Goal: Task Accomplishment & Management: Use online tool/utility

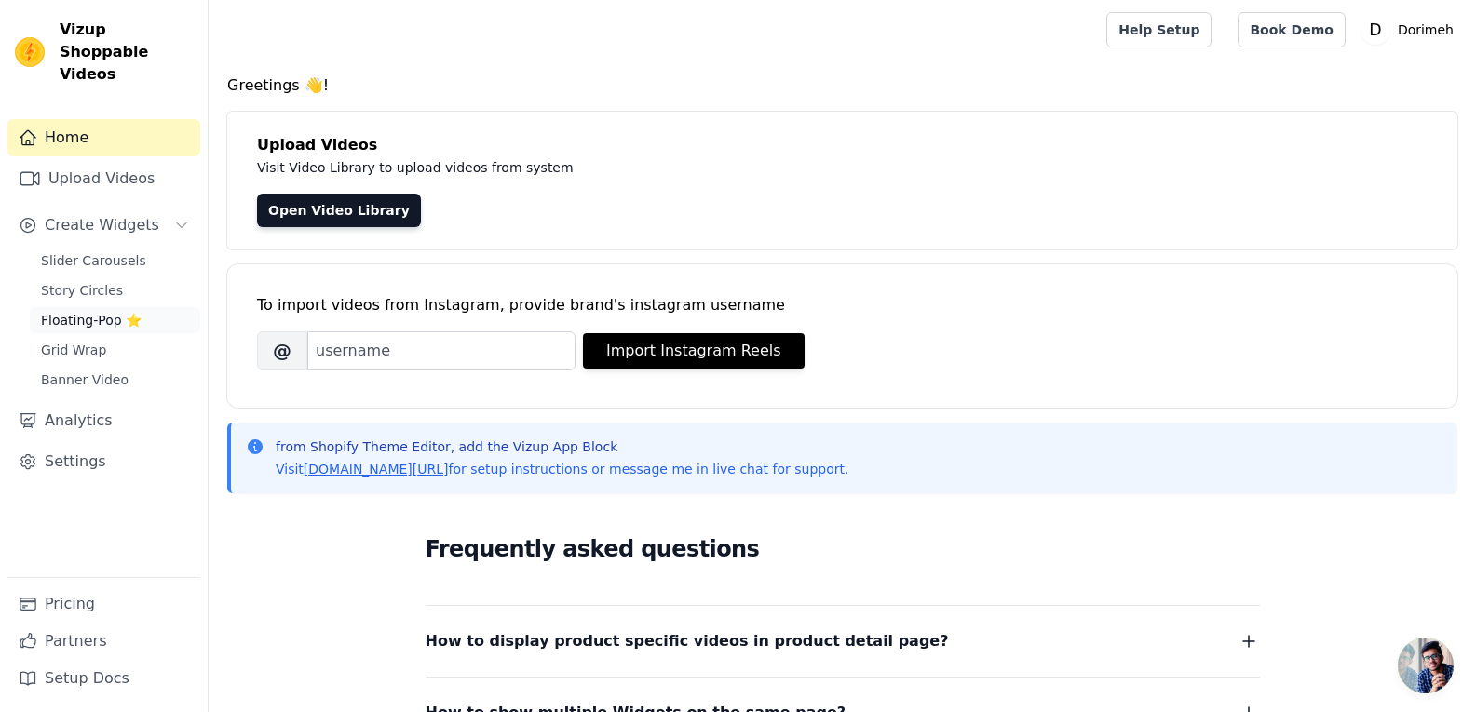
click at [103, 311] on span "Floating-Pop ⭐" at bounding box center [91, 320] width 101 height 19
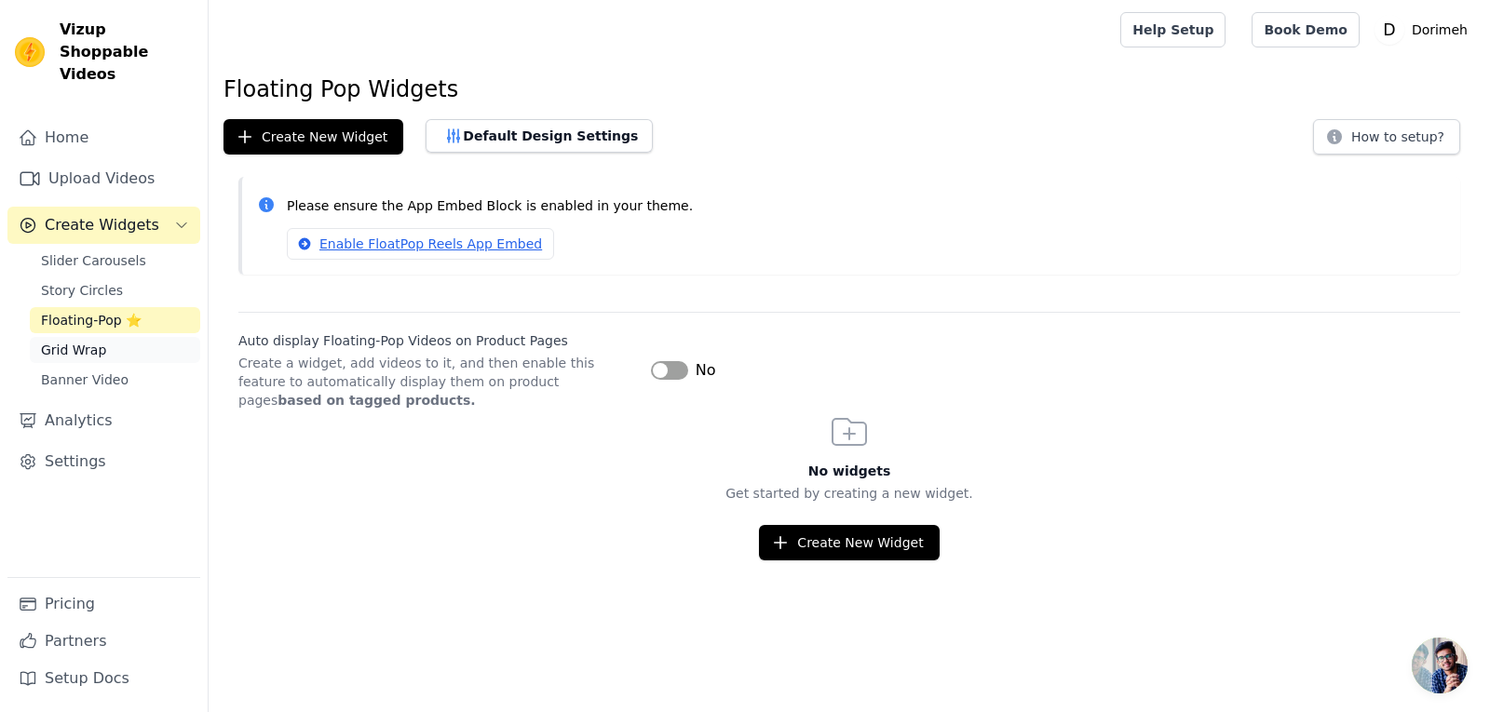
click at [115, 337] on link "Grid Wrap" at bounding box center [115, 350] width 170 height 26
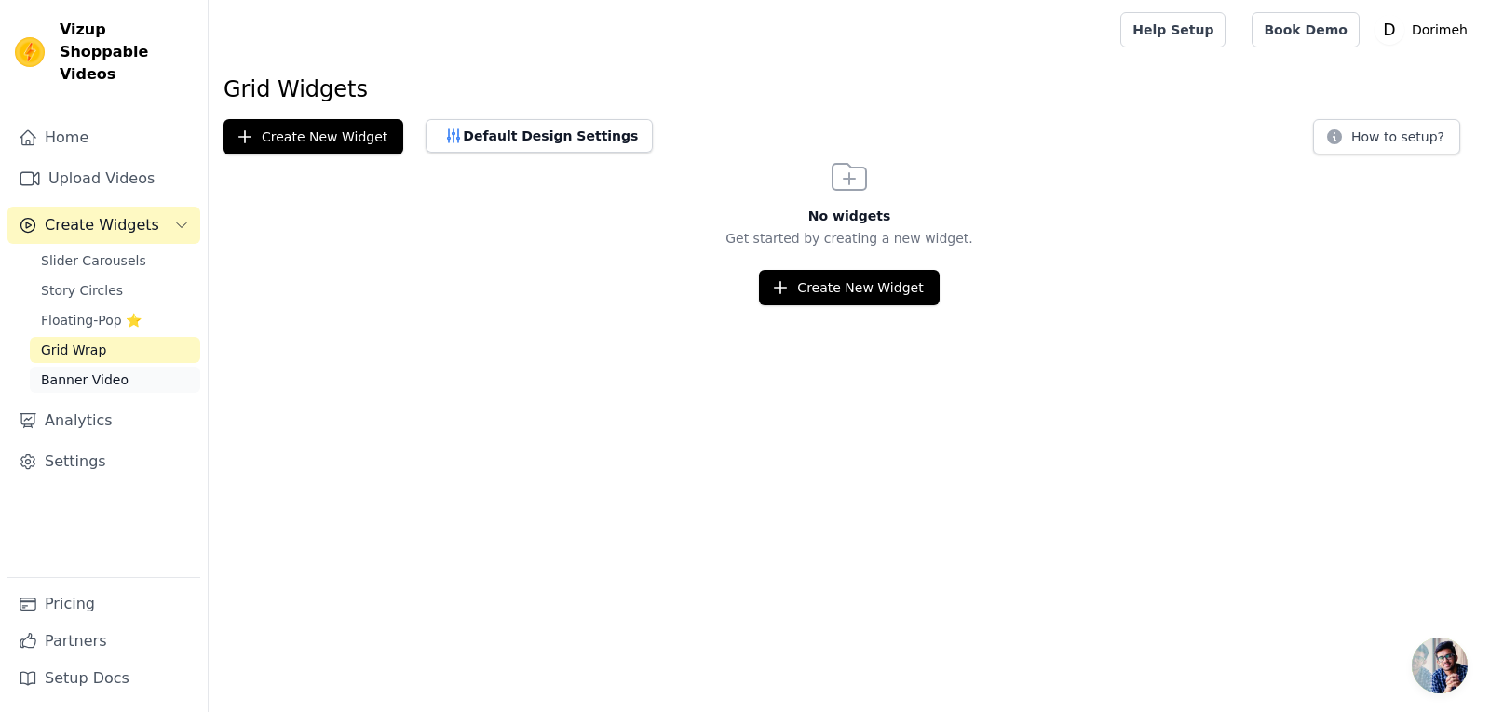
click at [115, 371] on span "Banner Video" at bounding box center [85, 380] width 88 height 19
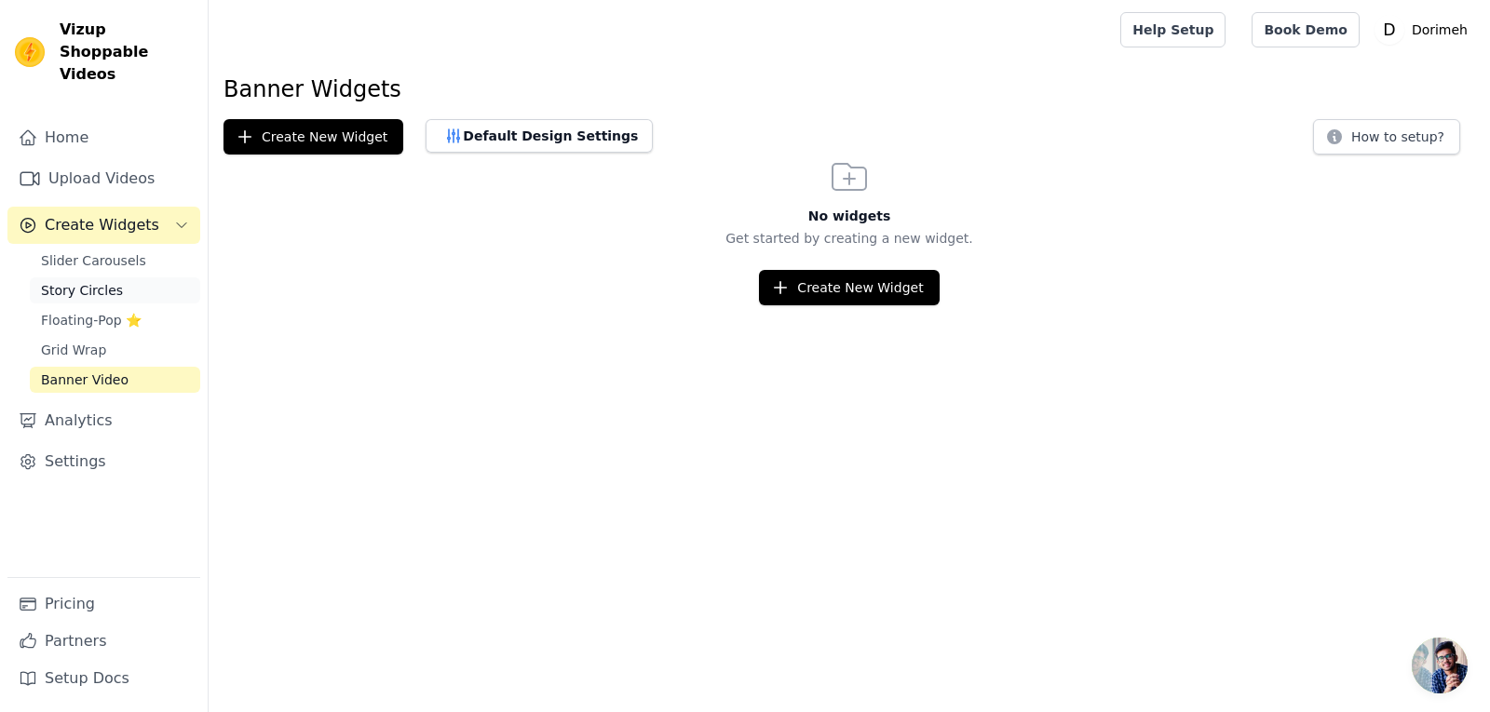
click at [116, 278] on link "Story Circles" at bounding box center [115, 291] width 170 height 26
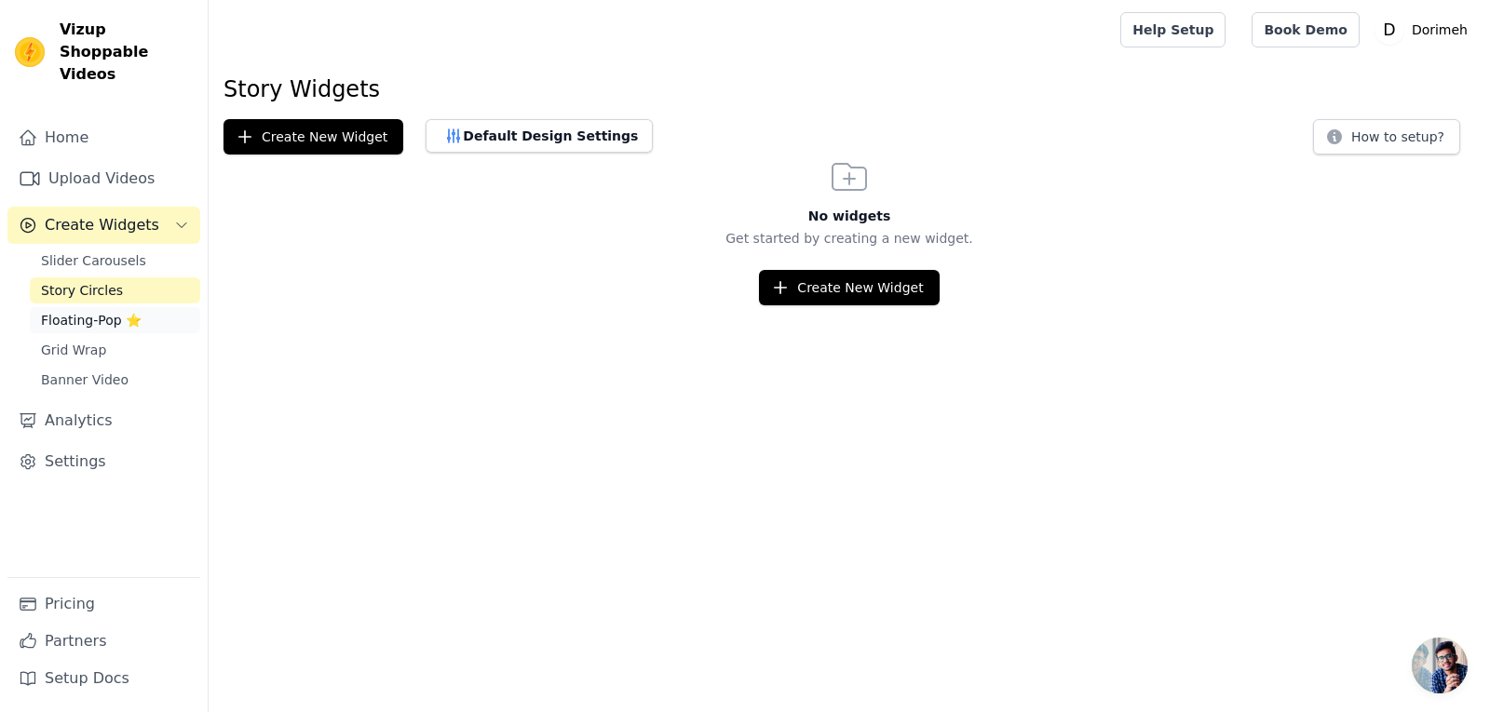
click at [147, 307] on link "Floating-Pop ⭐" at bounding box center [115, 320] width 170 height 26
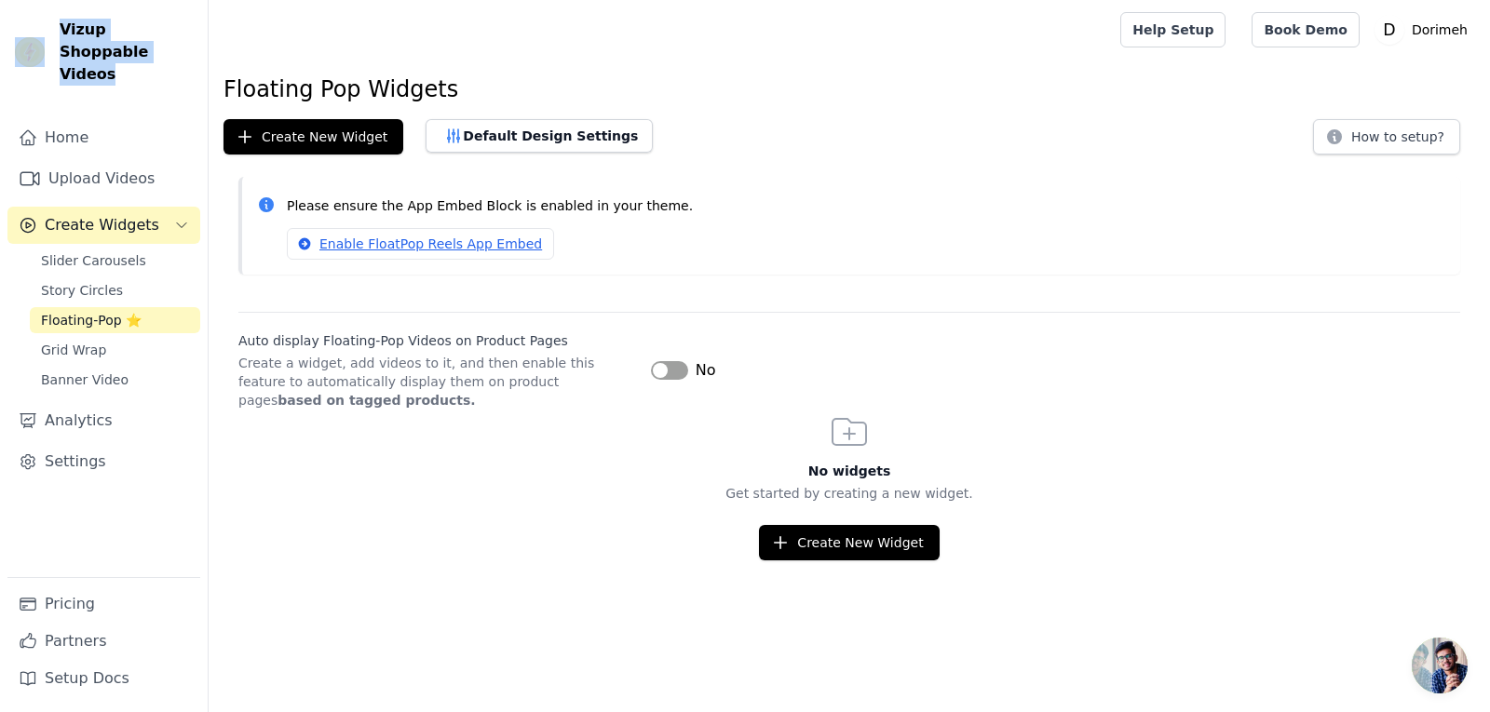
drag, startPoint x: 44, startPoint y: 33, endPoint x: 123, endPoint y: 69, distance: 87.1
click at [123, 69] on div "Vizup Shoppable Videos Home Upload Videos Create Widgets Slider Carousels Story…" at bounding box center [104, 356] width 209 height 712
click at [355, 131] on button "Create New Widget" at bounding box center [314, 136] width 180 height 35
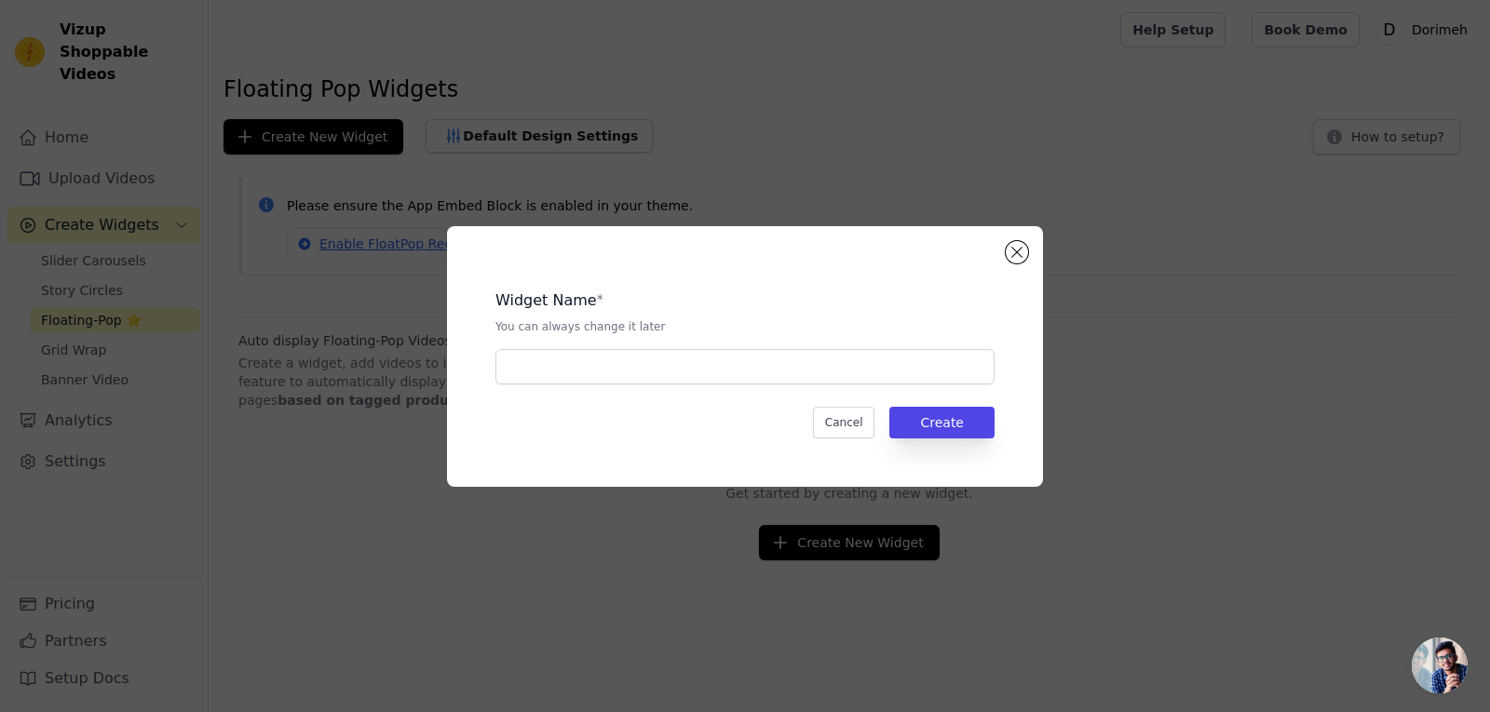
click at [648, 388] on div "Widget Name * You can always change it later Cancel Create" at bounding box center [745, 356] width 536 height 201
click at [655, 371] on input "text" at bounding box center [744, 366] width 499 height 35
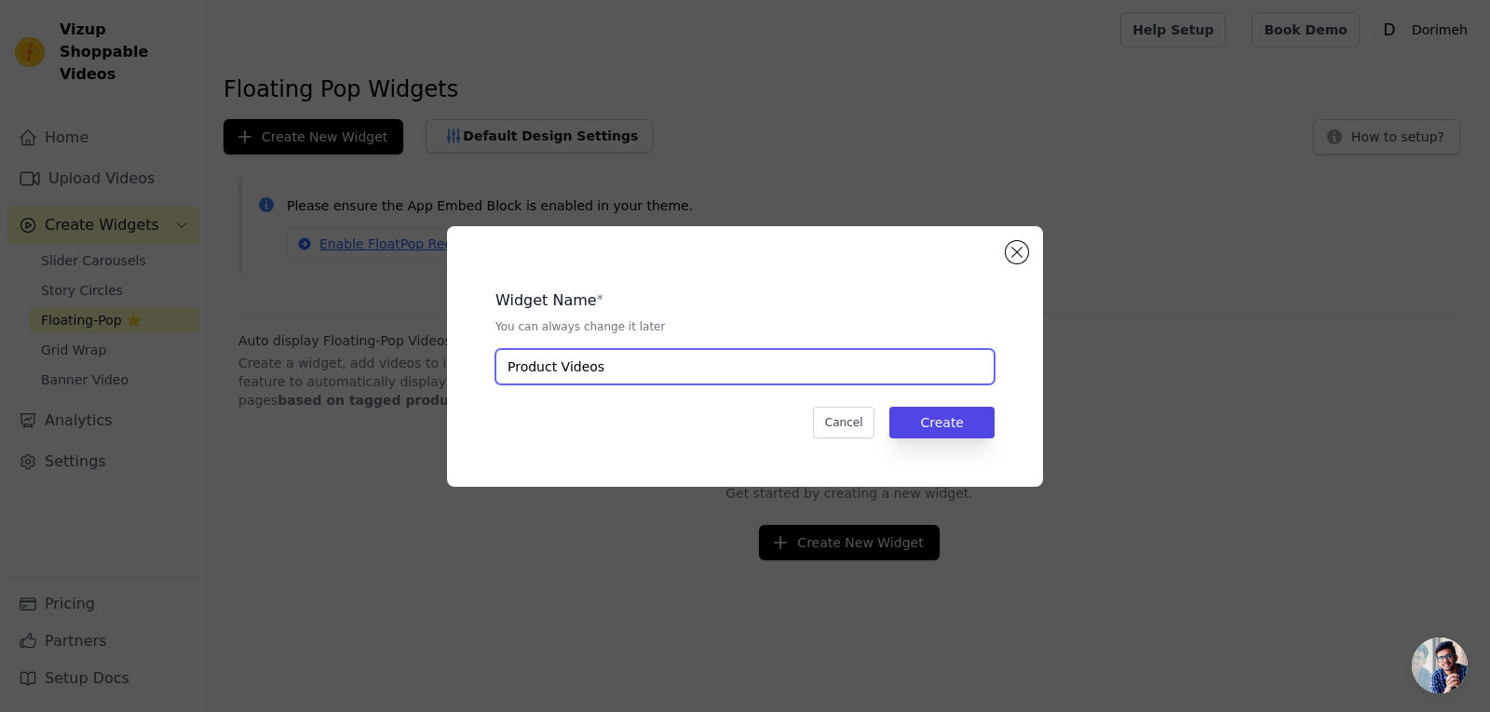
type input "Product Videos"
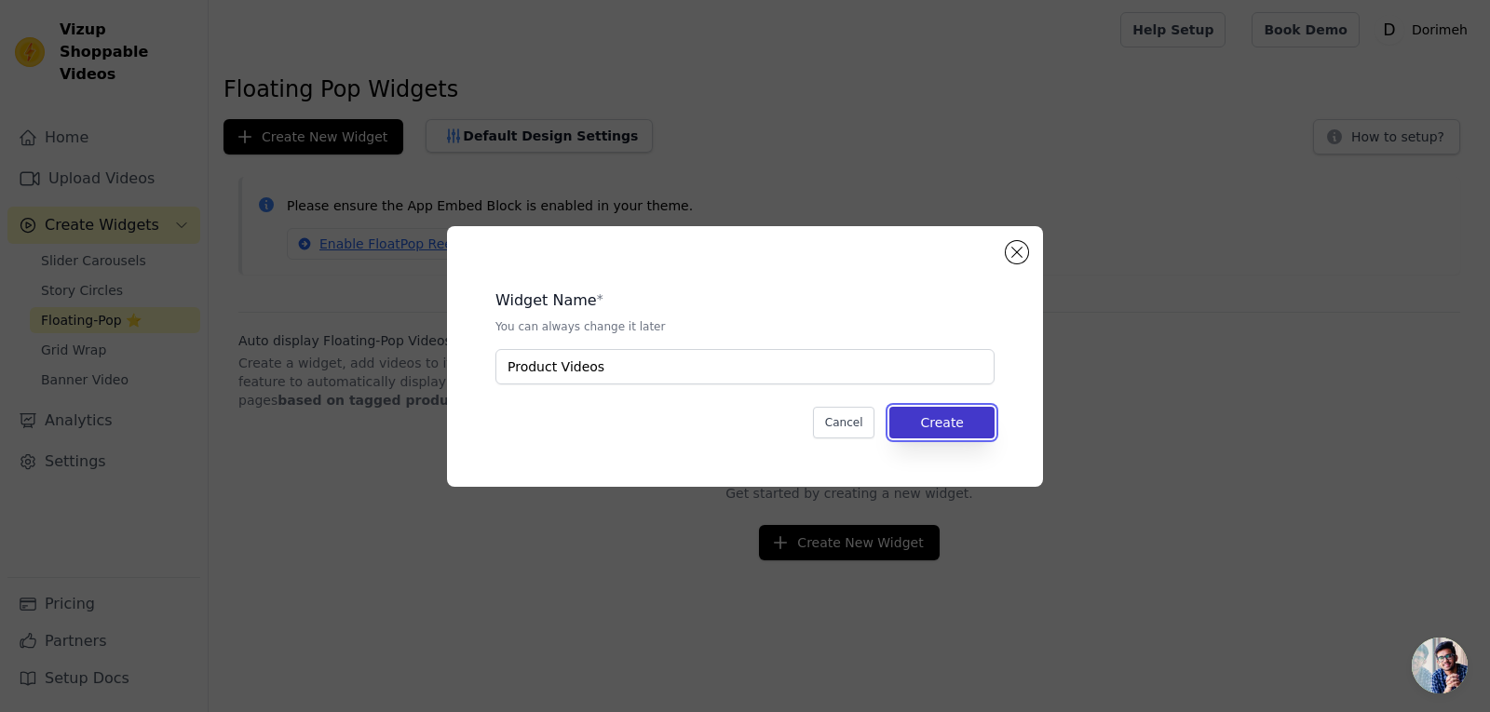
click at [943, 419] on button "Create" at bounding box center [941, 423] width 105 height 32
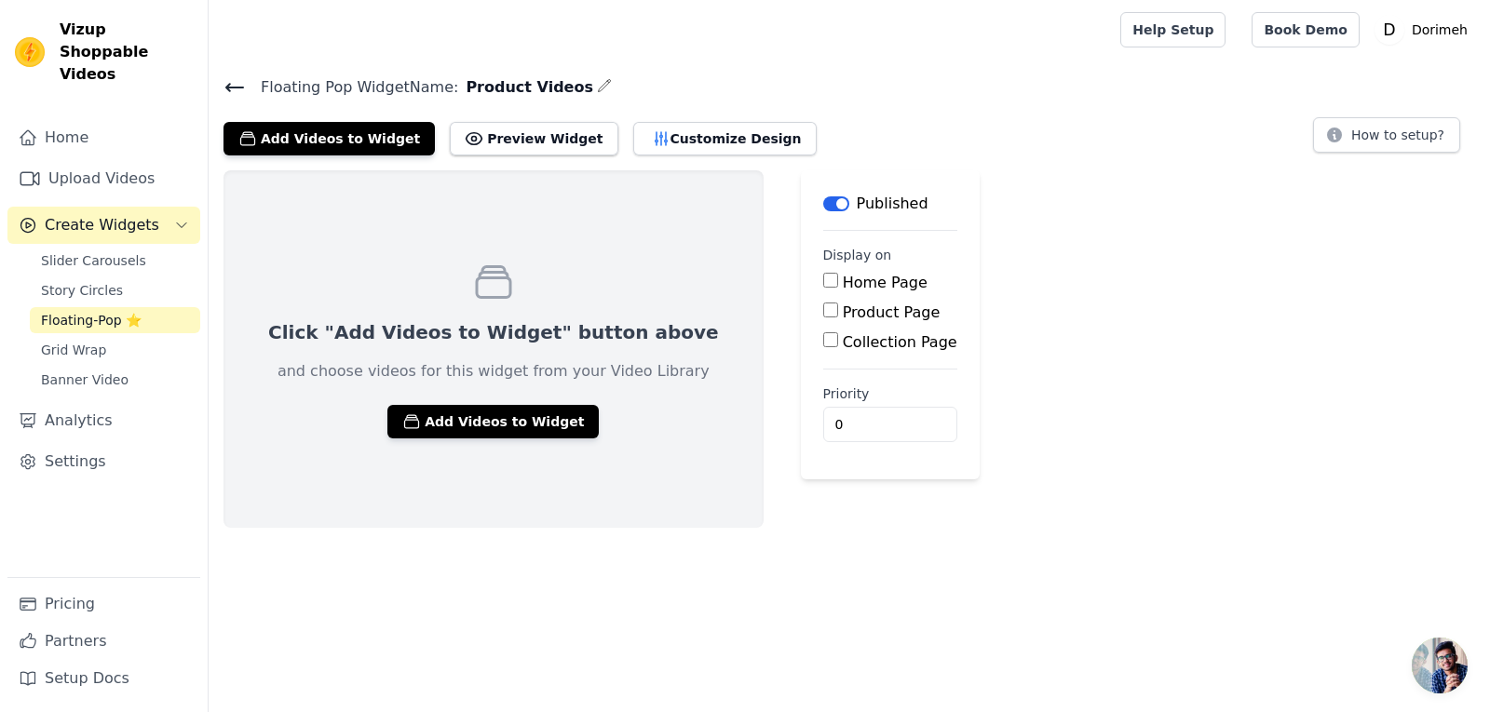
click at [118, 311] on span "Floating-Pop ⭐" at bounding box center [91, 320] width 101 height 19
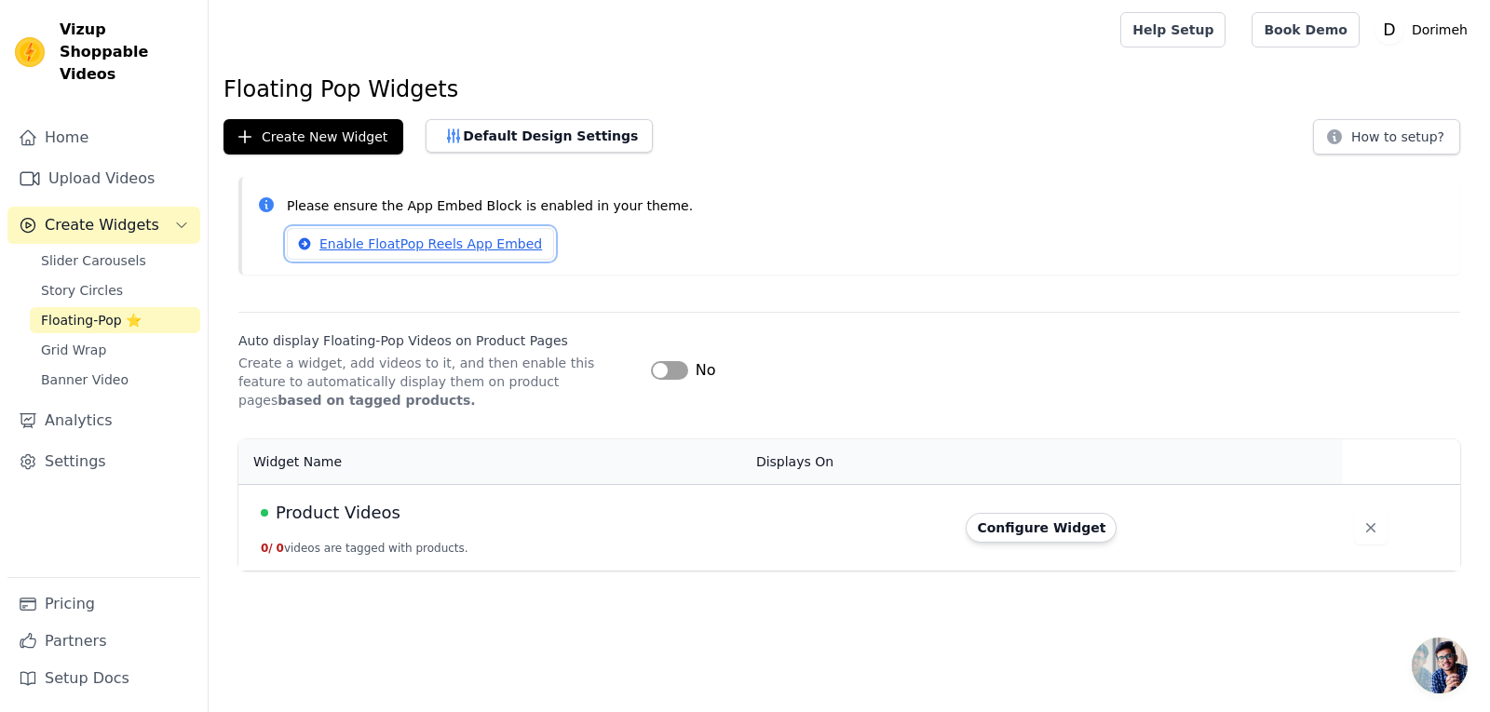
click at [353, 239] on link "Enable FloatPop Reels App Embed" at bounding box center [420, 244] width 267 height 32
click at [1075, 526] on button "Configure Widget" at bounding box center [1041, 528] width 151 height 30
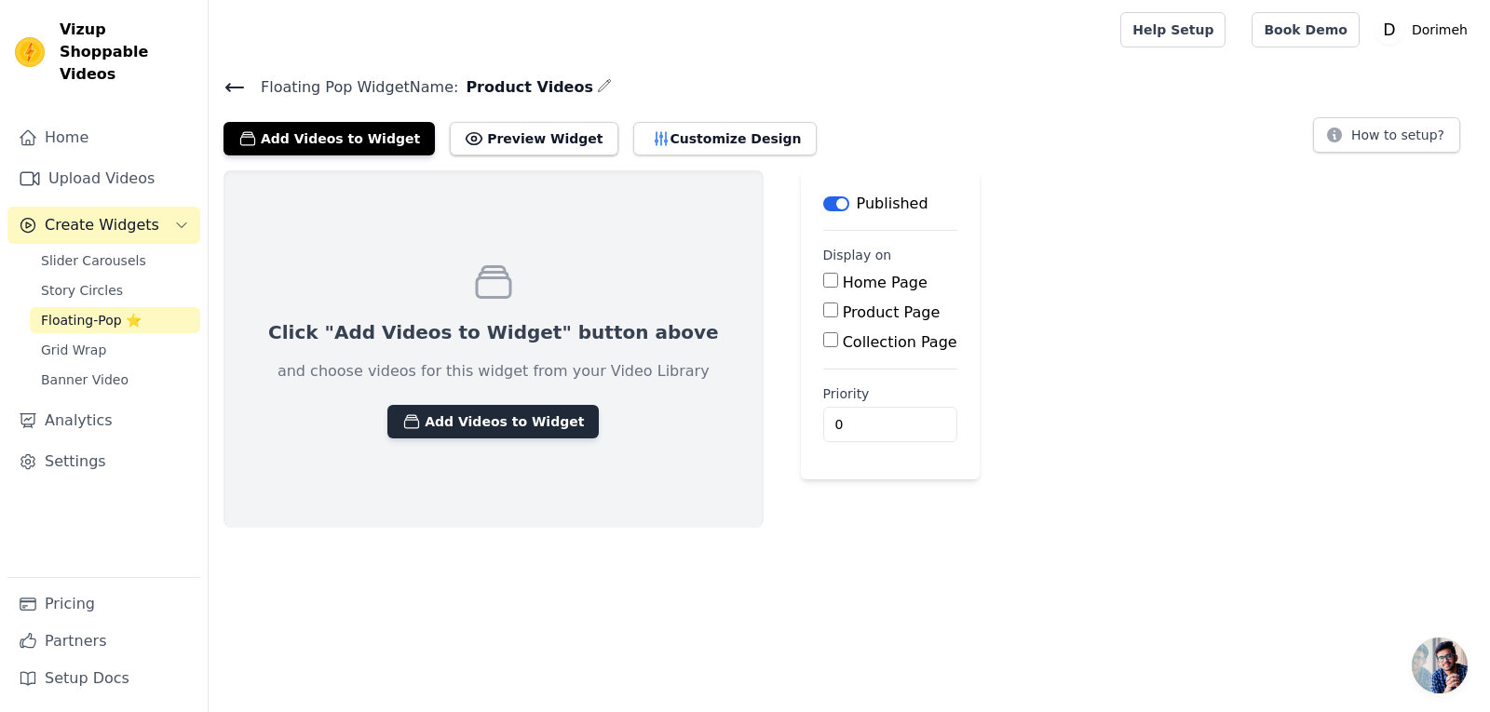
click at [474, 427] on button "Add Videos to Widget" at bounding box center [492, 422] width 211 height 34
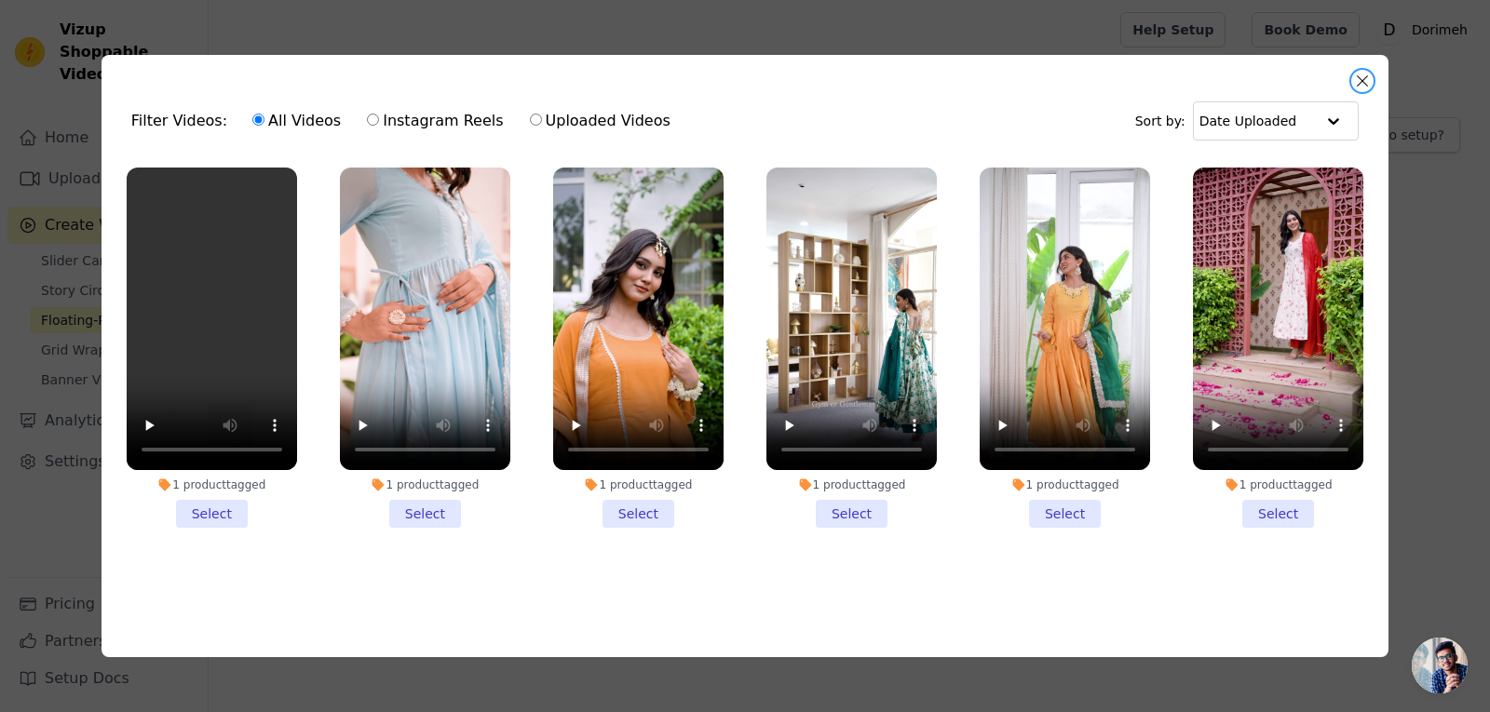
drag, startPoint x: 1362, startPoint y: 75, endPoint x: 925, endPoint y: 274, distance: 480.1
click at [1359, 75] on button "Close modal" at bounding box center [1362, 81] width 22 height 22
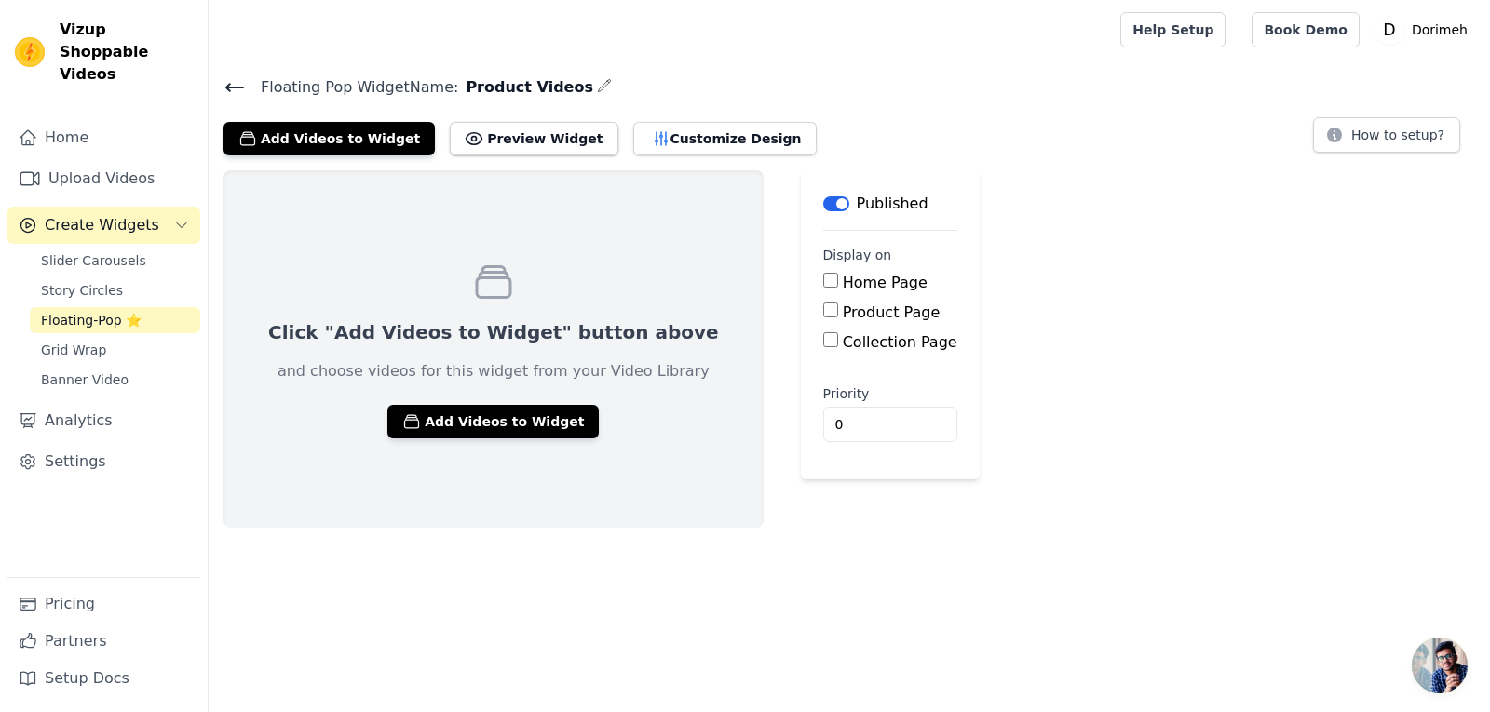
click at [137, 307] on link "Floating-Pop ⭐" at bounding box center [115, 320] width 170 height 26
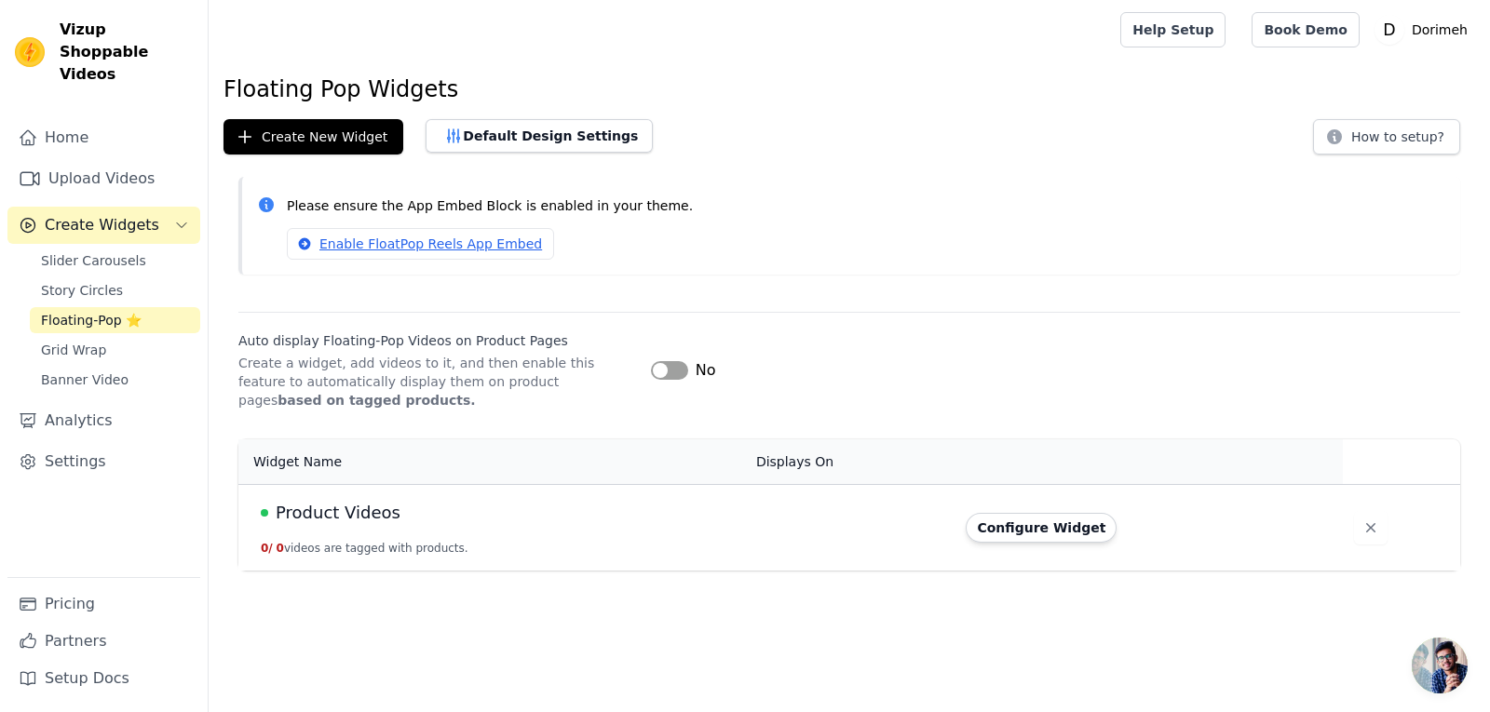
click at [670, 377] on button "Label" at bounding box center [669, 370] width 37 height 19
click at [491, 142] on button "Default Design Settings" at bounding box center [539, 136] width 227 height 34
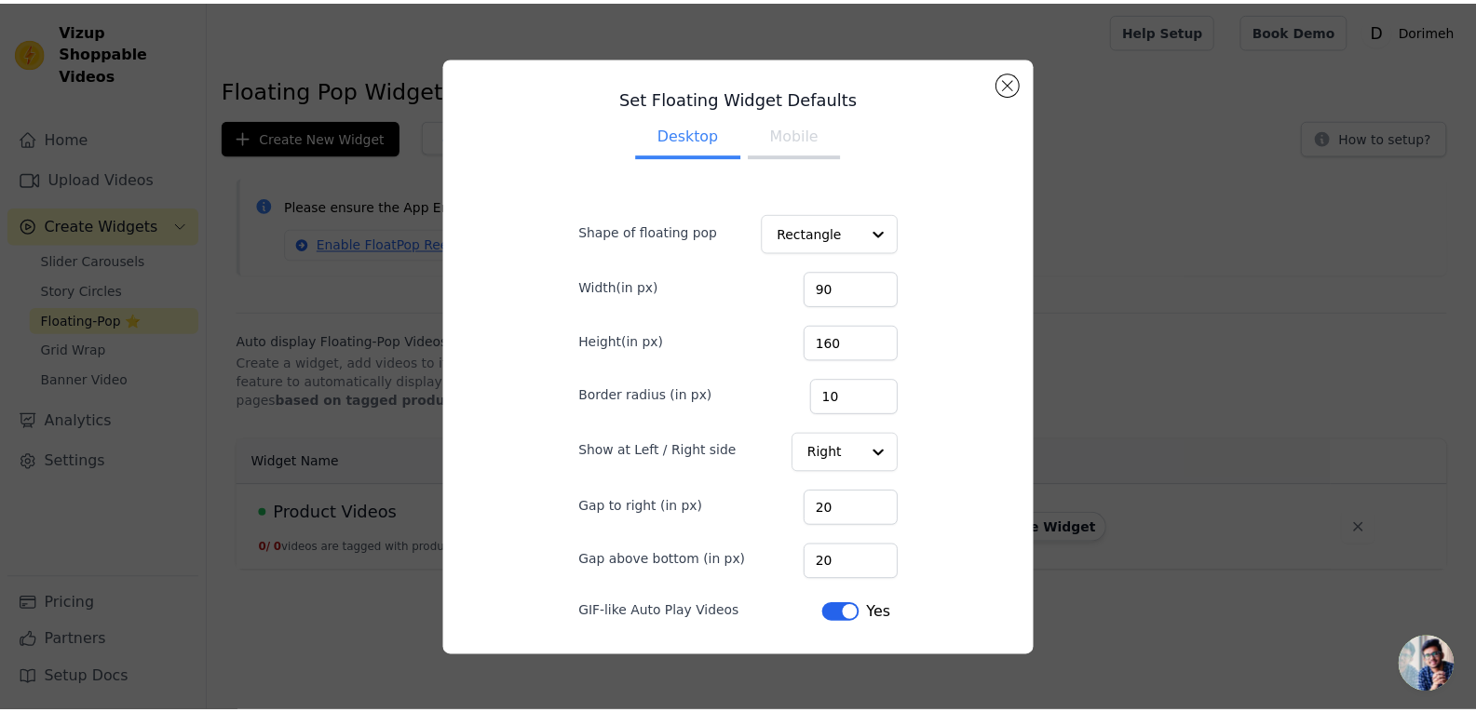
scroll to position [56, 0]
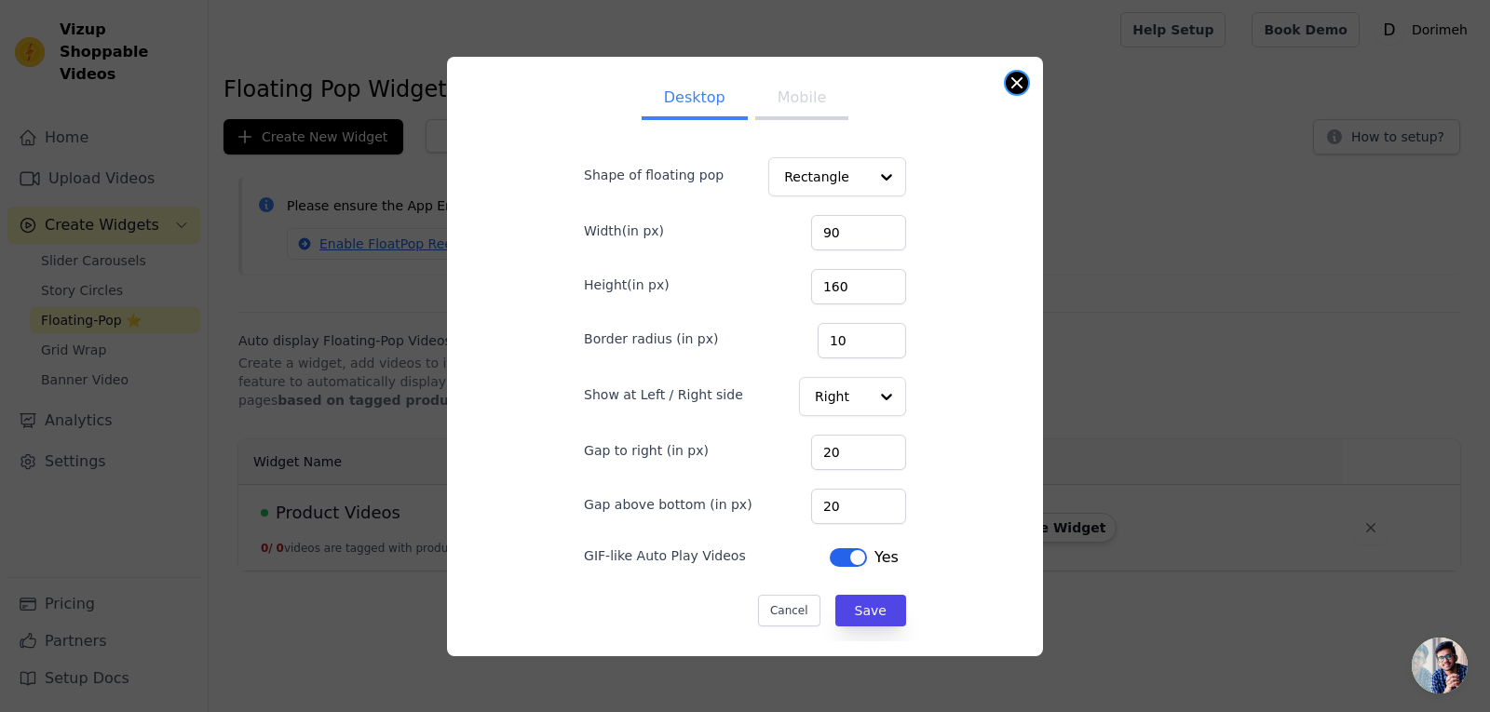
click at [1010, 84] on button "Close modal" at bounding box center [1017, 83] width 22 height 22
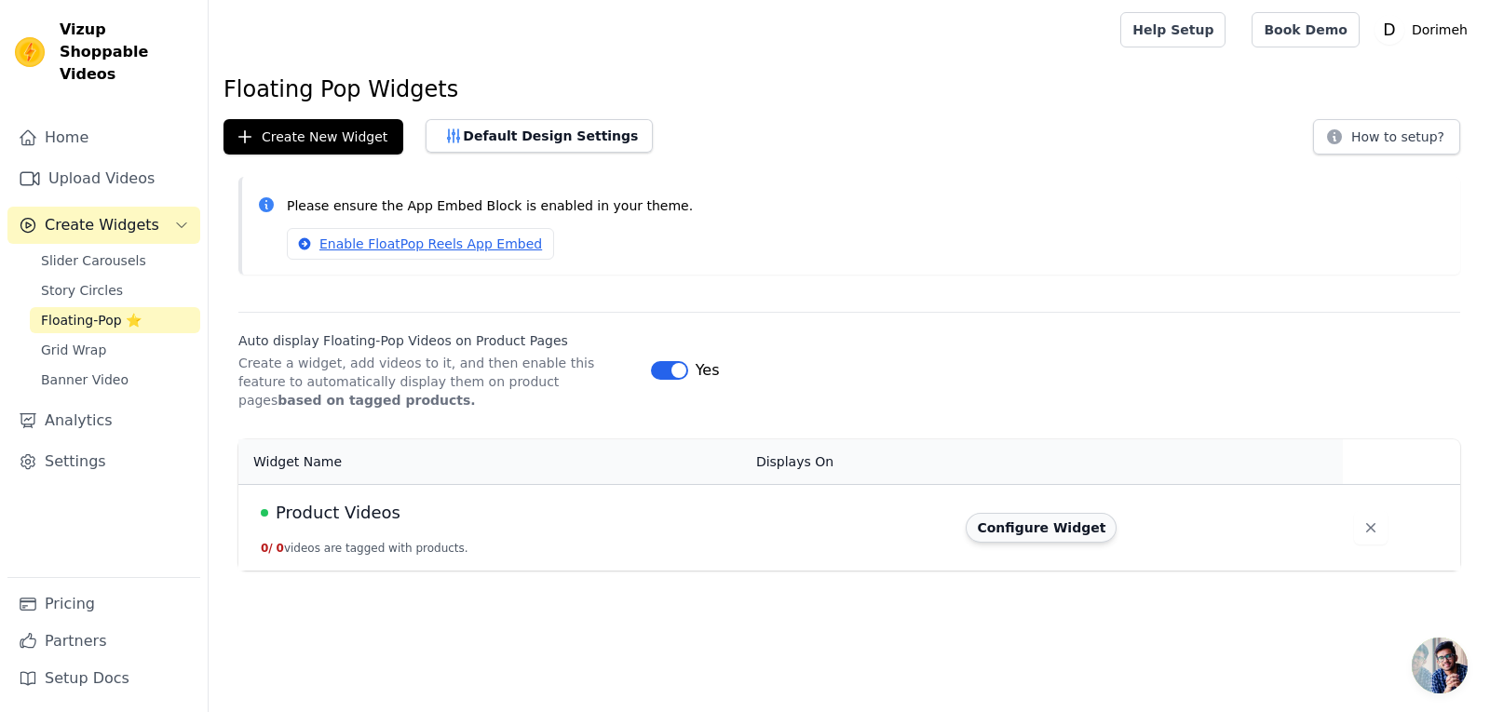
click at [1010, 531] on button "Configure Widget" at bounding box center [1041, 528] width 151 height 30
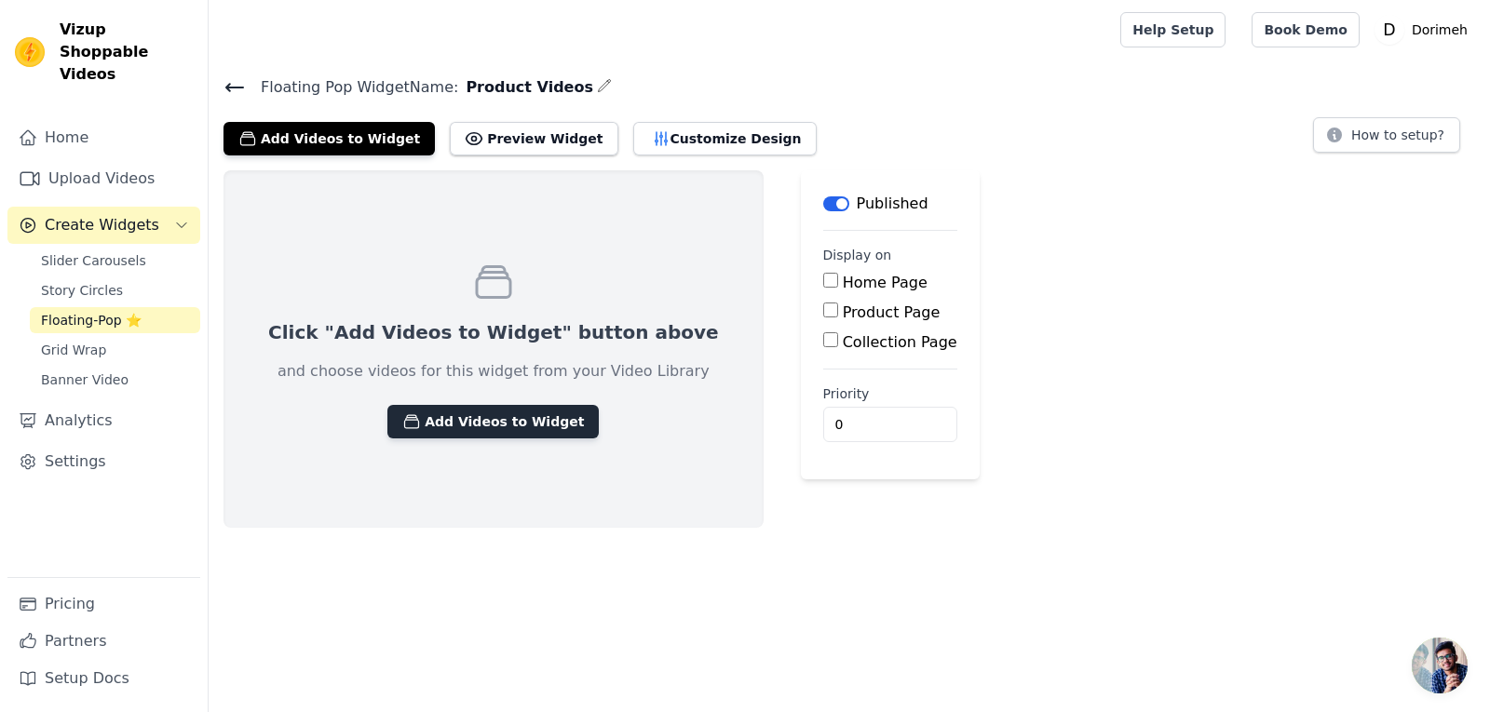
click at [506, 415] on button "Add Videos to Widget" at bounding box center [492, 422] width 211 height 34
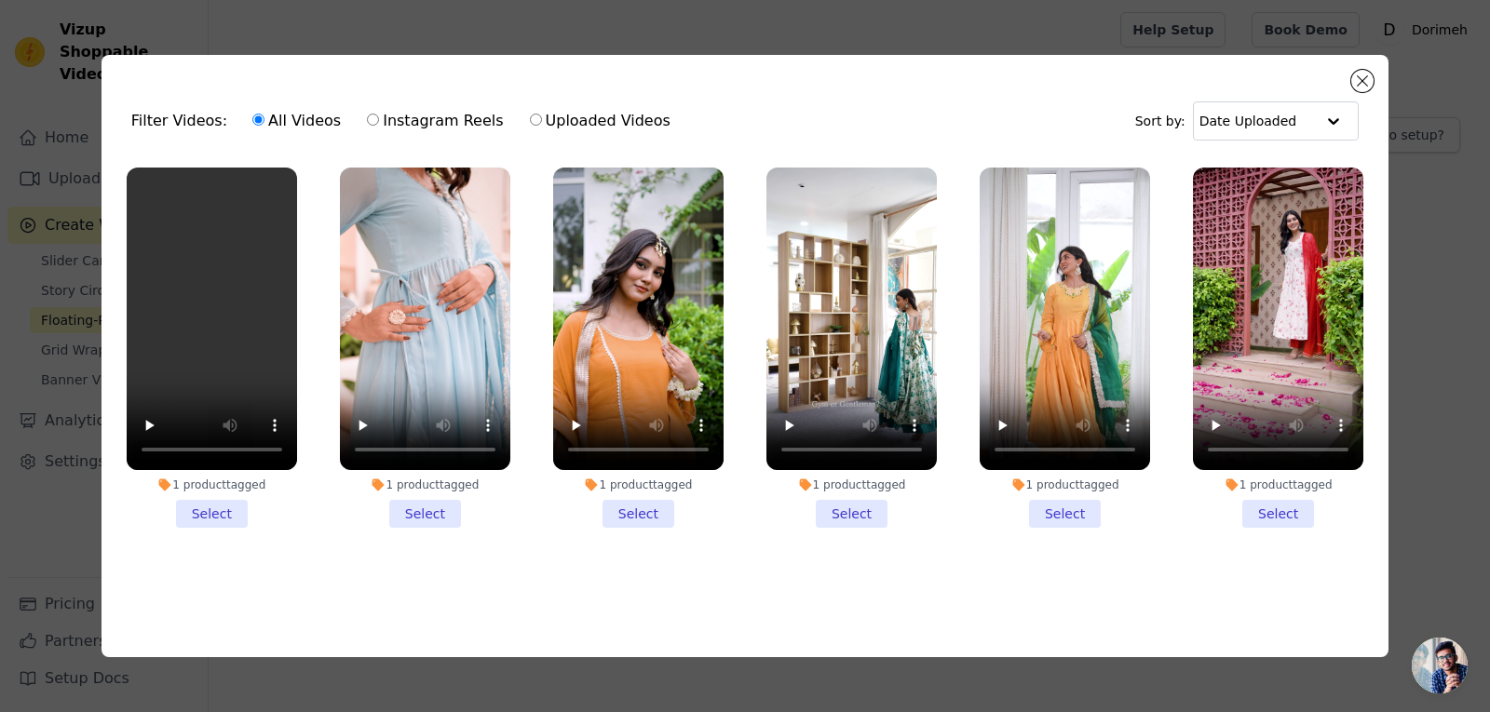
click at [847, 506] on li "1 product tagged Select" at bounding box center [851, 348] width 170 height 360
click at [0, 0] on input "1 product tagged Select" at bounding box center [0, 0] width 0 height 0
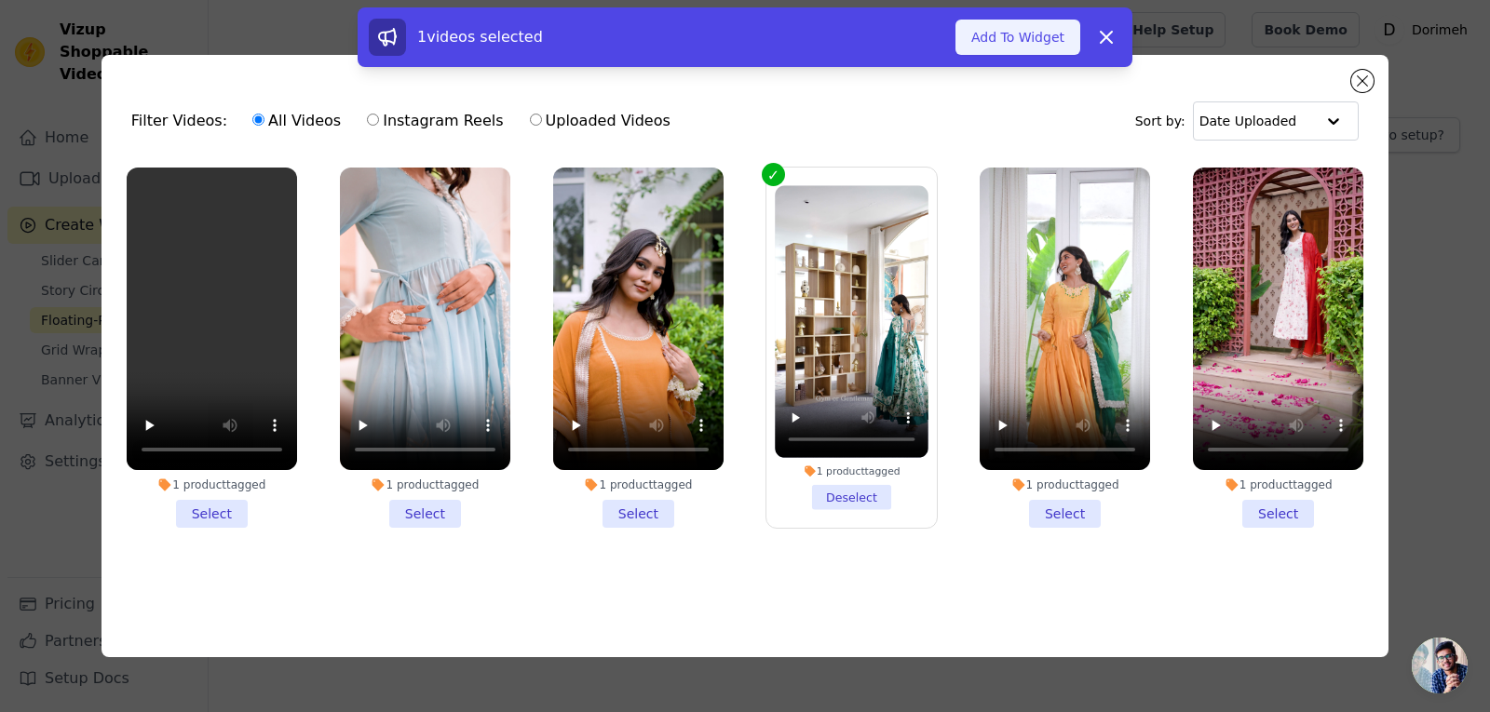
click at [1029, 33] on button "Add To Widget" at bounding box center [1018, 37] width 125 height 35
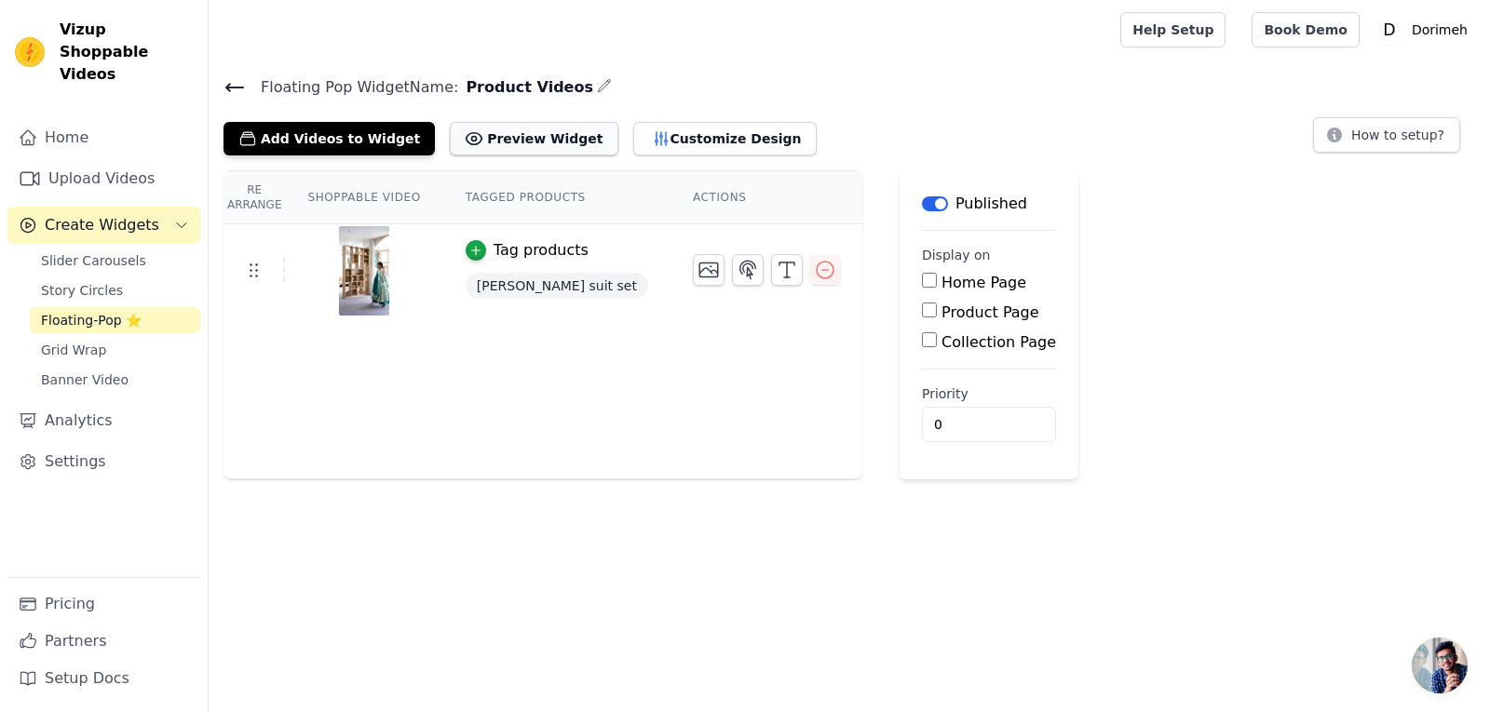
click at [522, 131] on button "Preview Widget" at bounding box center [534, 139] width 168 height 34
click at [324, 141] on button "Add Videos to Widget" at bounding box center [329, 139] width 211 height 34
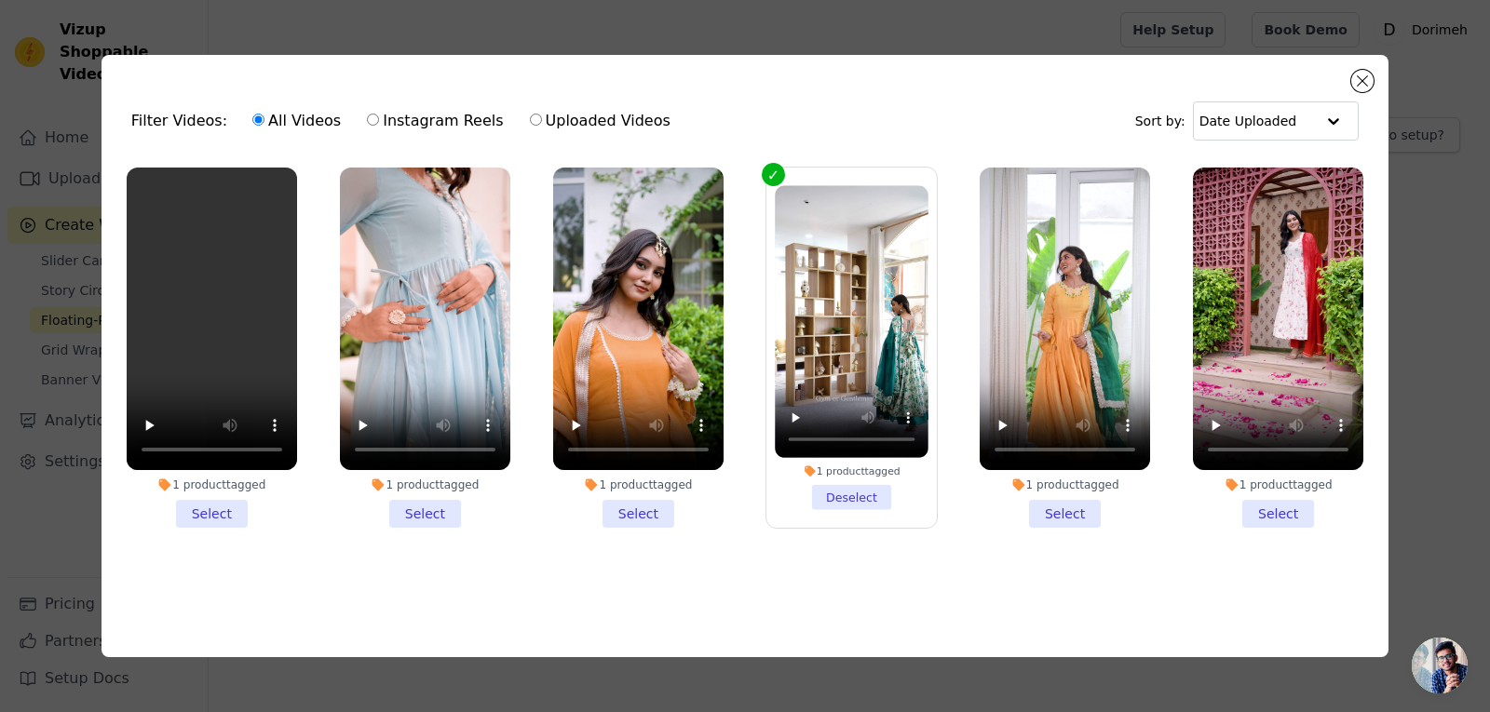
click at [212, 516] on li "1 product tagged Select" at bounding box center [212, 348] width 170 height 360
click at [0, 0] on input "1 product tagged Select" at bounding box center [0, 0] width 0 height 0
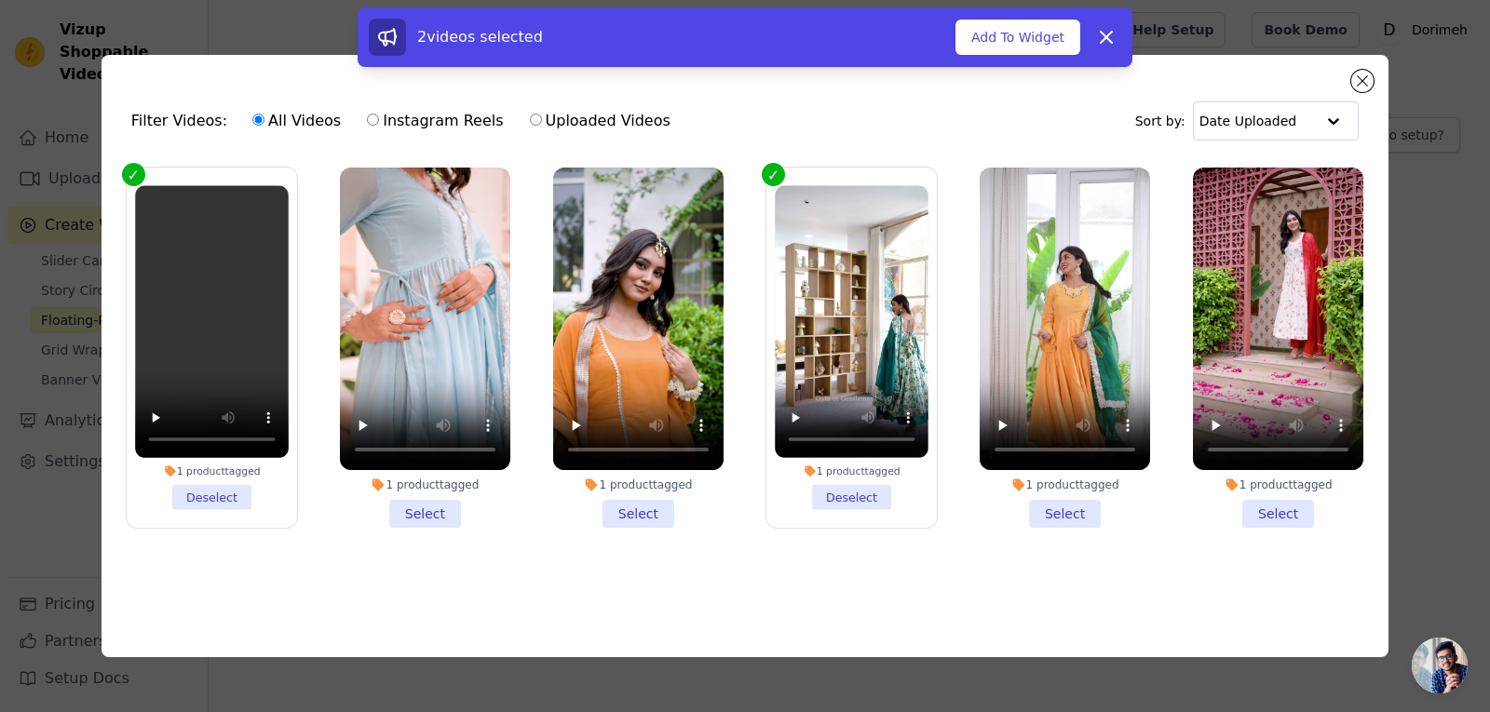
click at [413, 495] on li "1 product tagged Select" at bounding box center [425, 348] width 170 height 360
click at [0, 0] on input "1 product tagged Select" at bounding box center [0, 0] width 0 height 0
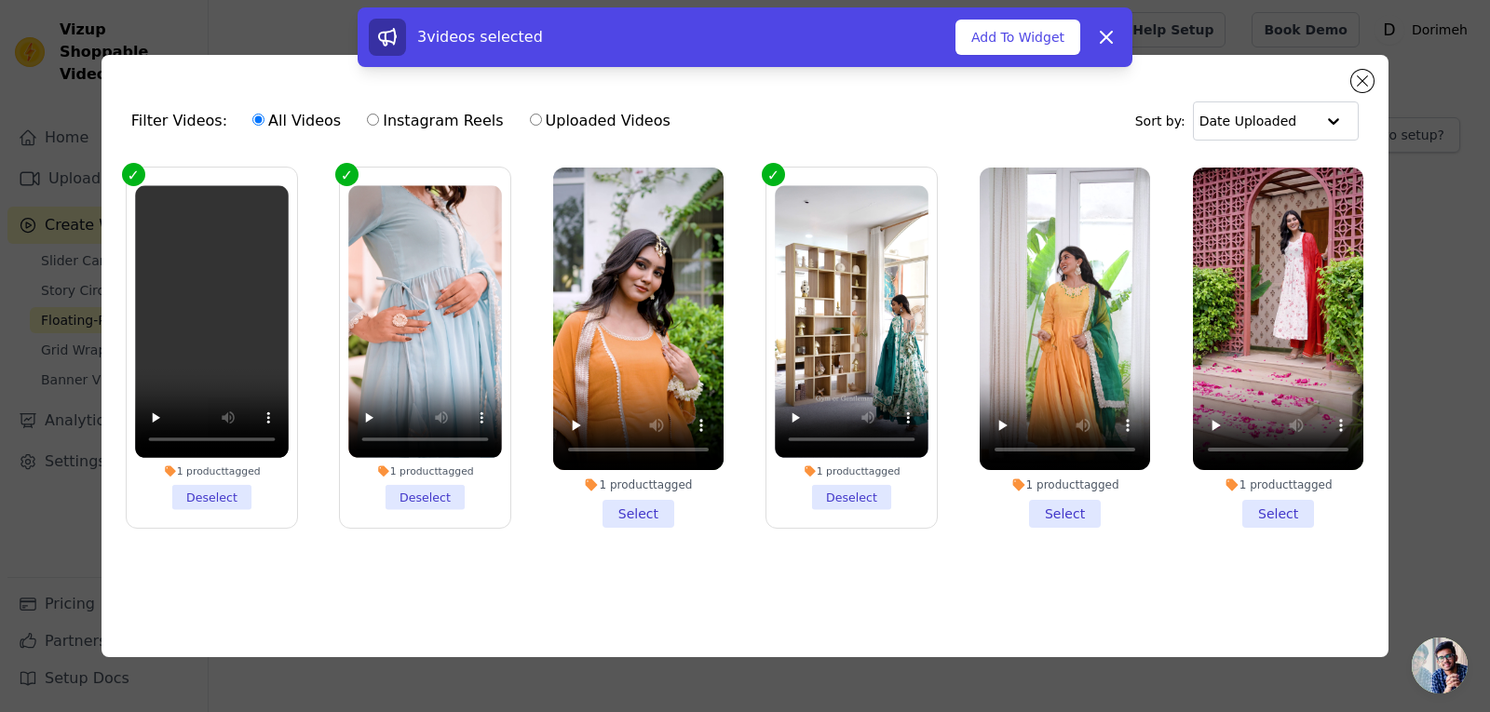
click at [632, 506] on li "1 product tagged Select" at bounding box center [638, 348] width 170 height 360
click at [0, 0] on input "1 product tagged Select" at bounding box center [0, 0] width 0 height 0
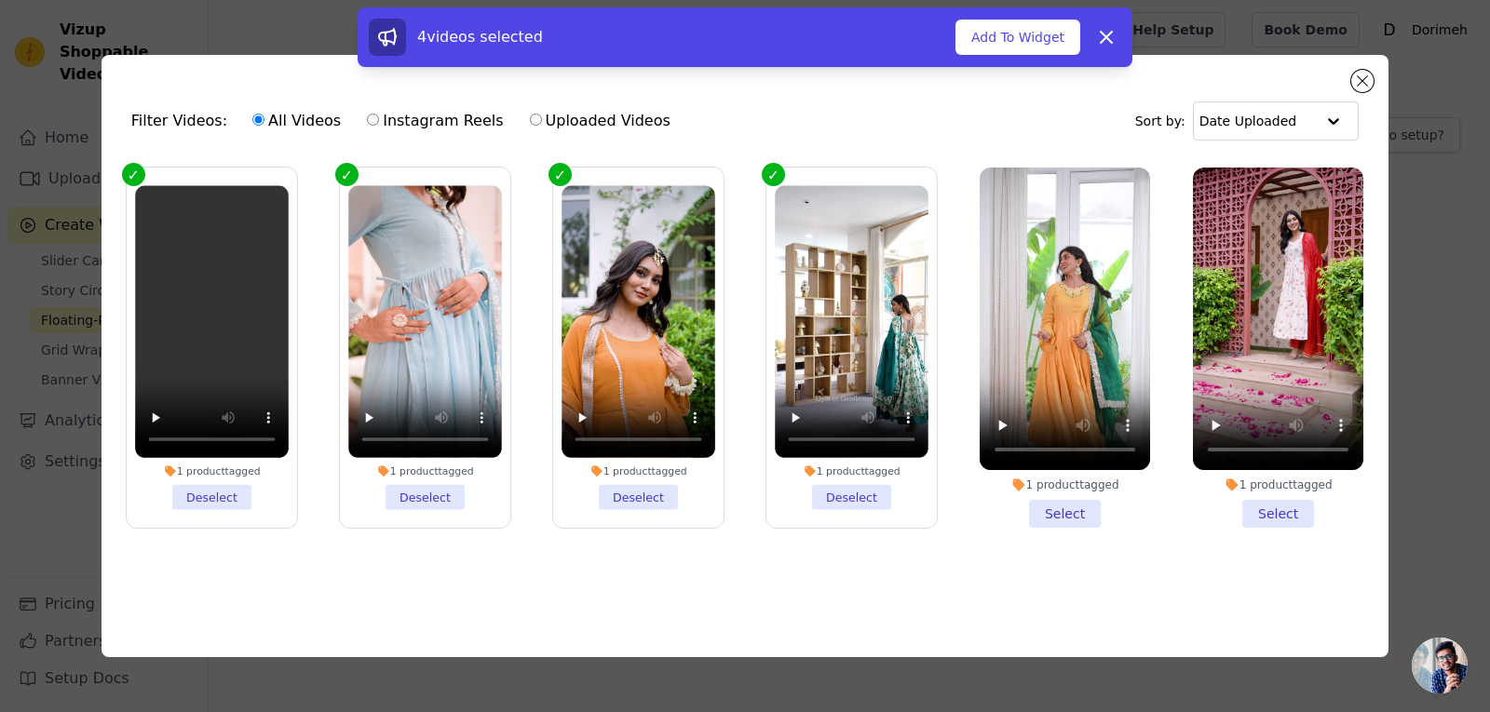
click at [1066, 508] on li "1 product tagged Select" at bounding box center [1065, 348] width 170 height 360
click at [0, 0] on input "1 product tagged Select" at bounding box center [0, 0] width 0 height 0
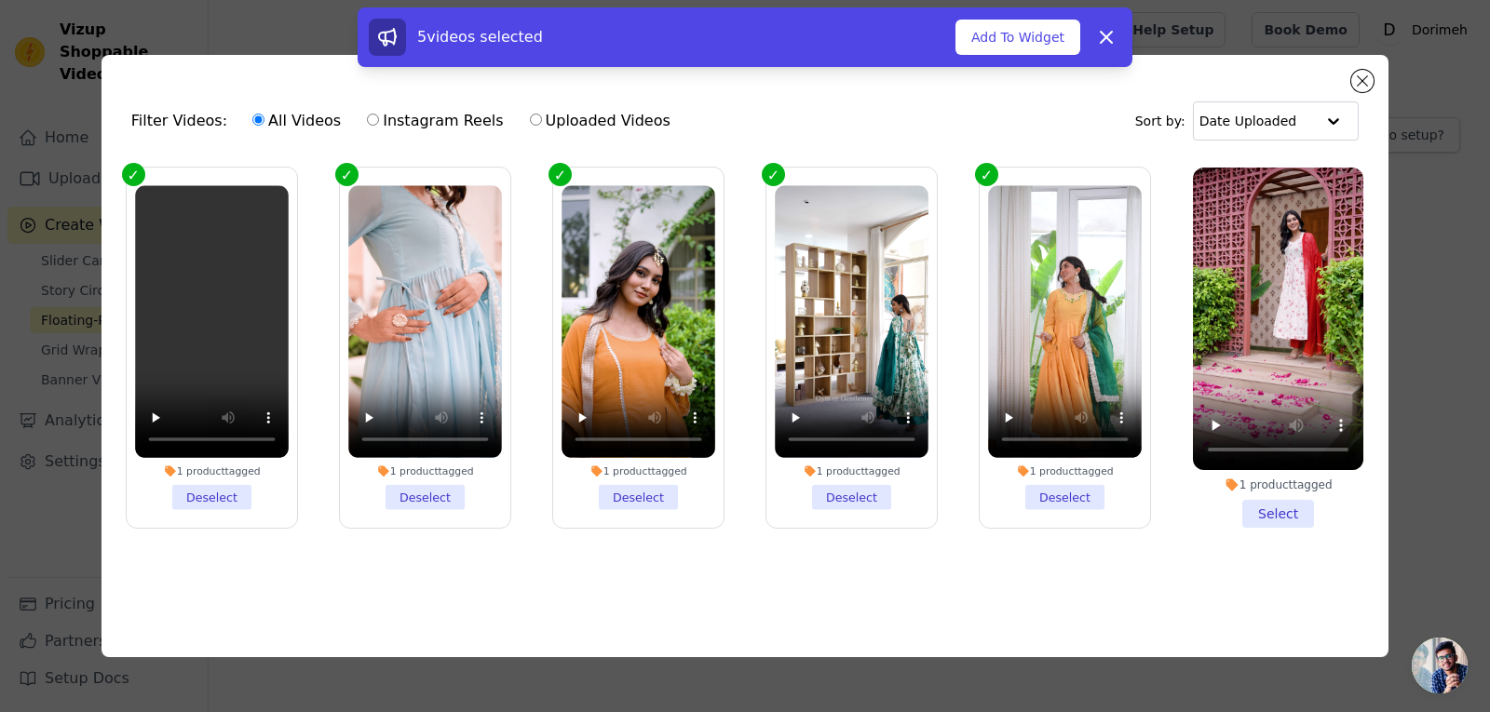
click at [1266, 517] on li "1 product tagged Select" at bounding box center [1278, 348] width 170 height 360
click at [0, 0] on input "1 product tagged Select" at bounding box center [0, 0] width 0 height 0
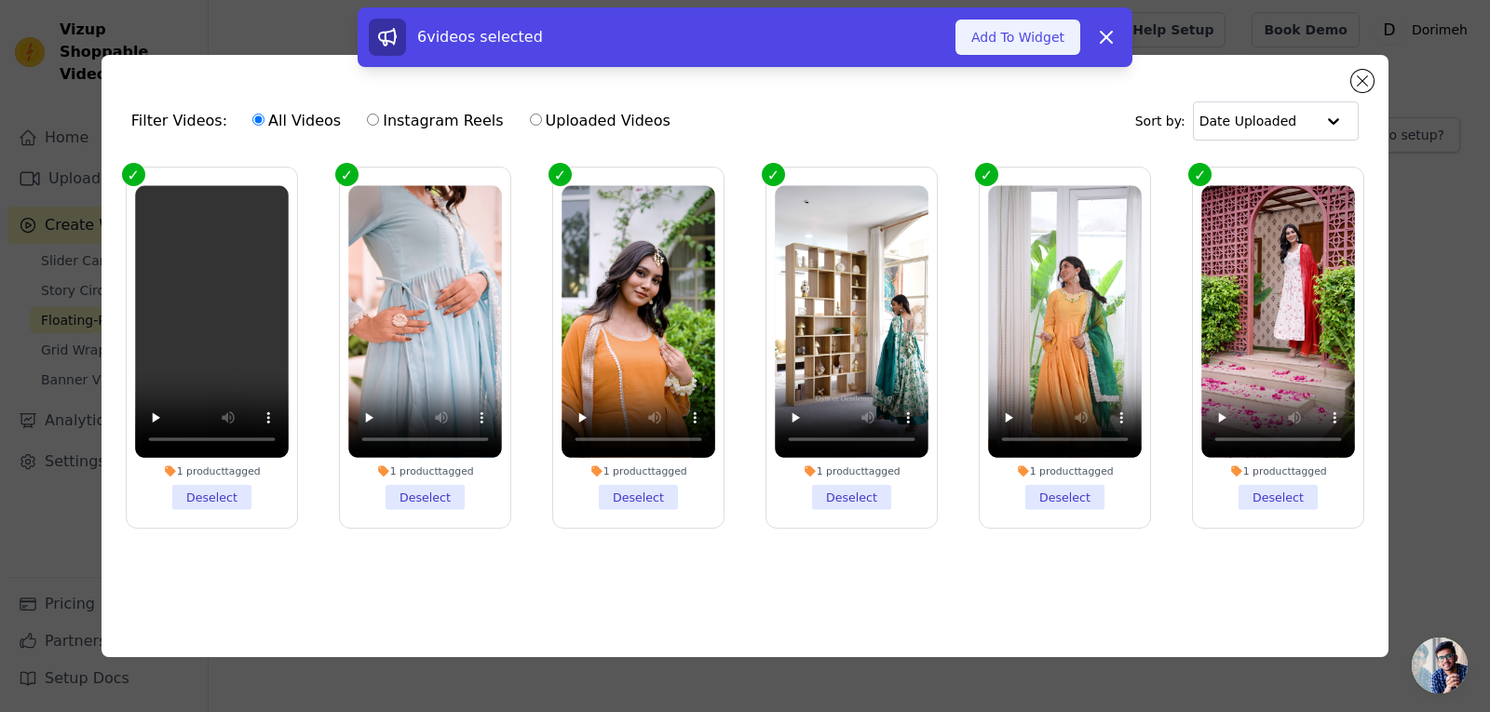
click at [1016, 28] on button "Add To Widget" at bounding box center [1018, 37] width 125 height 35
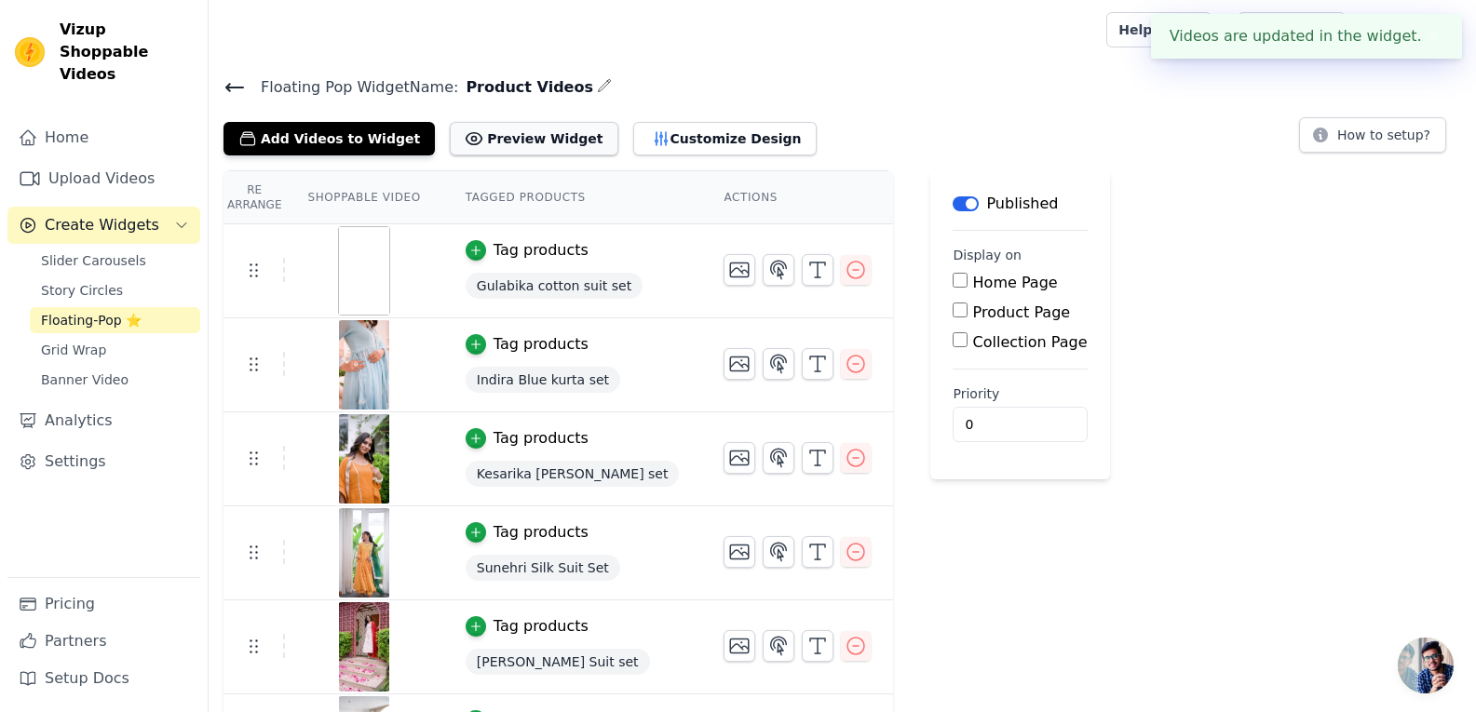
click at [533, 144] on button "Preview Widget" at bounding box center [534, 139] width 168 height 34
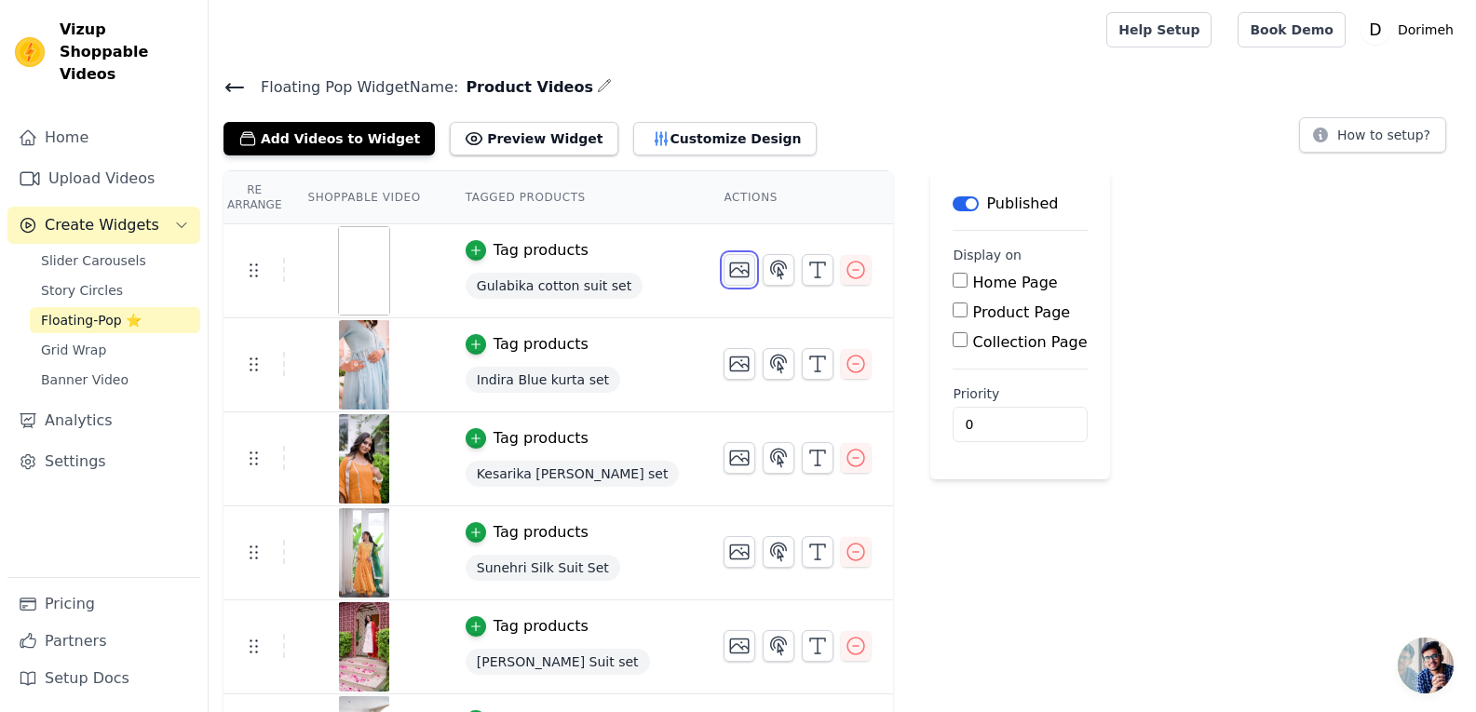
click at [731, 277] on icon "button" at bounding box center [740, 271] width 19 height 14
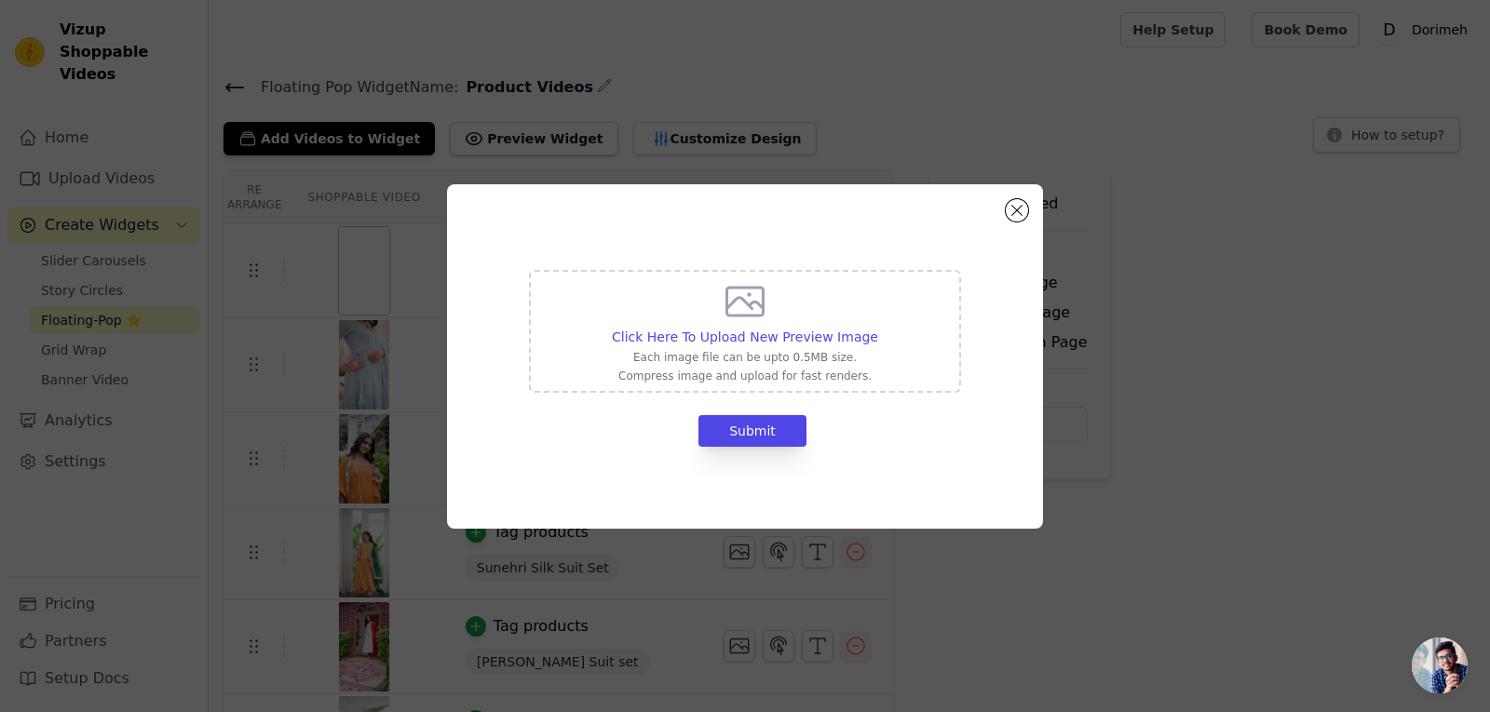
click at [1015, 222] on div "Click Here To Upload New Preview Image Each image file can be upto 0.5MB size. …" at bounding box center [745, 356] width 596 height 345
click at [1042, 215] on div "Click Here To Upload New Preview Image Each image file can be upto 0.5MB size. …" at bounding box center [745, 356] width 596 height 345
click at [1027, 215] on div "Click Here To Upload New Preview Image Each image file can be upto 0.5MB size. …" at bounding box center [745, 356] width 596 height 345
click at [1019, 211] on button "Close modal" at bounding box center [1017, 210] width 22 height 22
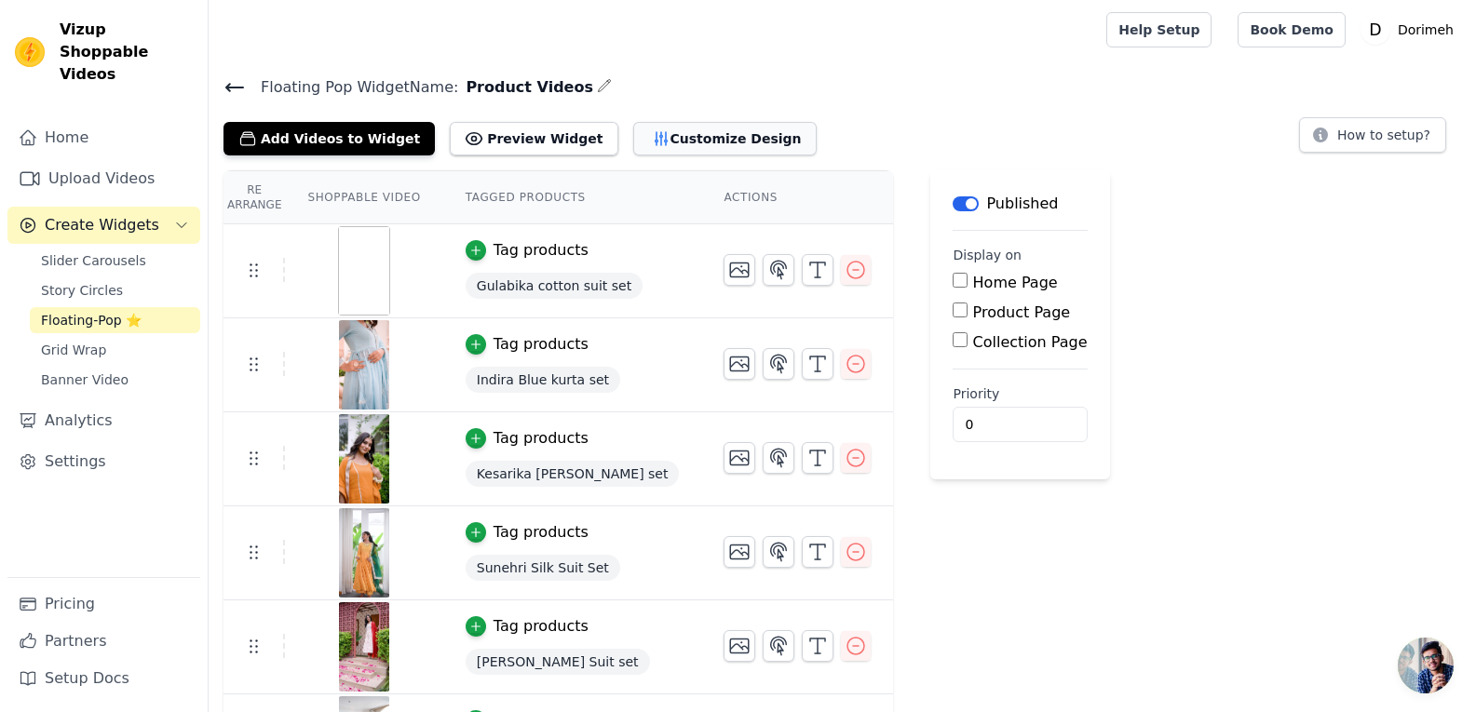
click at [633, 127] on button "Customize Design" at bounding box center [724, 139] width 183 height 34
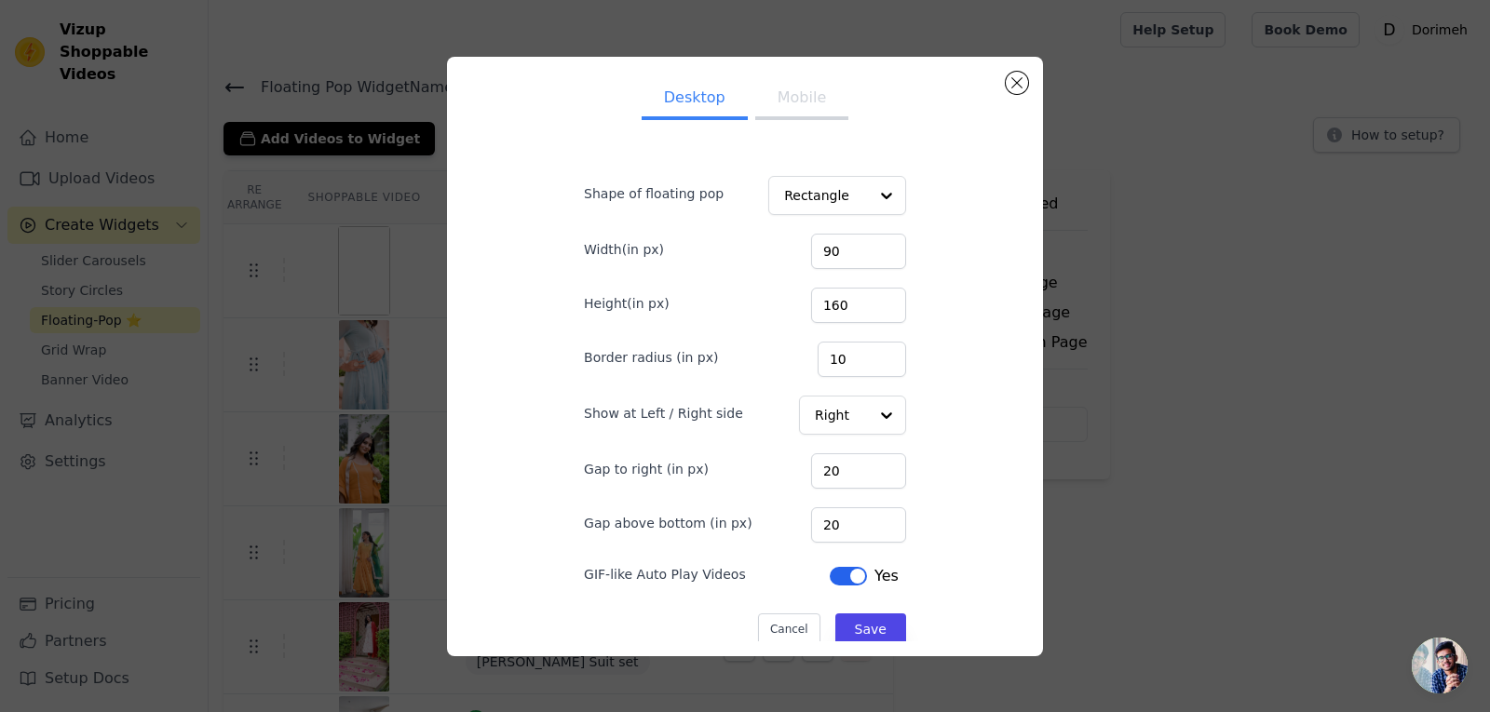
click at [807, 119] on button "Mobile" at bounding box center [801, 99] width 93 height 41
click at [801, 623] on button "Cancel" at bounding box center [789, 630] width 62 height 32
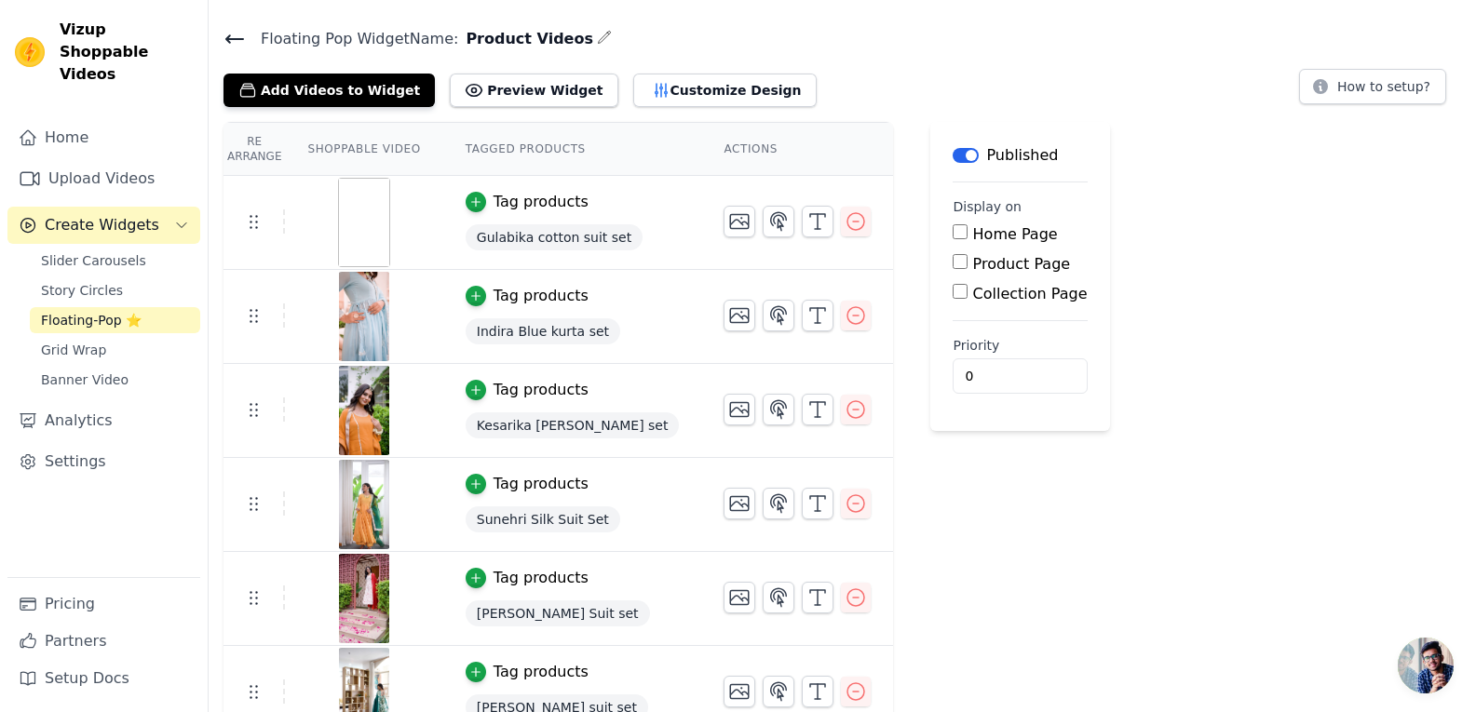
scroll to position [75, 0]
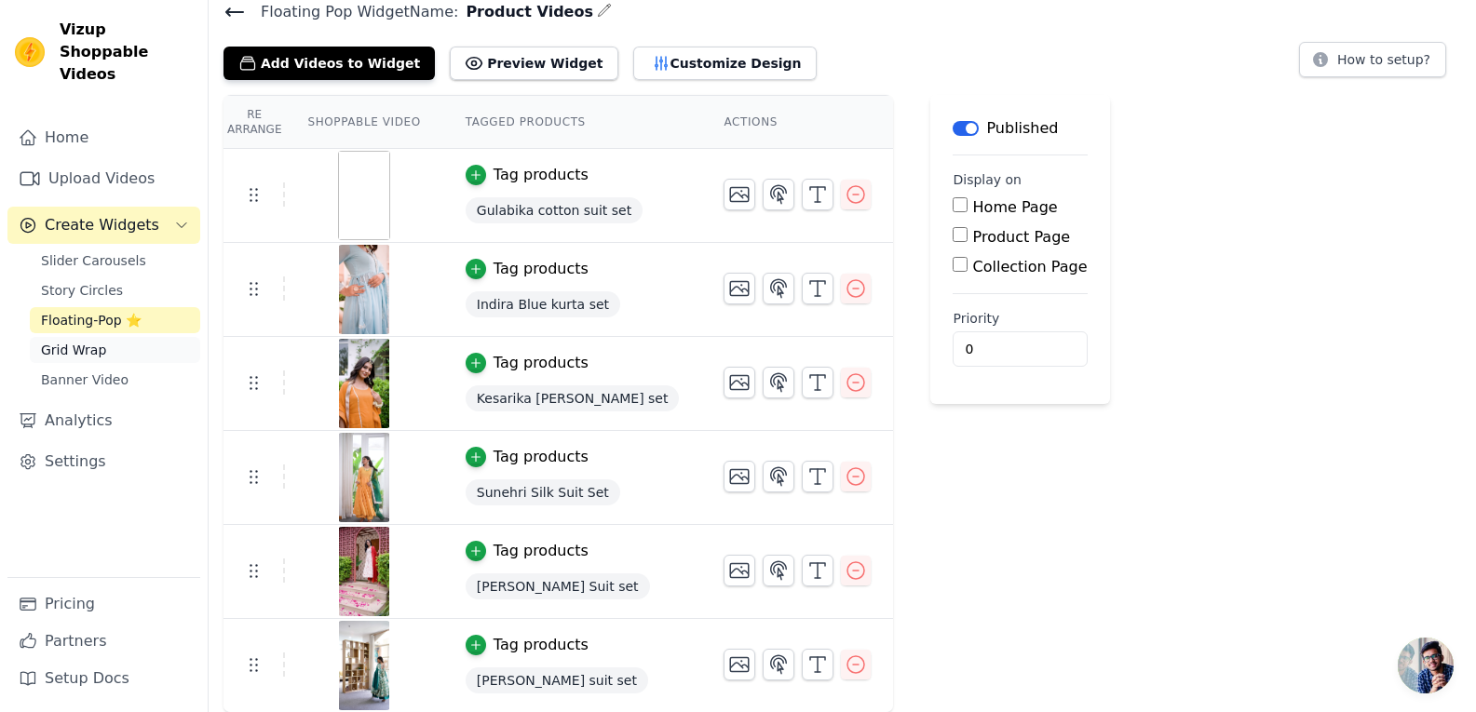
click at [105, 337] on link "Grid Wrap" at bounding box center [115, 350] width 170 height 26
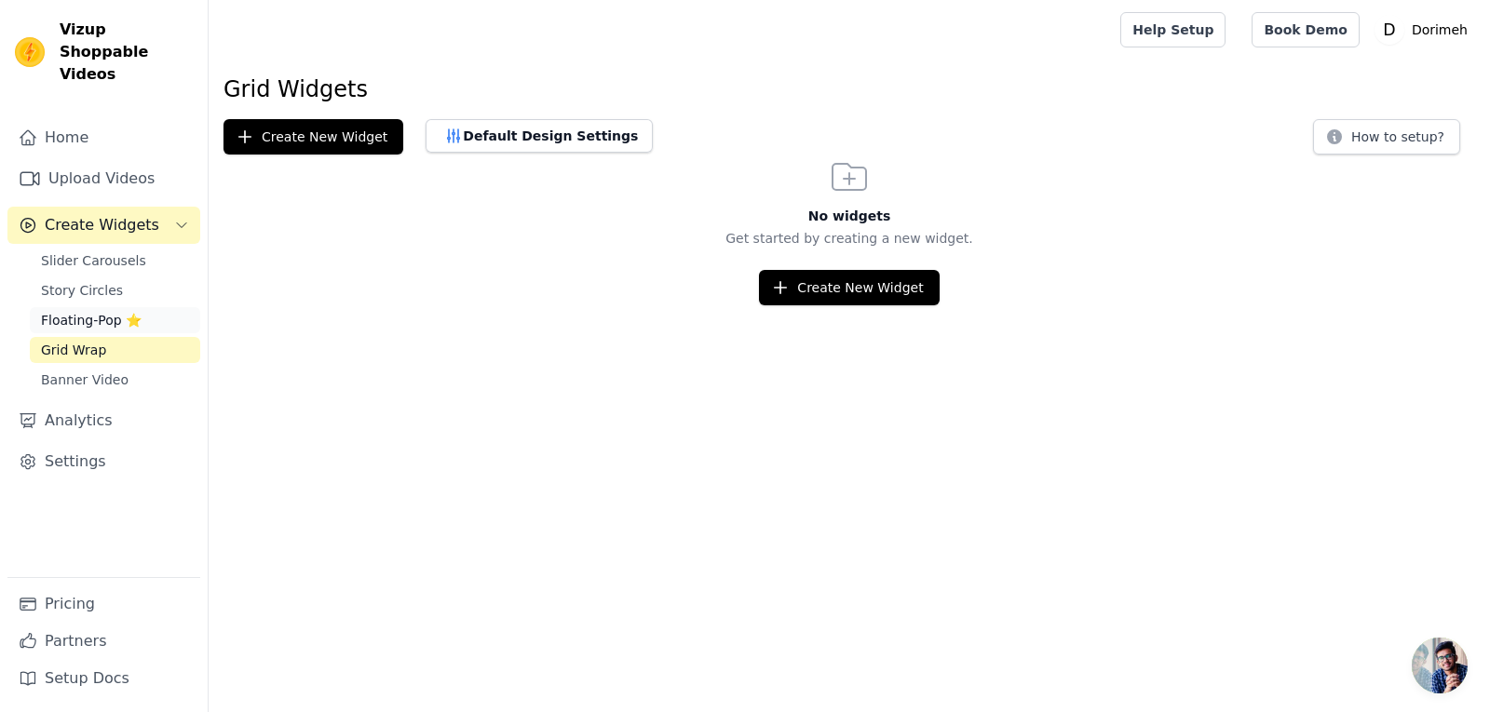
click at [103, 311] on span "Floating-Pop ⭐" at bounding box center [91, 320] width 101 height 19
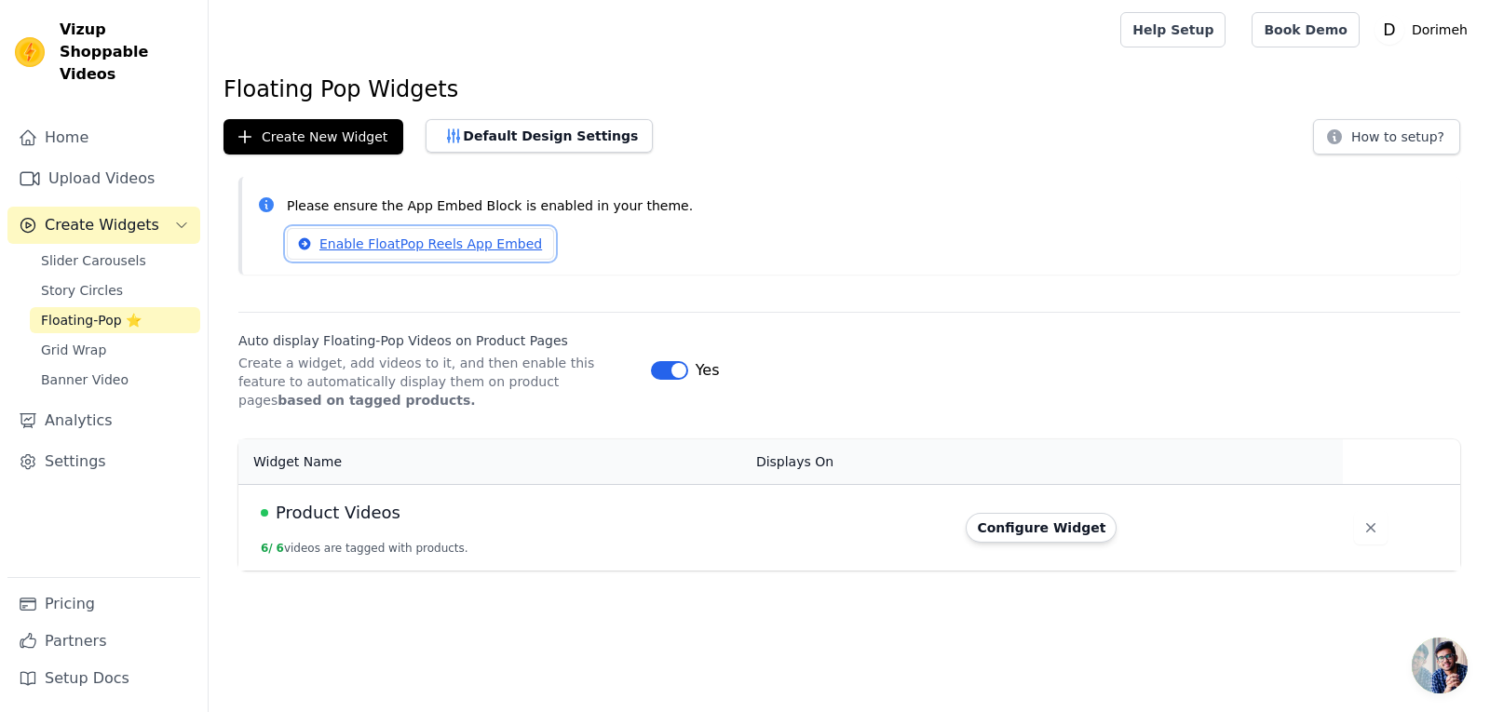
click at [438, 249] on link "Enable FloatPop Reels App Embed" at bounding box center [420, 244] width 267 height 32
click at [683, 240] on div "Enable FloatPop Reels App Embed" at bounding box center [866, 244] width 1159 height 32
click at [378, 522] on span "Product Videos" at bounding box center [338, 513] width 125 height 26
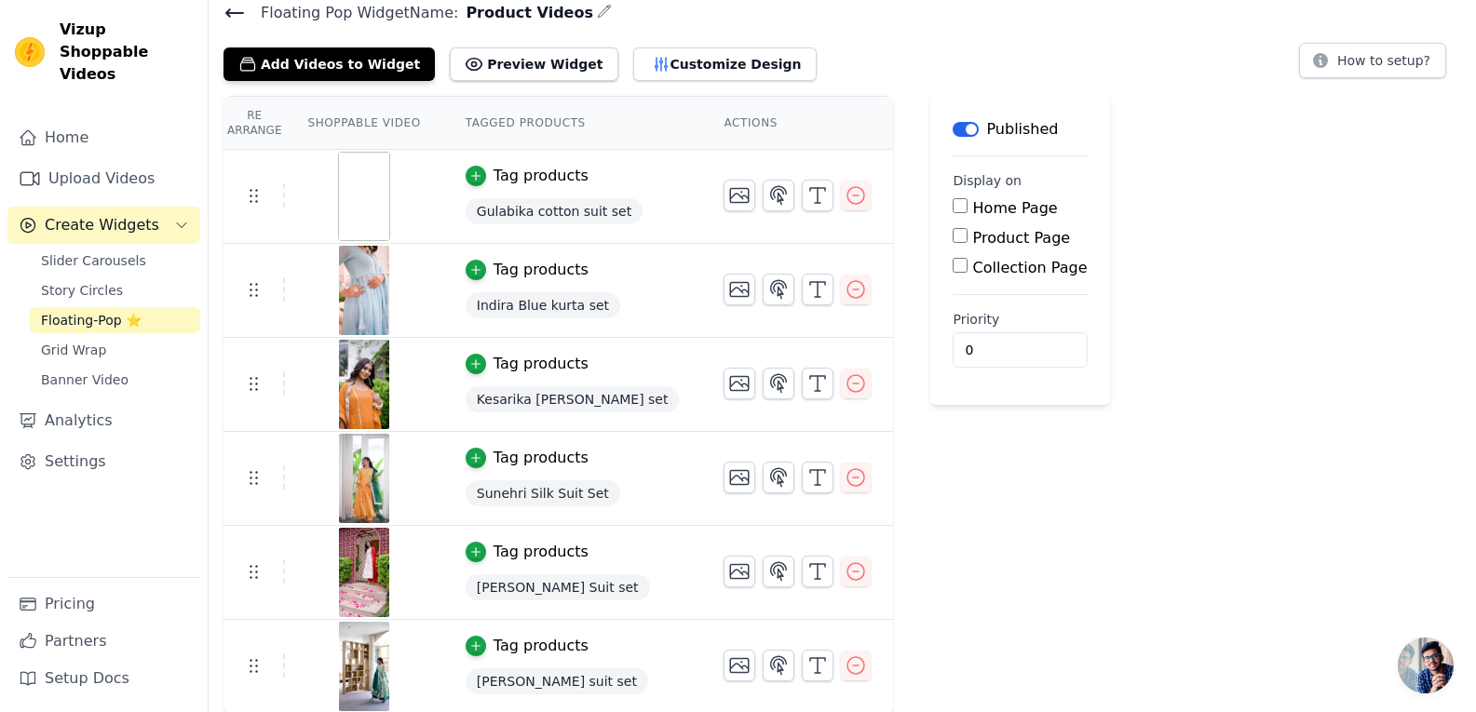
scroll to position [75, 0]
click at [528, 182] on div "Tag products" at bounding box center [541, 175] width 95 height 22
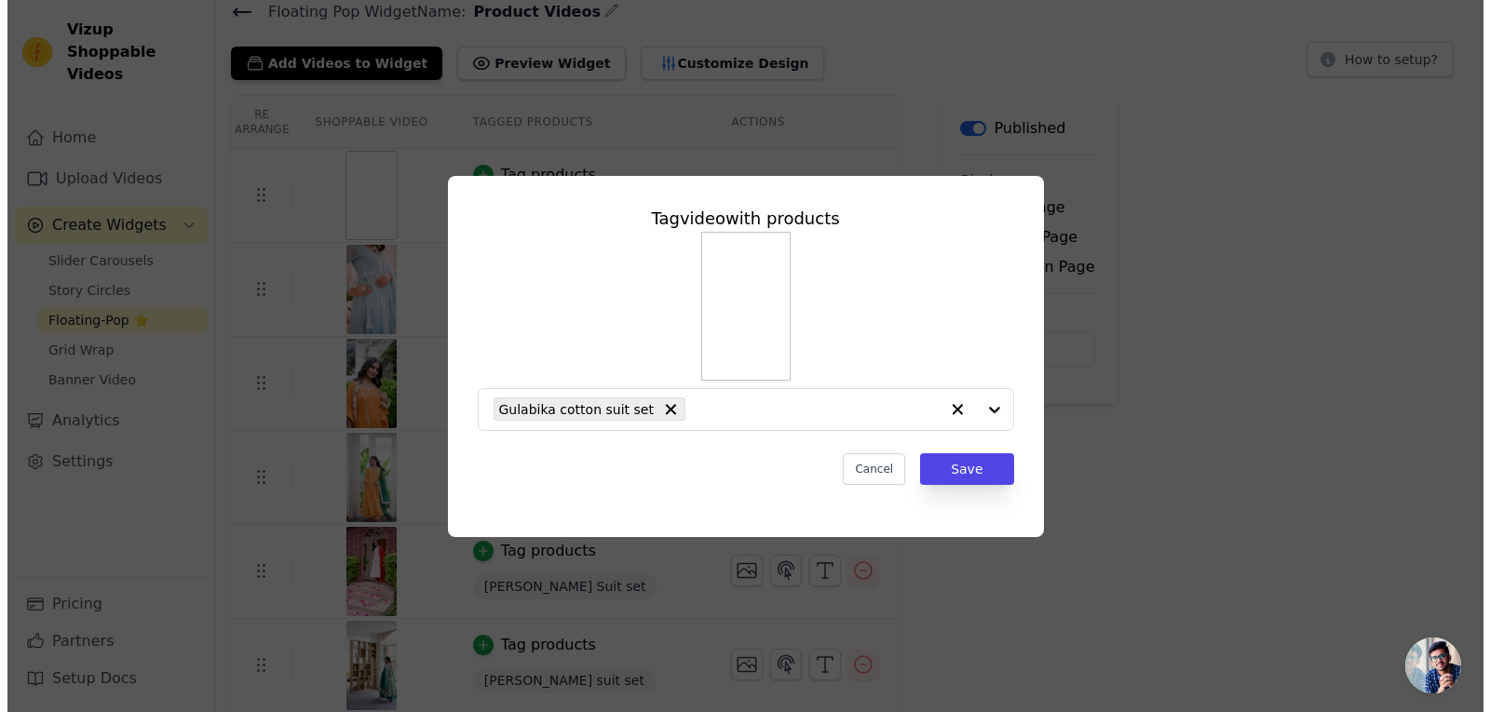
scroll to position [0, 0]
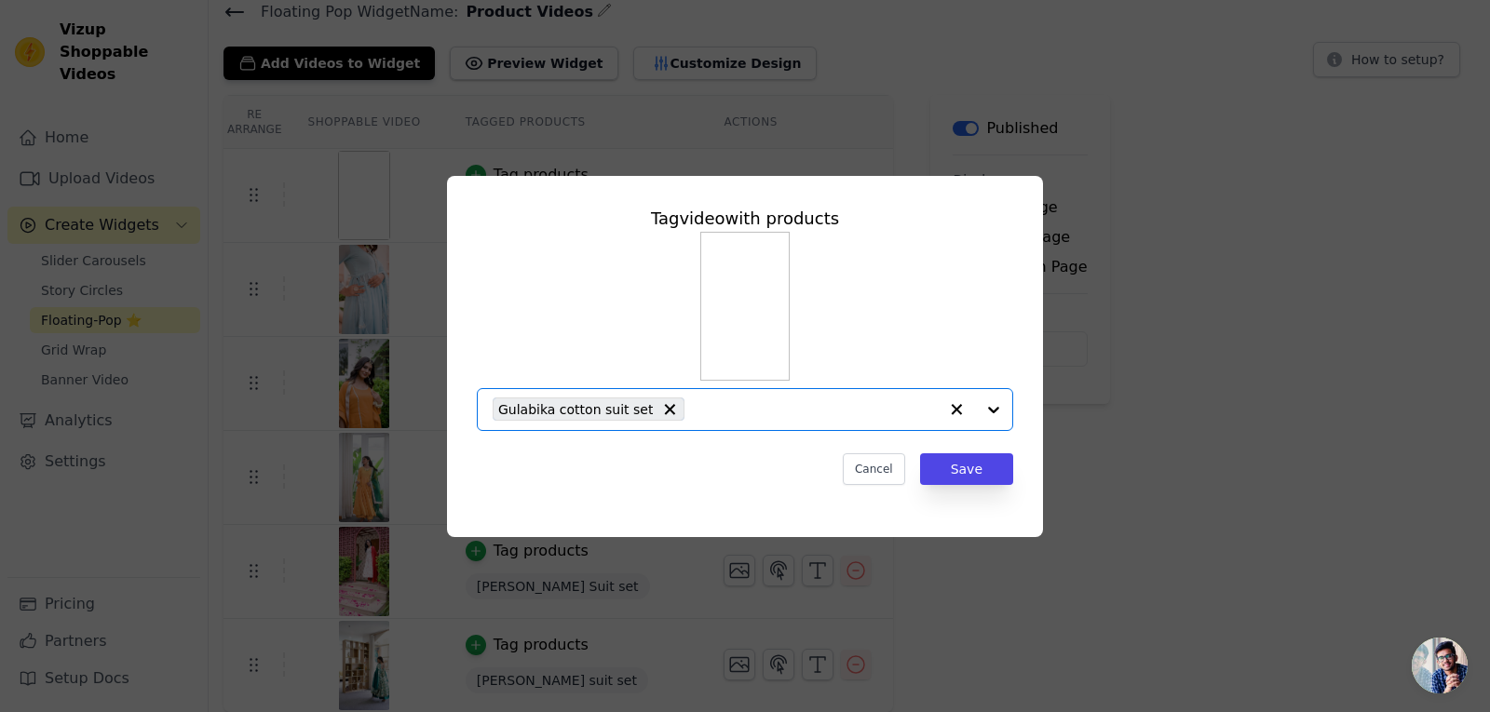
click at [743, 420] on input "text" at bounding box center [816, 410] width 244 height 22
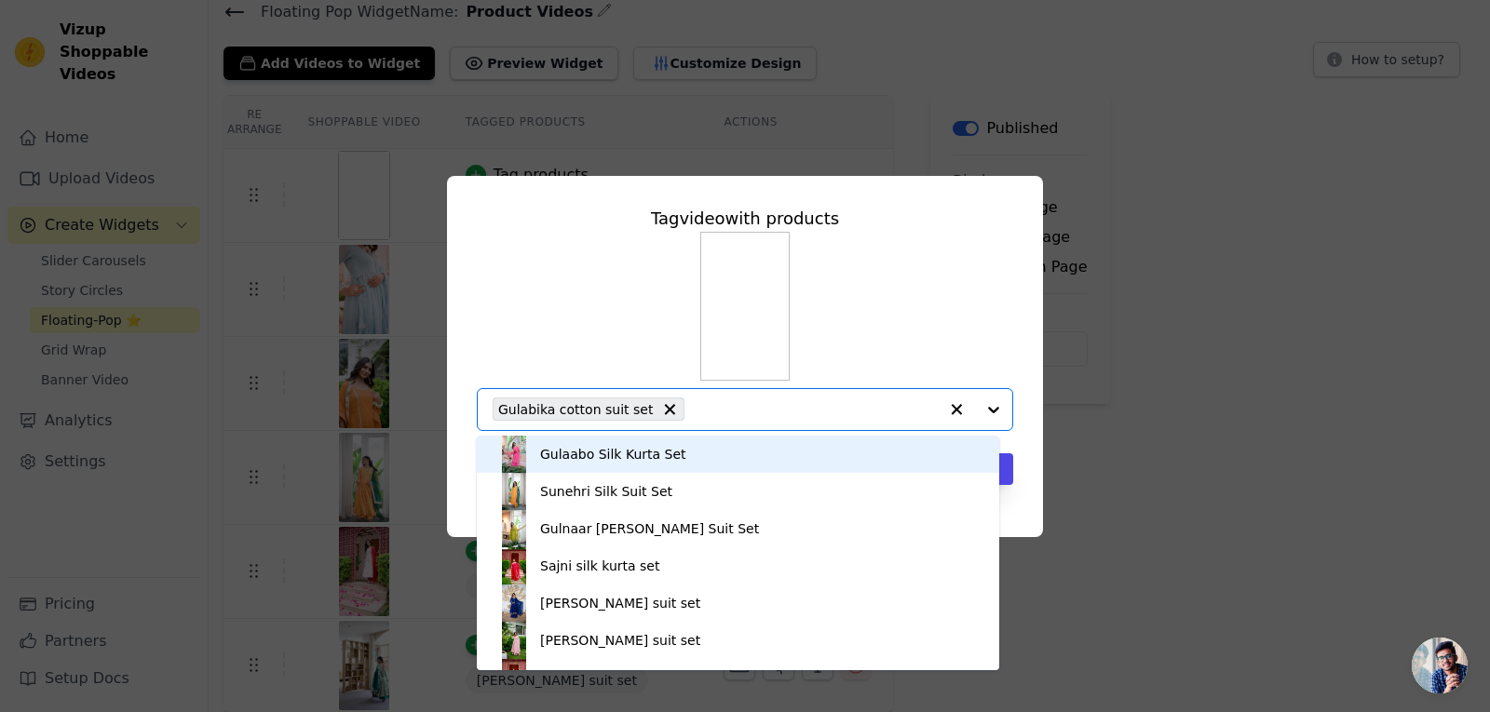
click at [572, 359] on div "Gulaabo Silk Kurta Set Sunehri Silk Suit Set Gulnaar Georgette Suit Set Sajni s…" at bounding box center [745, 331] width 536 height 199
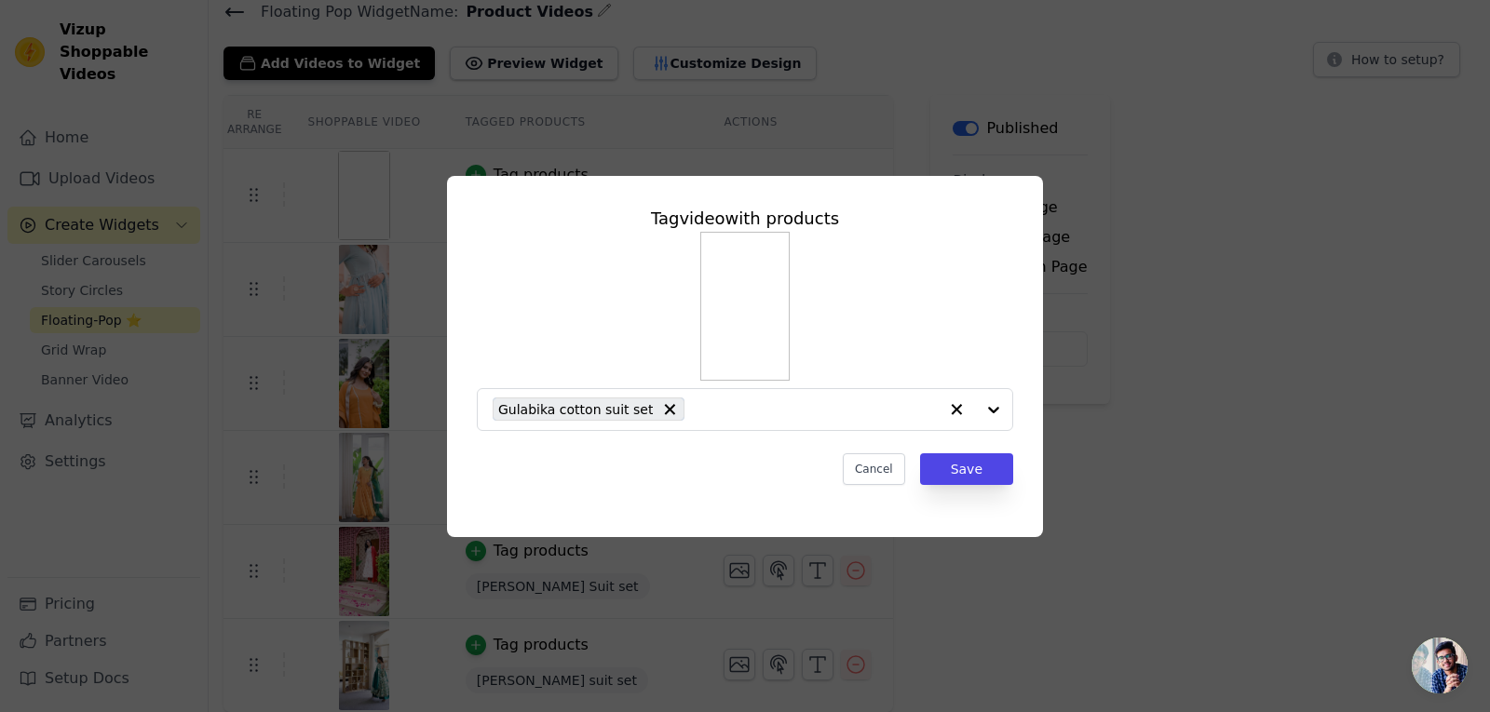
click at [1409, 323] on div "Tag video with products Gulabika cotton suit set Cancel Save" at bounding box center [745, 356] width 1430 height 421
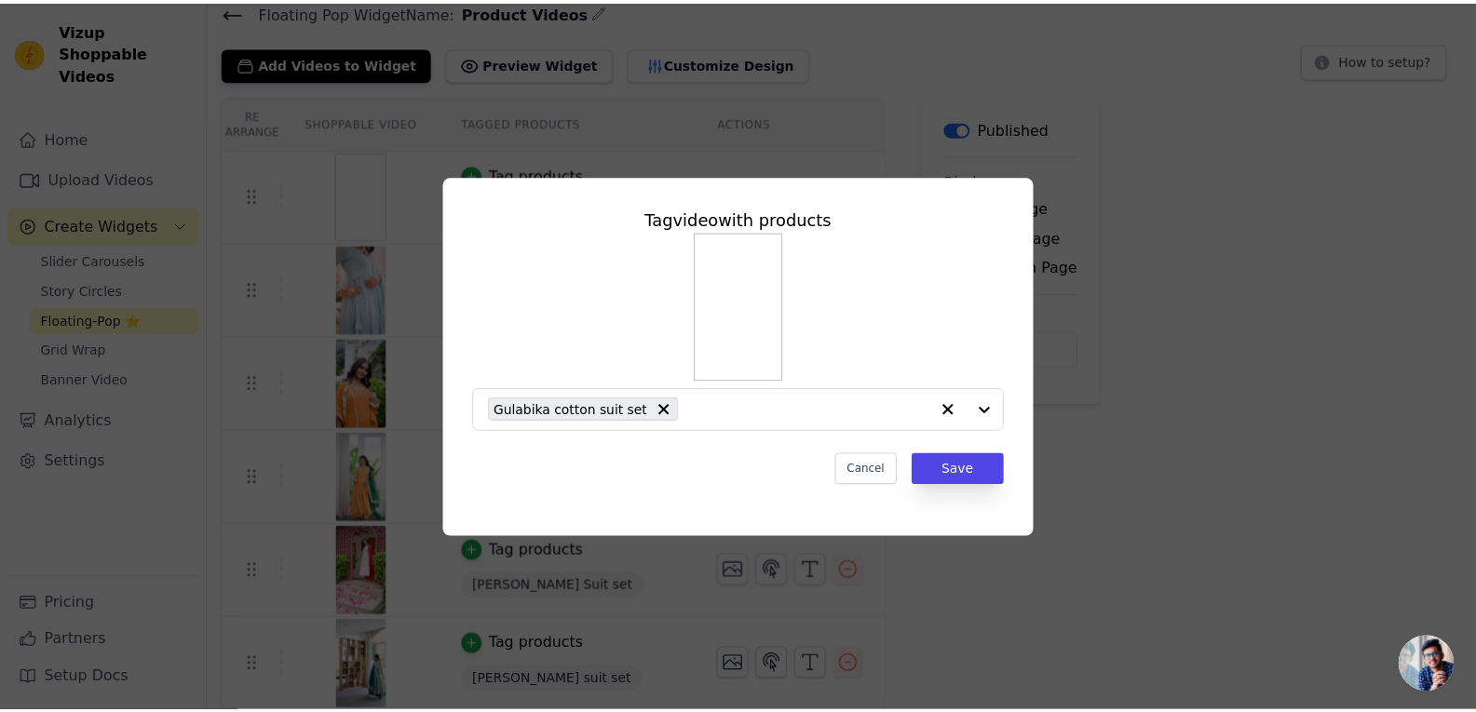
scroll to position [75, 0]
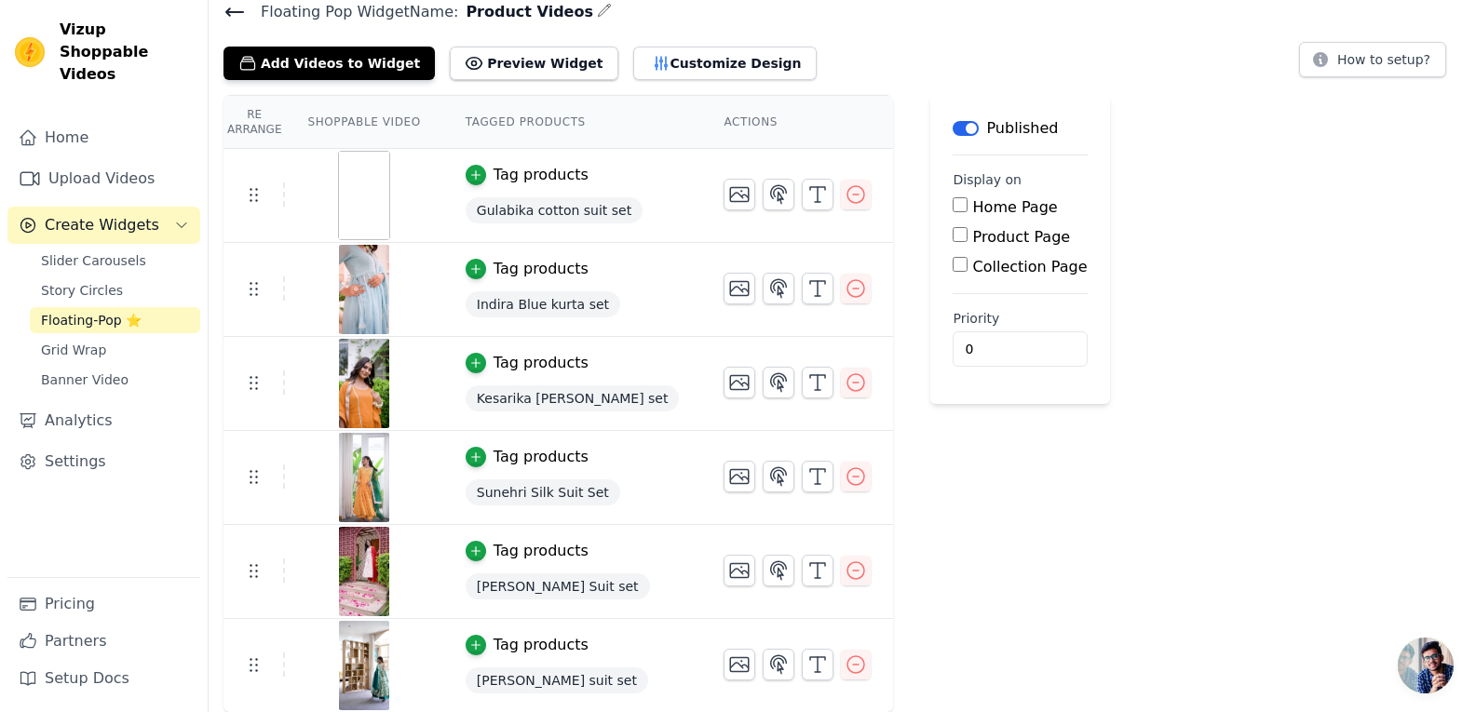
click at [404, 294] on div at bounding box center [364, 289] width 156 height 89
click at [499, 650] on div "Tag products" at bounding box center [541, 645] width 95 height 22
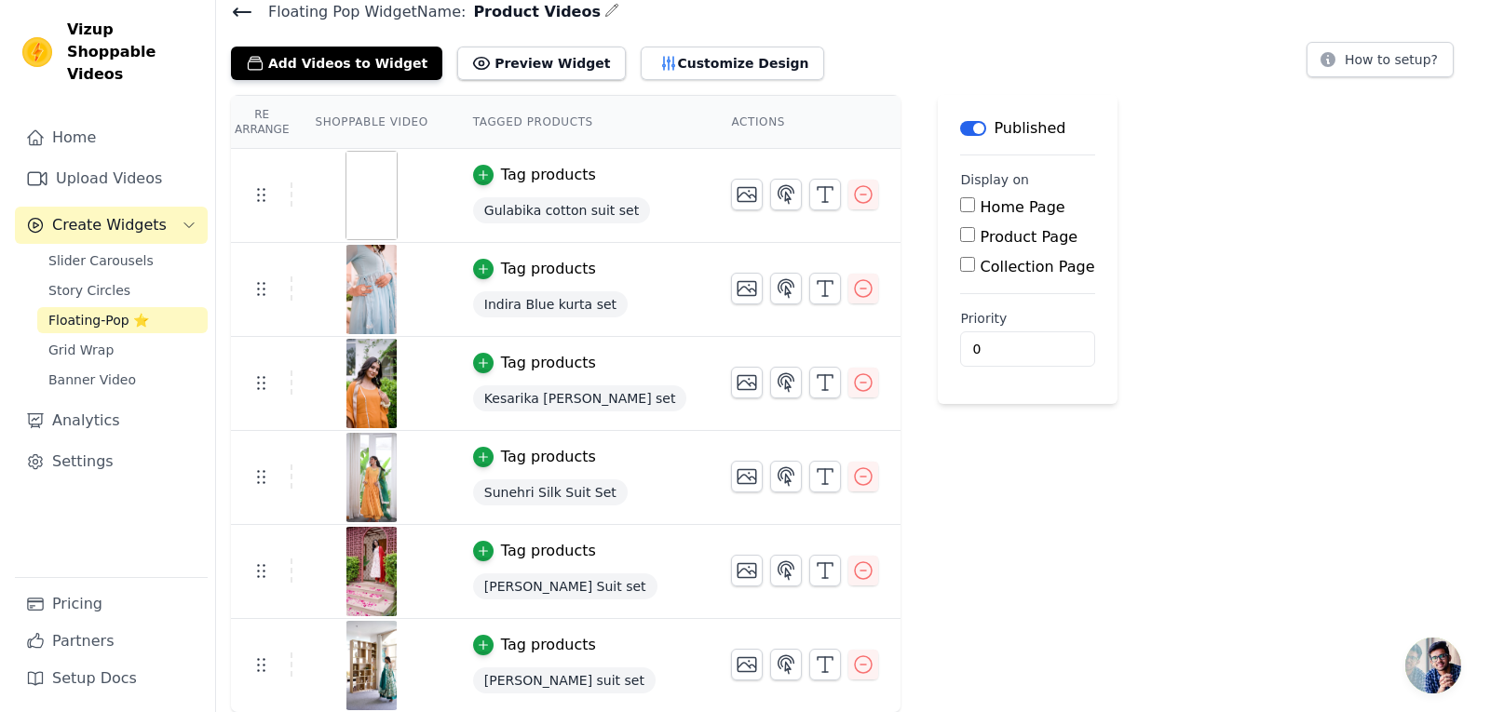
scroll to position [0, 0]
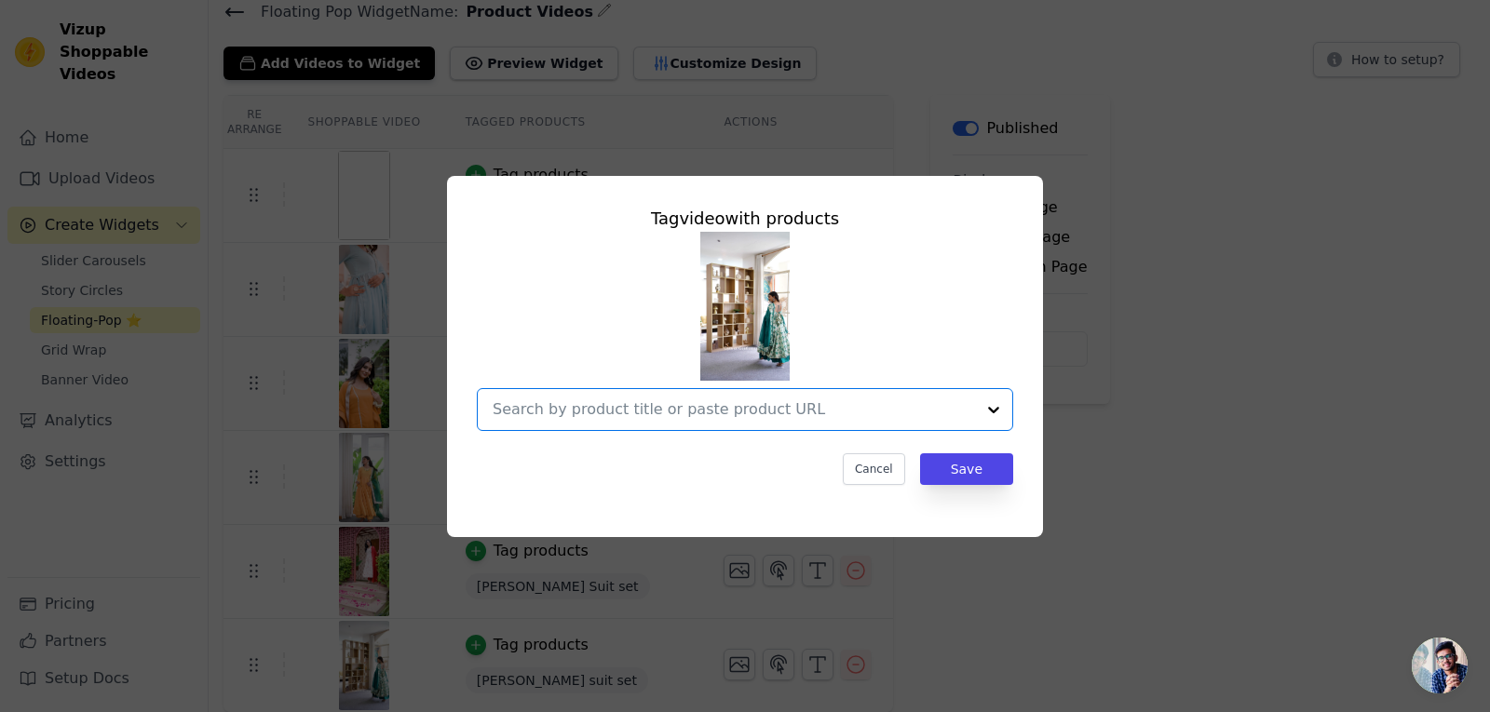
click at [644, 399] on input "text" at bounding box center [734, 410] width 482 height 22
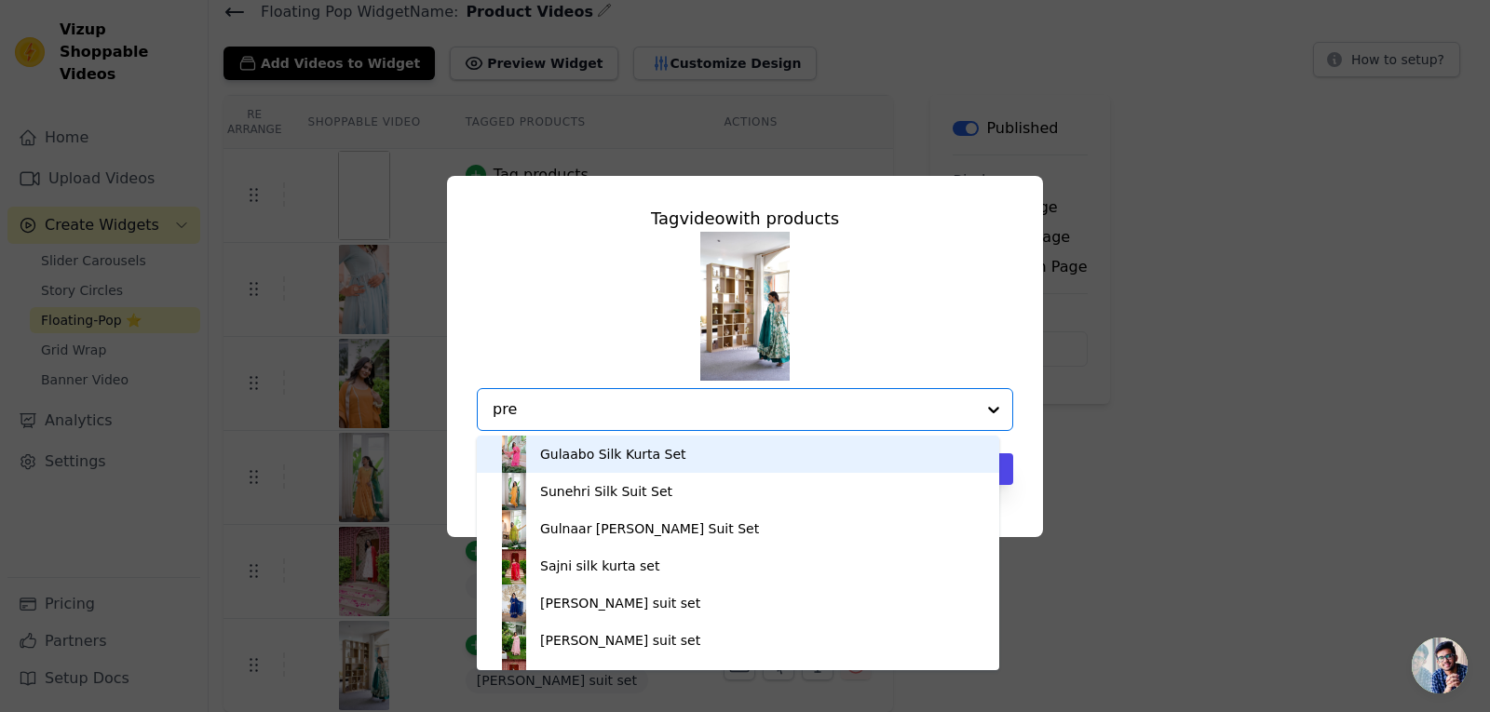
type input "pree"
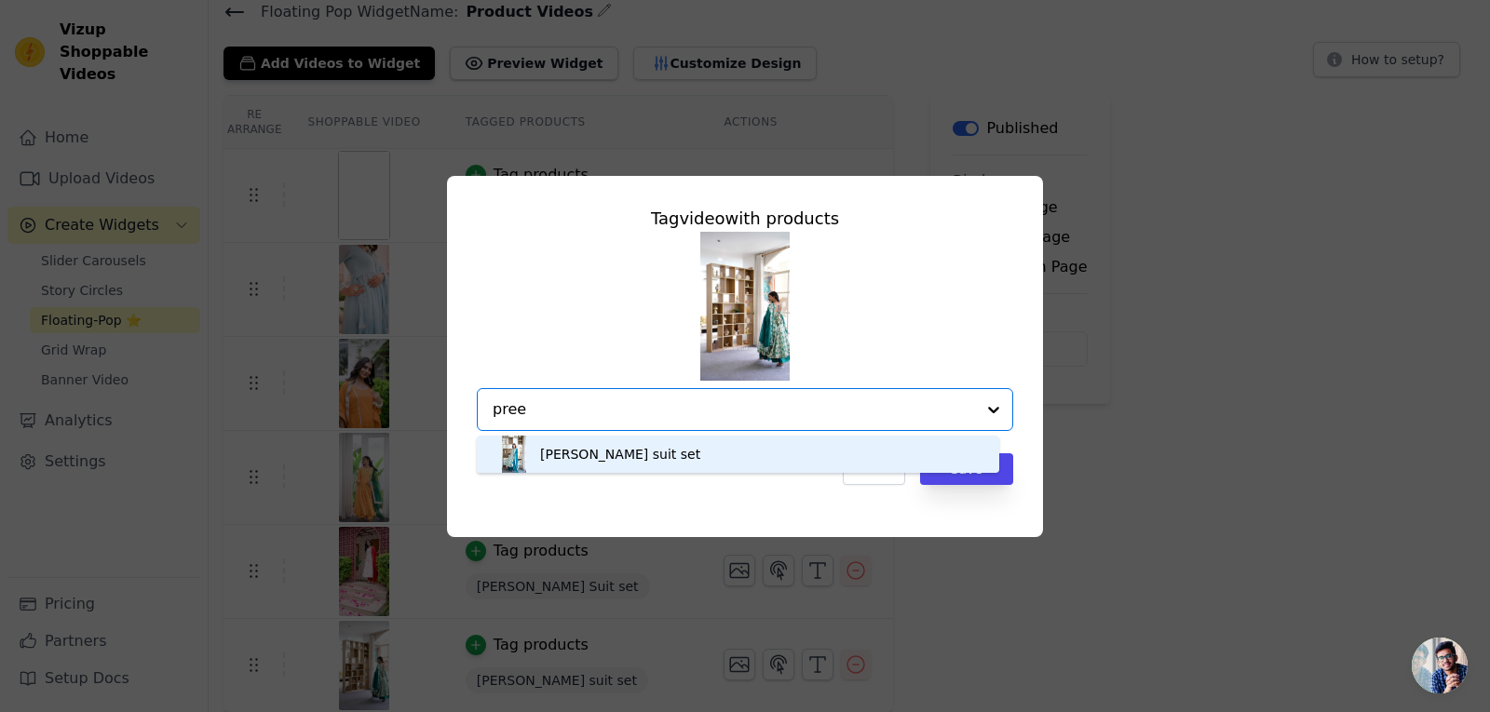
click at [607, 455] on div "Preety green suit set" at bounding box center [620, 454] width 160 height 19
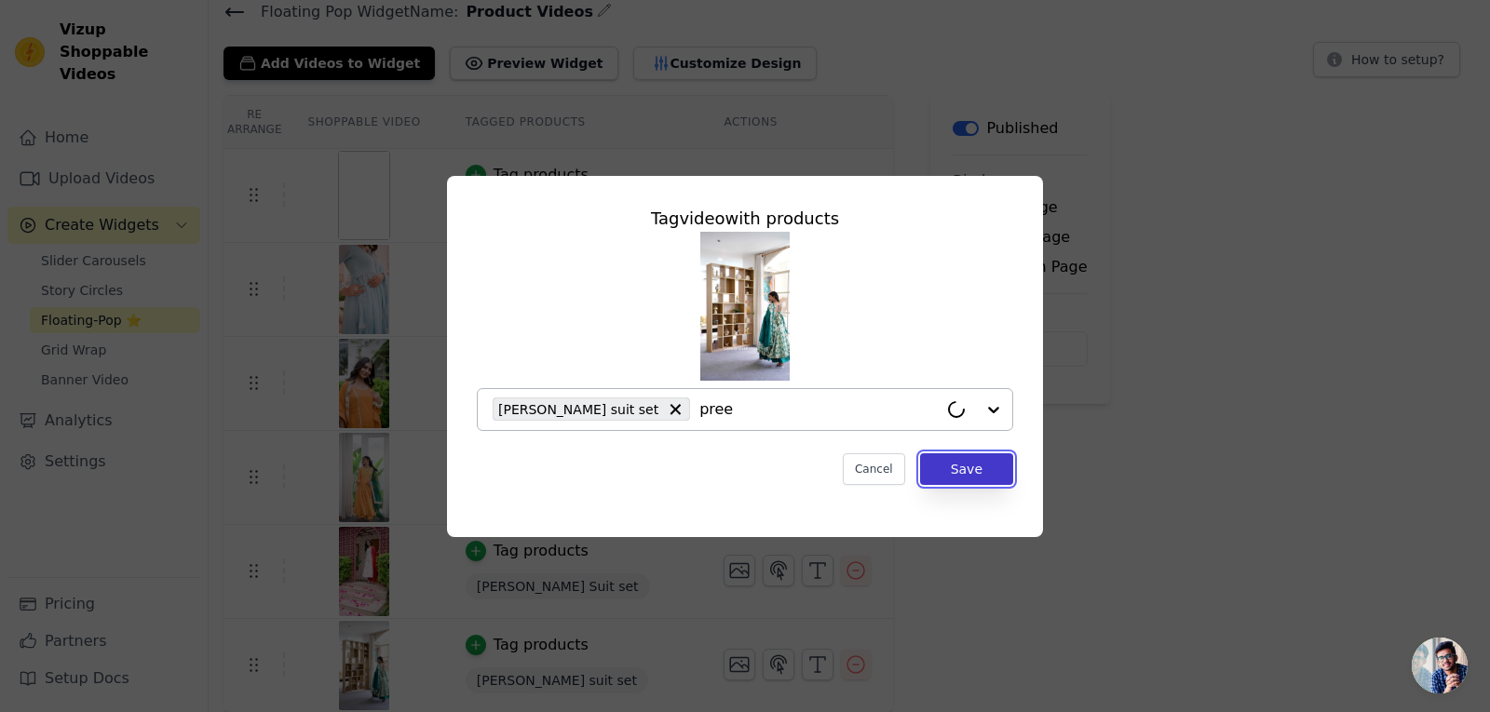
click at [983, 477] on button "Save" at bounding box center [966, 470] width 93 height 32
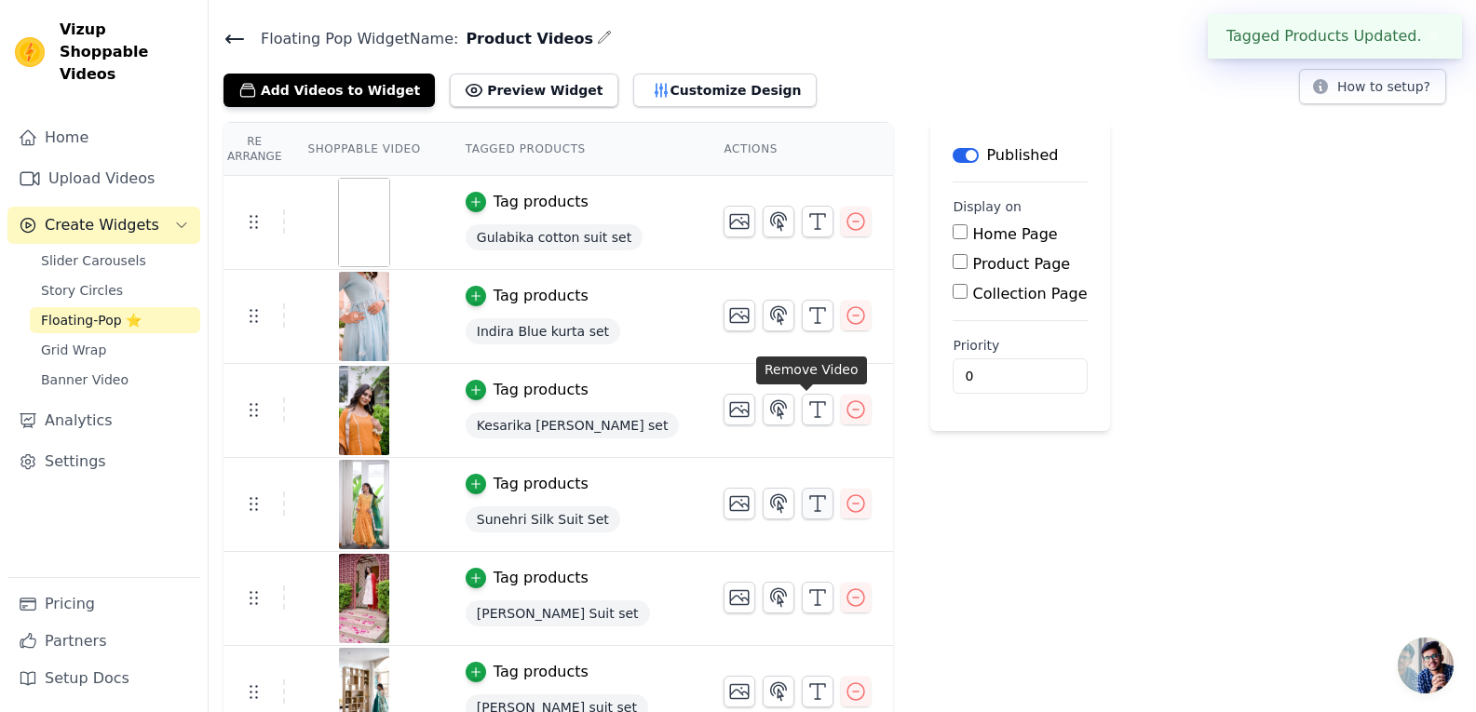
scroll to position [75, 0]
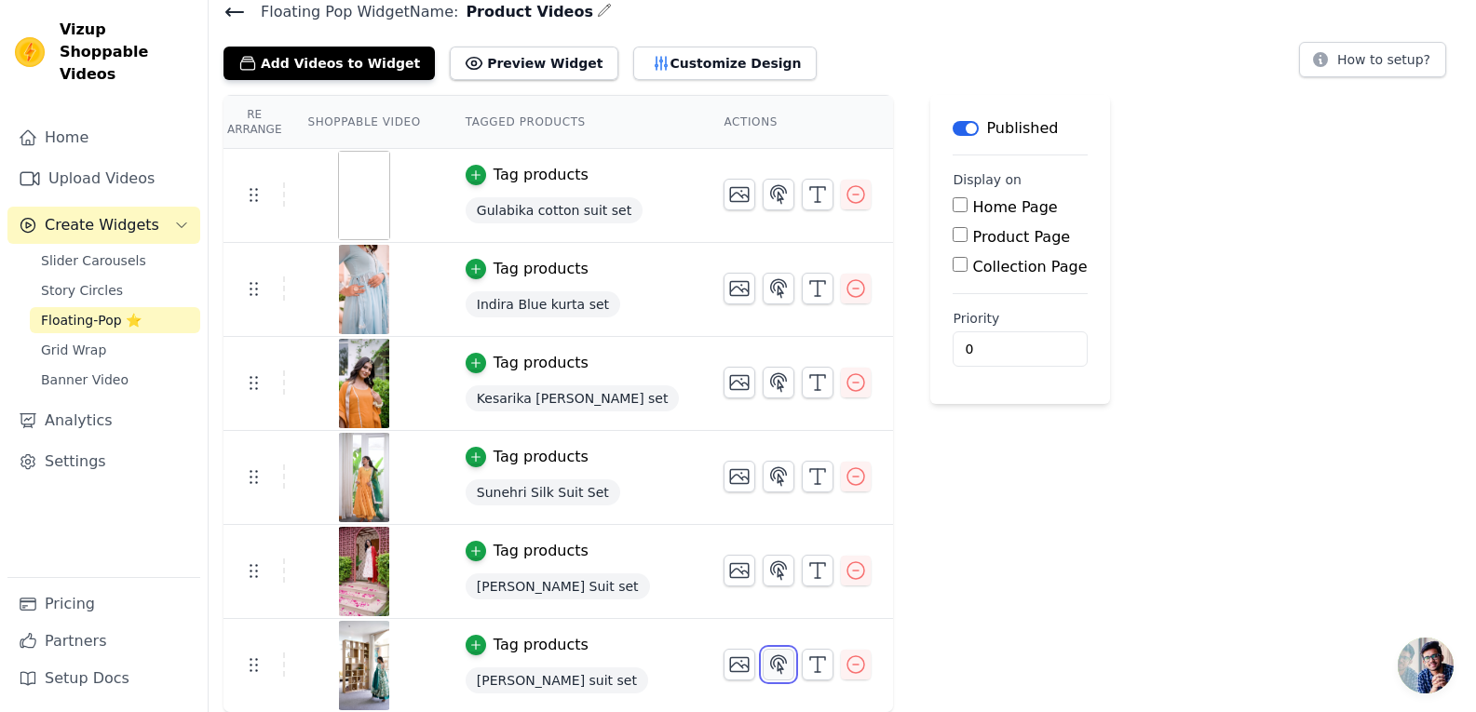
click at [767, 663] on icon "button" at bounding box center [778, 665] width 22 height 22
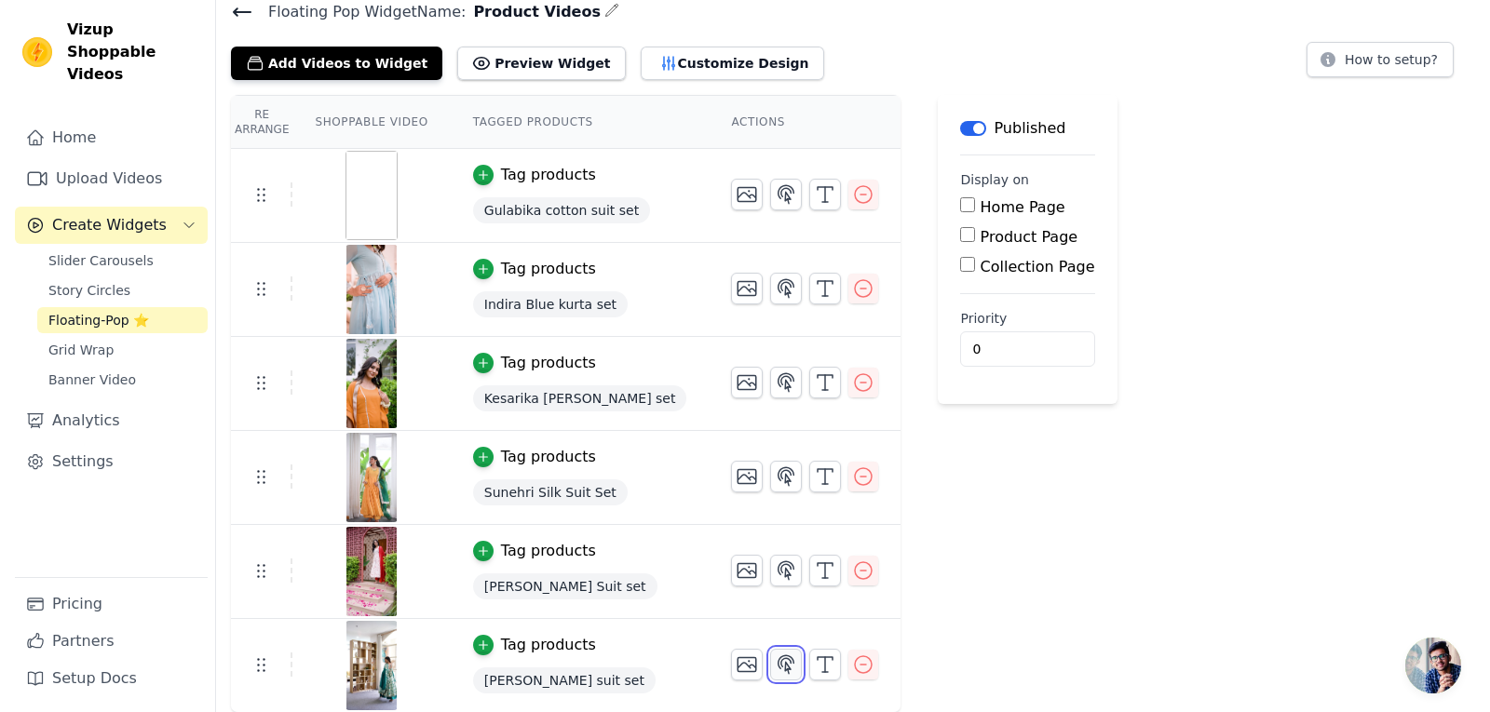
scroll to position [0, 0]
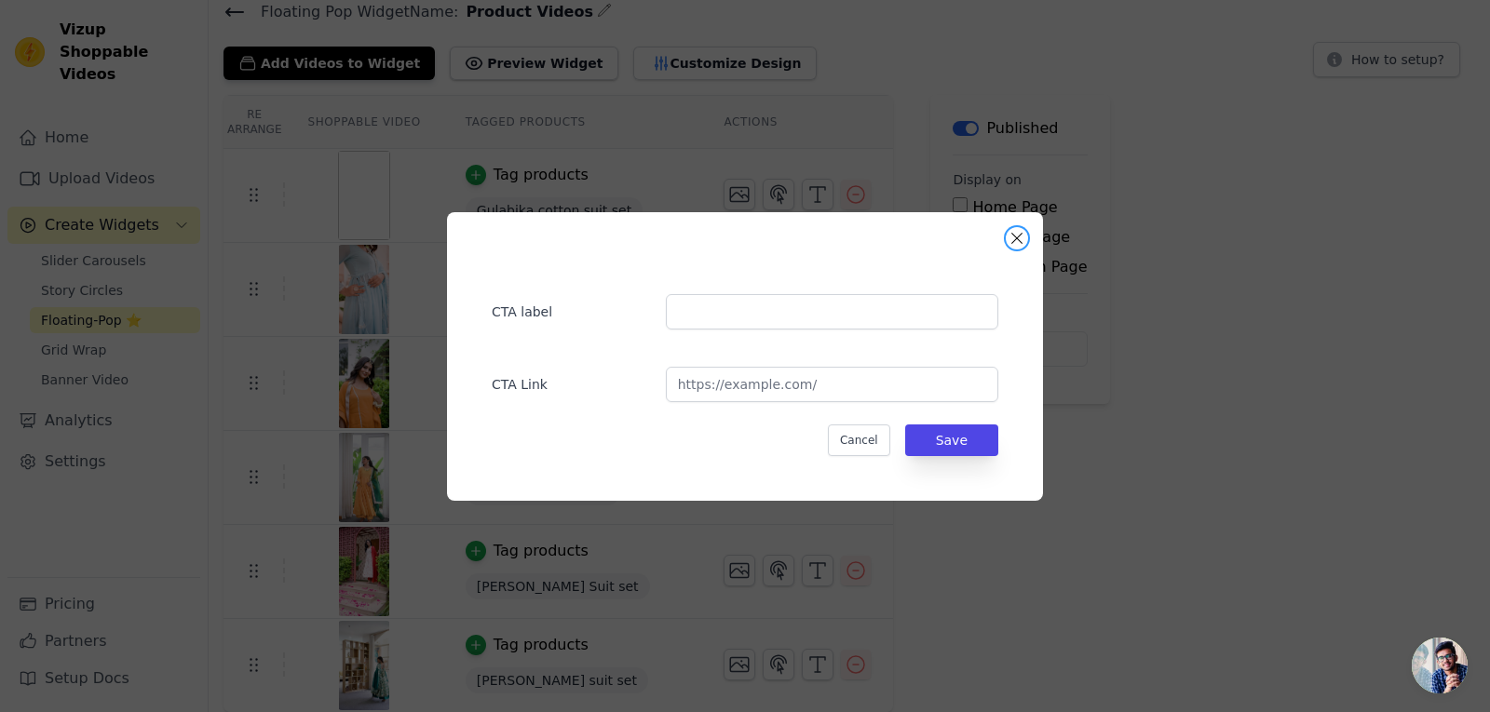
drag, startPoint x: 1023, startPoint y: 240, endPoint x: 861, endPoint y: 563, distance: 360.3
click at [1023, 240] on button "Close modal" at bounding box center [1017, 238] width 22 height 22
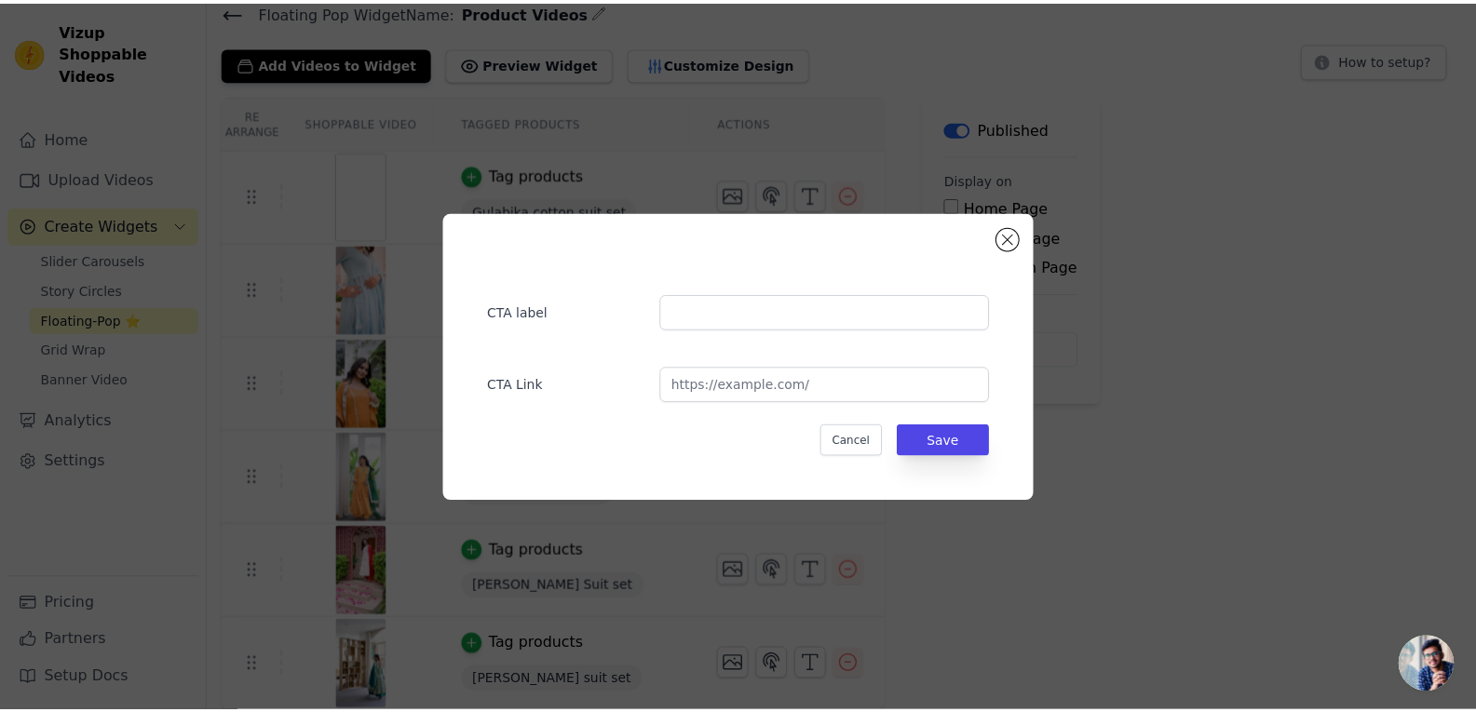
scroll to position [75, 0]
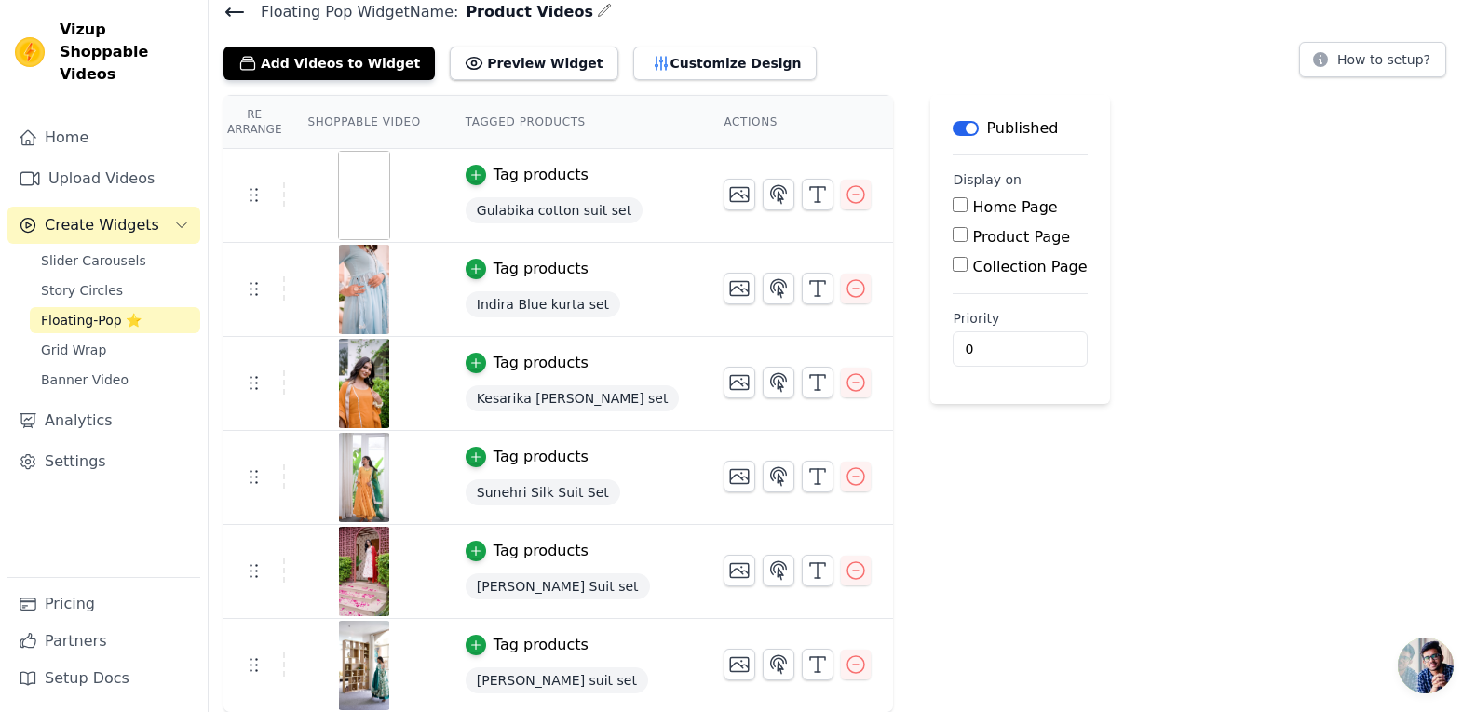
click at [607, 675] on div "Preety green suit set" at bounding box center [573, 681] width 214 height 34
click at [267, 670] on td at bounding box center [254, 665] width 61 height 24
click at [286, 665] on div at bounding box center [364, 665] width 156 height 89
click at [973, 235] on label "Product Page" at bounding box center [1022, 237] width 98 height 18
click at [954, 235] on input "Product Page" at bounding box center [960, 234] width 15 height 15
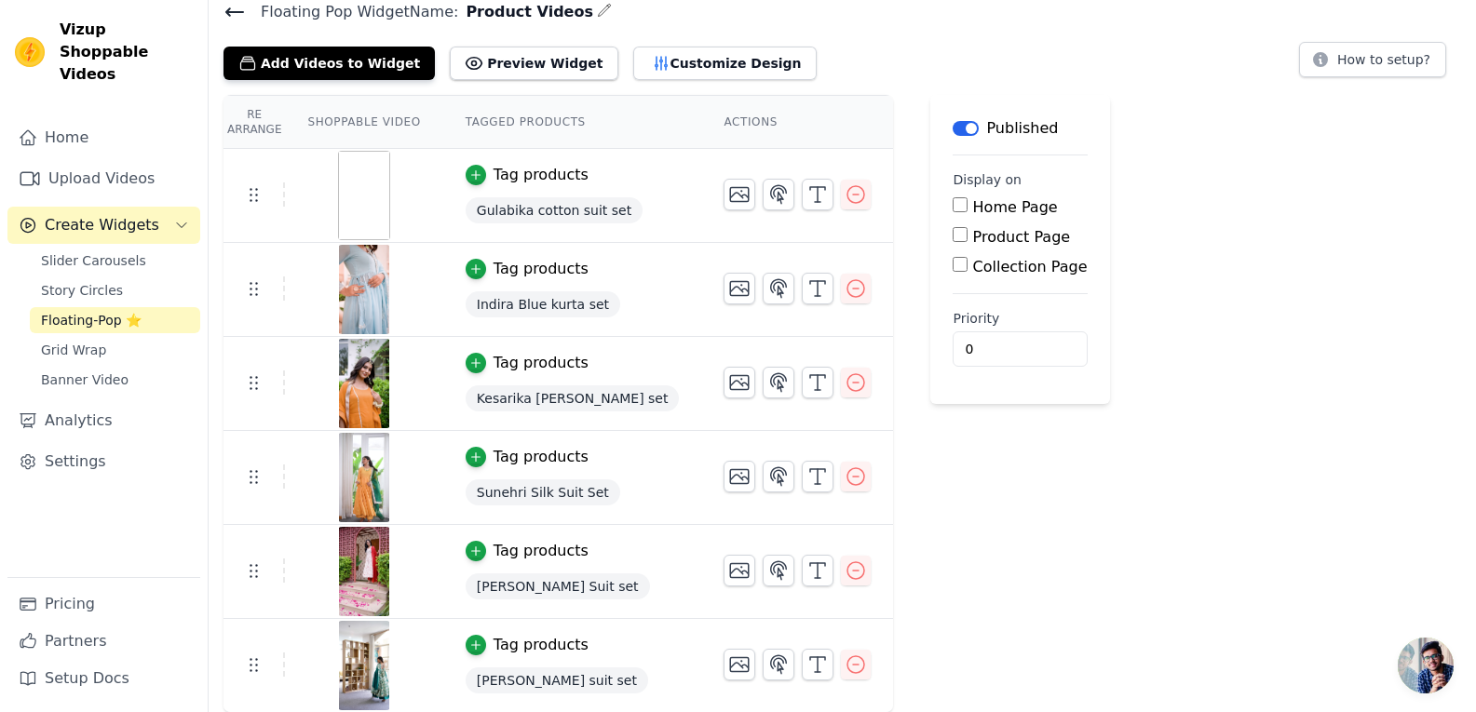
checkbox input "true"
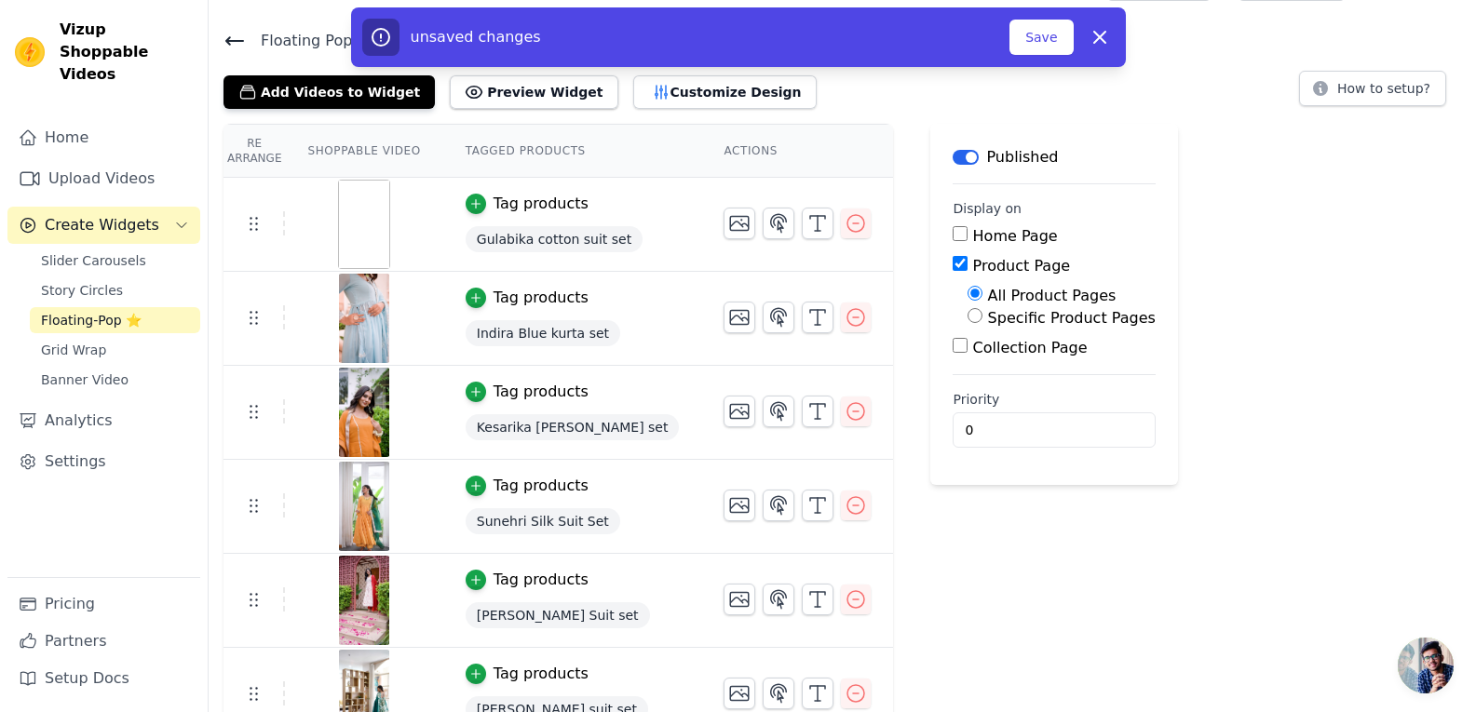
scroll to position [46, 0]
click at [1010, 315] on label "Specific Product Pages" at bounding box center [1072, 319] width 168 height 18
click at [983, 315] on input "Specific Product Pages" at bounding box center [975, 316] width 15 height 15
radio input "true"
click at [1001, 294] on label "All Product Pages" at bounding box center [1052, 297] width 129 height 18
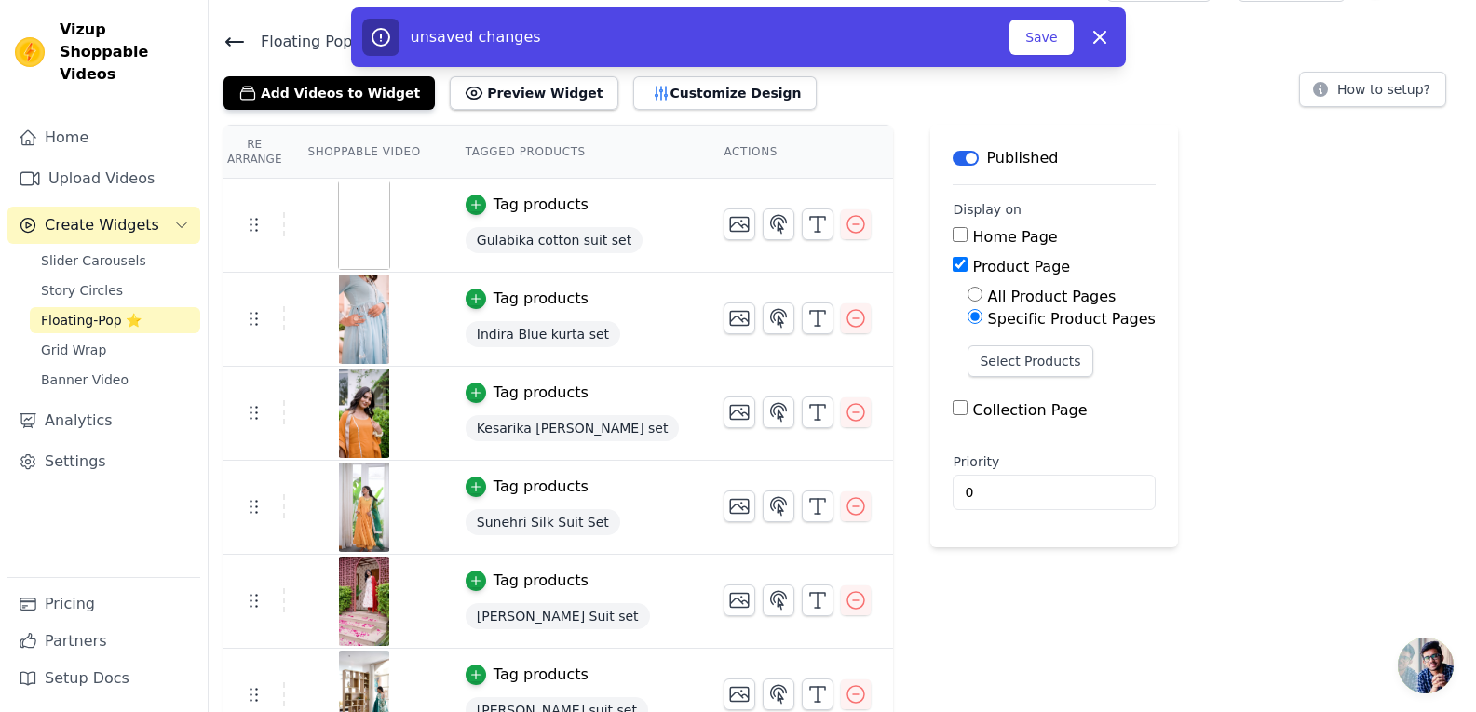
click at [983, 294] on input "All Product Pages" at bounding box center [975, 294] width 15 height 15
radio input "true"
click at [1022, 45] on button "Save" at bounding box center [1041, 37] width 63 height 35
click at [1041, 50] on button "Save" at bounding box center [1041, 37] width 63 height 35
click at [1041, 34] on button "Save" at bounding box center [1041, 37] width 63 height 35
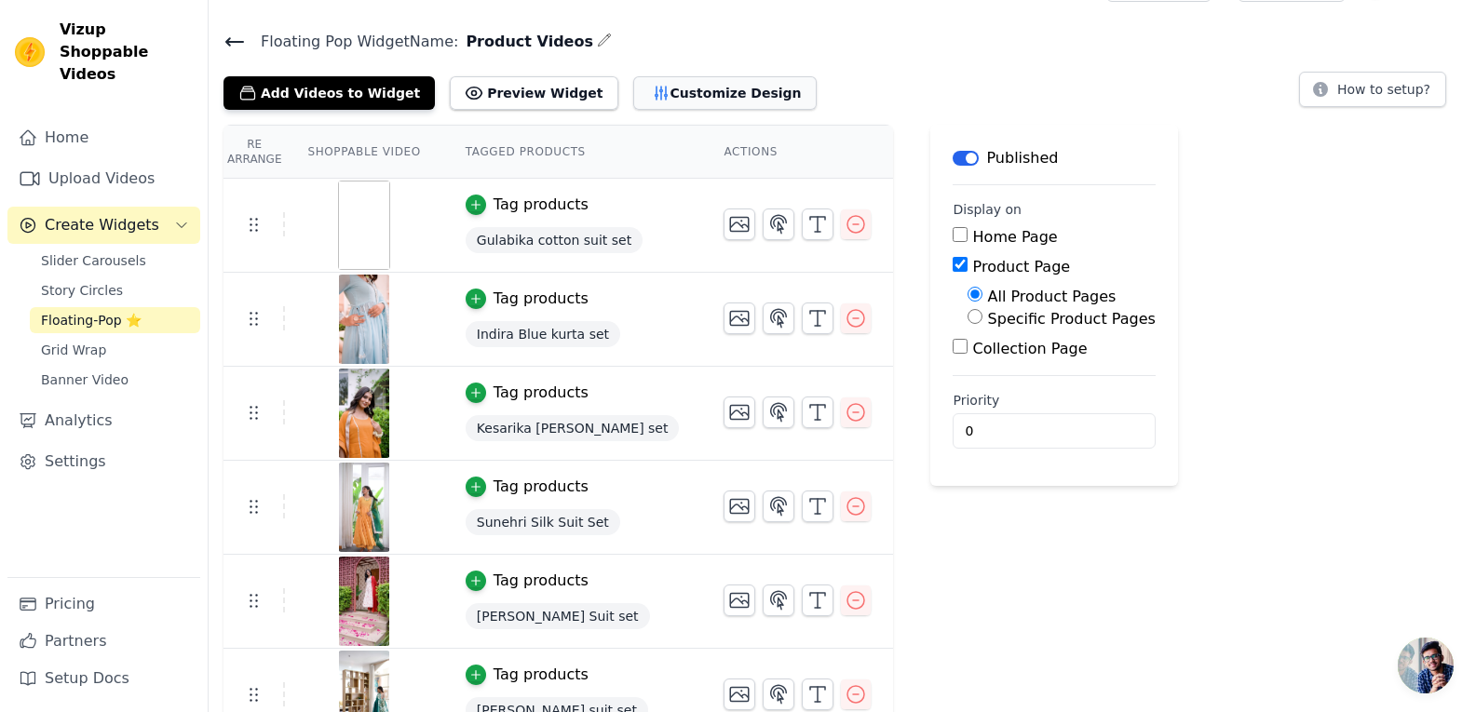
click at [639, 86] on button "Customize Design" at bounding box center [724, 93] width 183 height 34
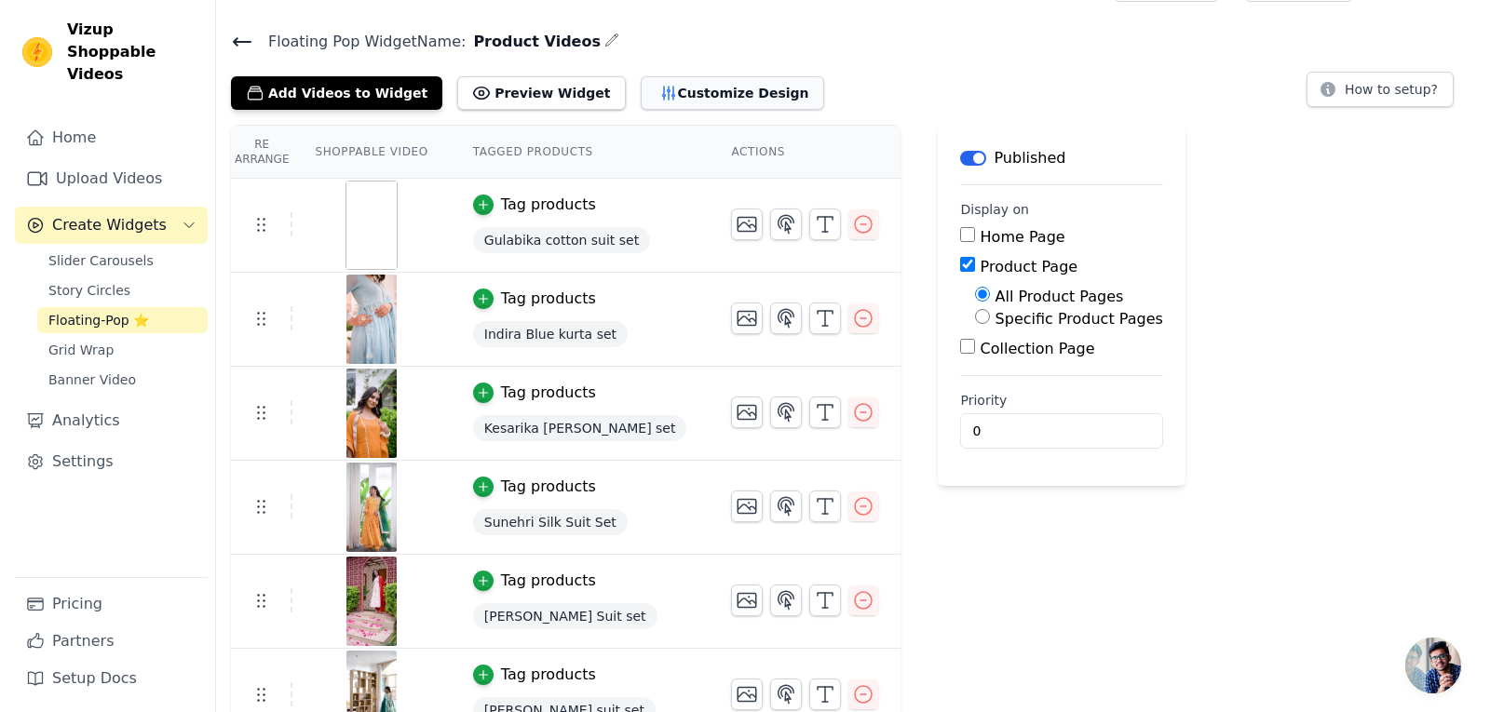
scroll to position [0, 0]
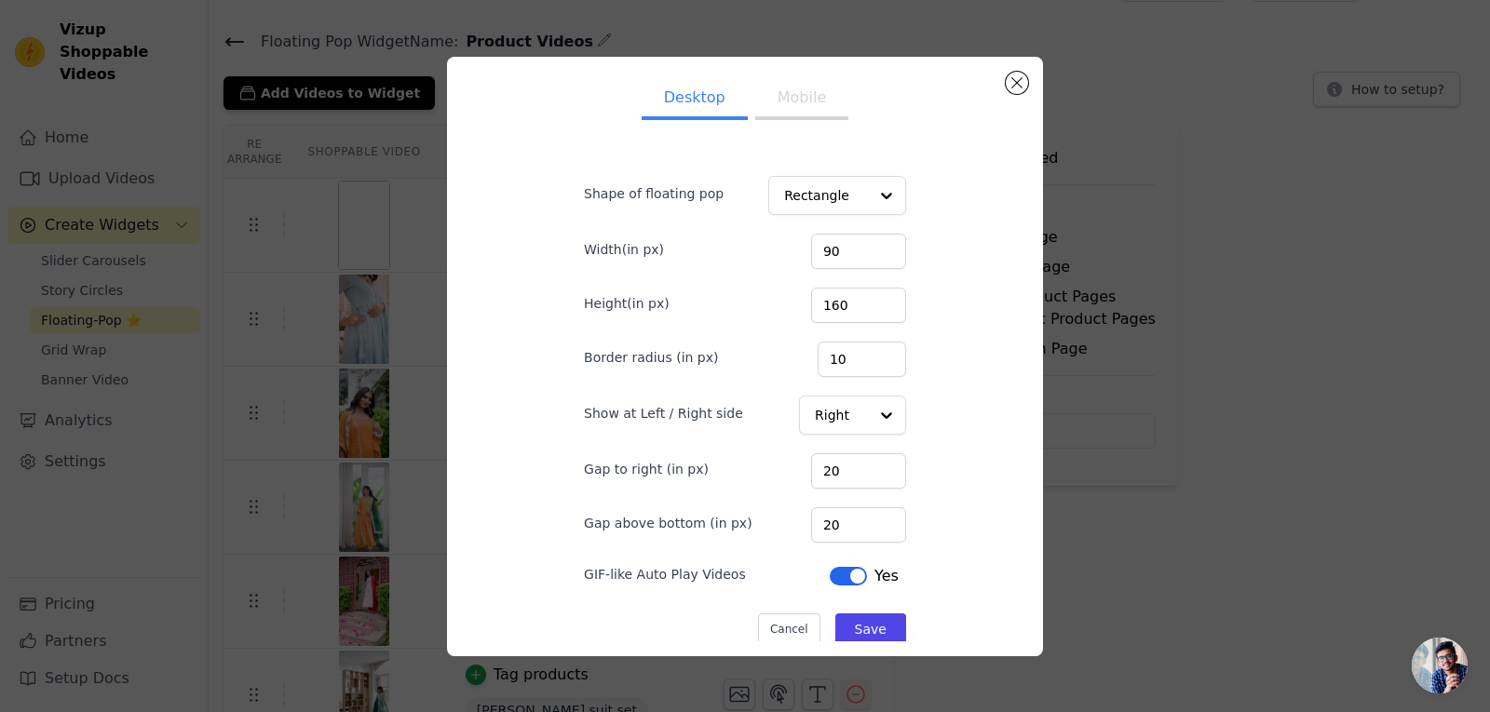
click at [825, 90] on button "Mobile" at bounding box center [801, 99] width 93 height 41
click at [813, 251] on input "90" at bounding box center [858, 251] width 95 height 35
type input "110"
click at [822, 305] on input "160" at bounding box center [858, 305] width 95 height 35
type input "180"
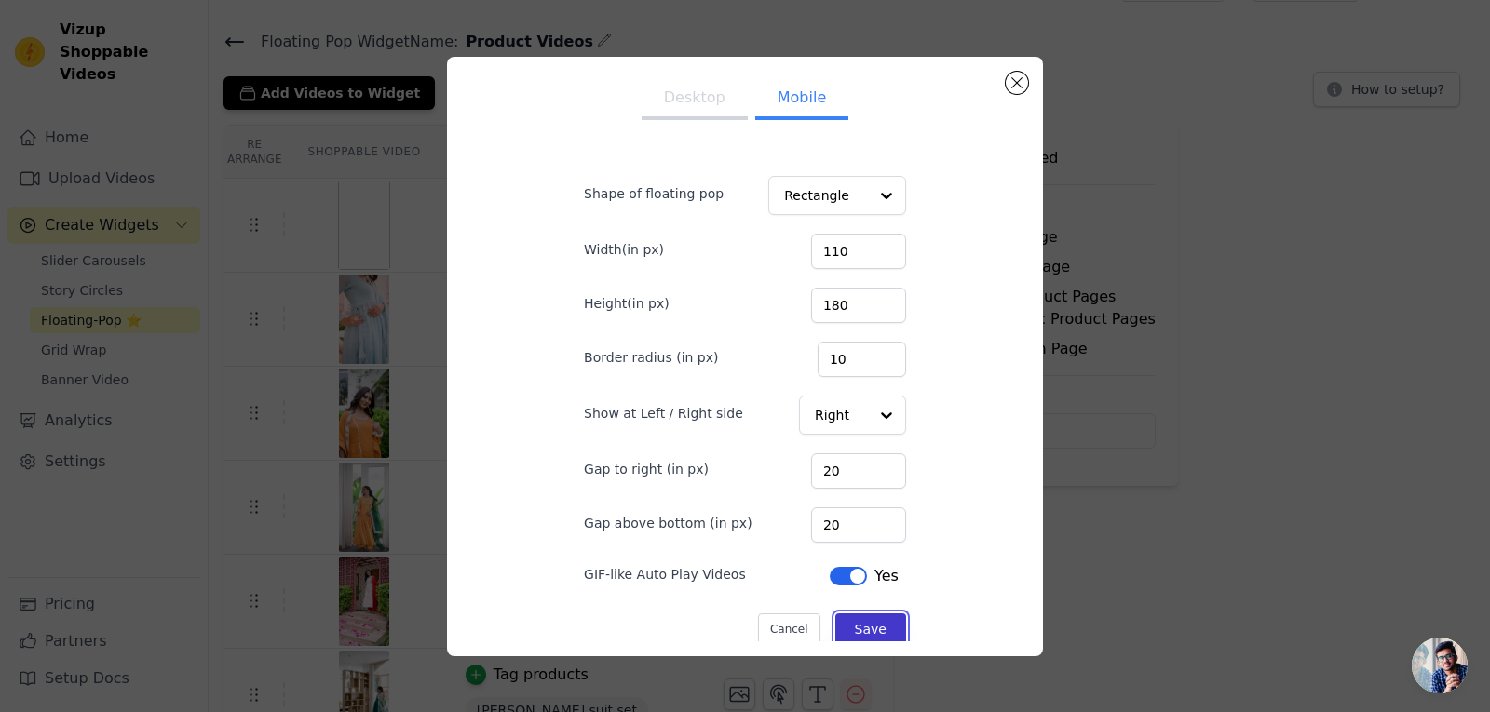
click at [857, 629] on button "Save" at bounding box center [870, 630] width 71 height 32
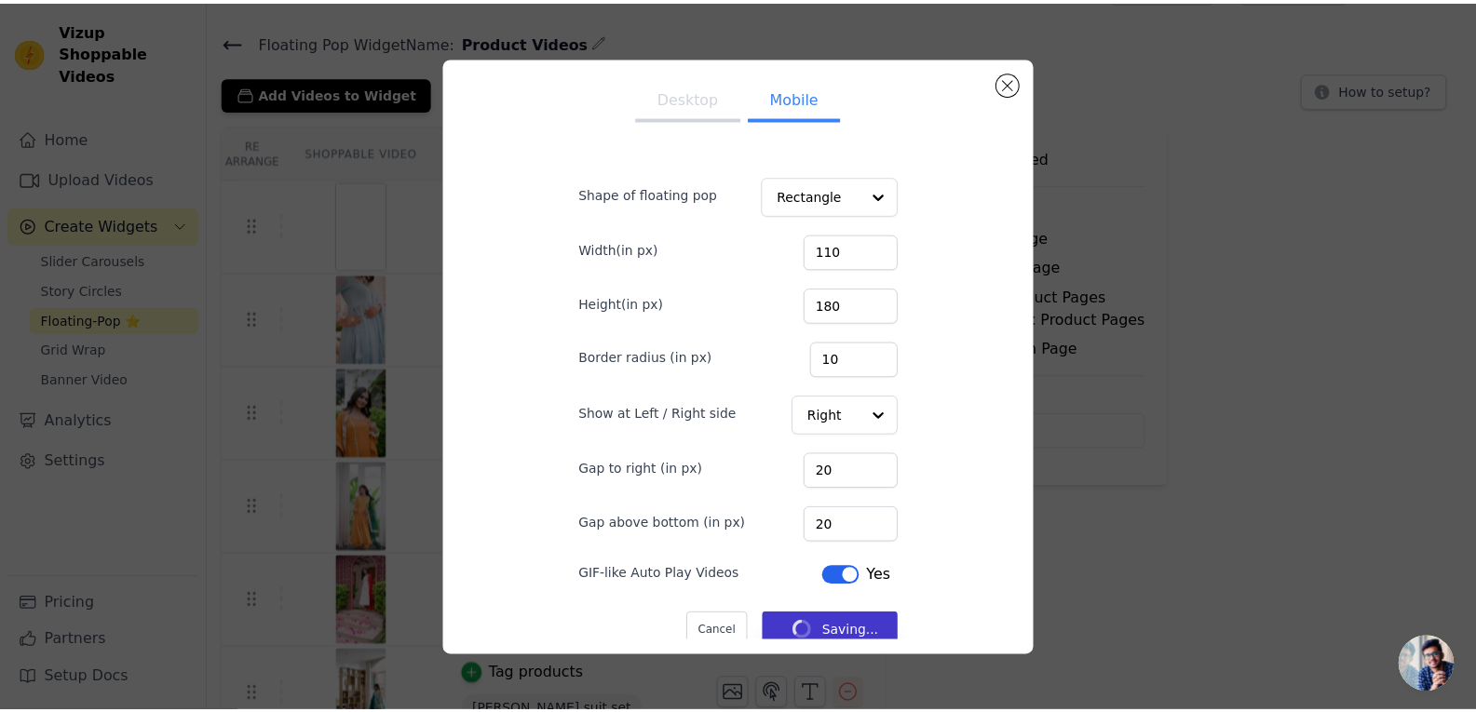
scroll to position [46, 0]
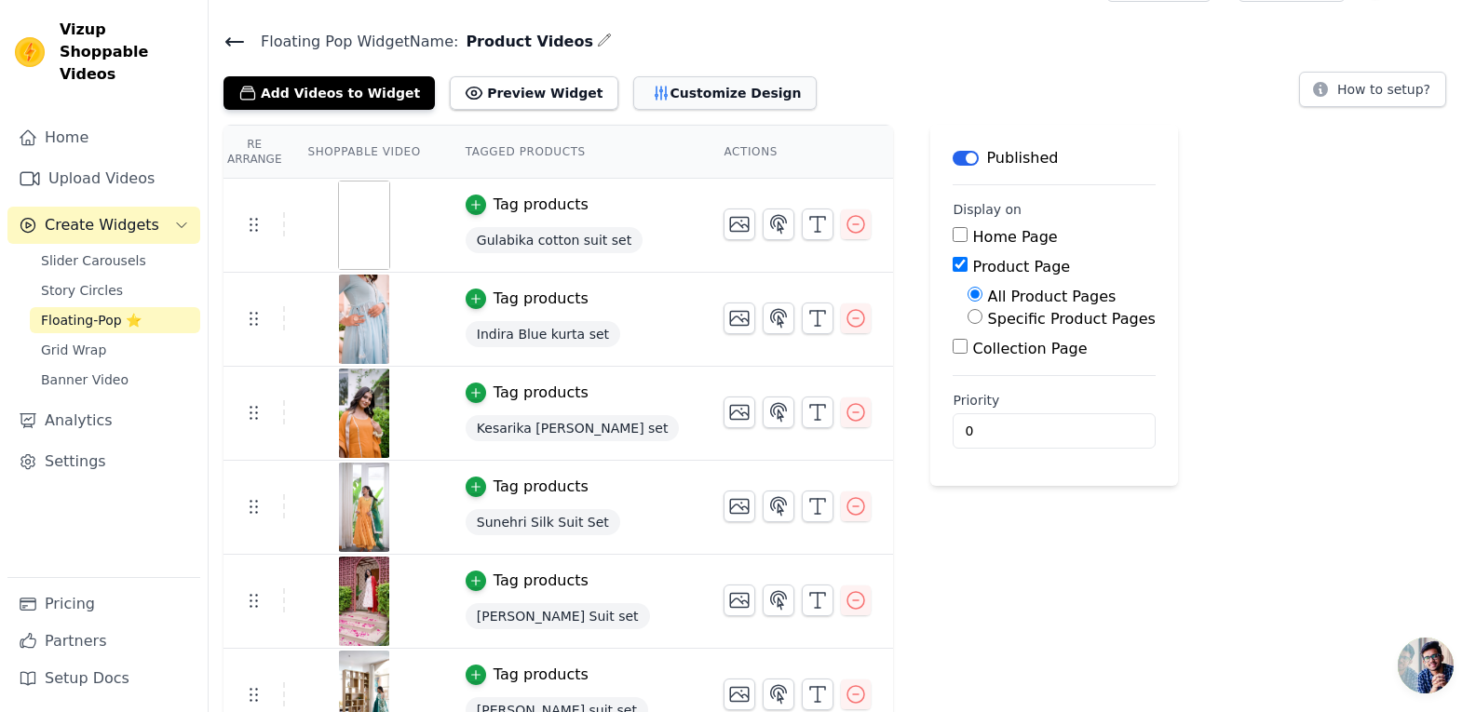
click at [633, 81] on button "Customize Design" at bounding box center [724, 93] width 183 height 34
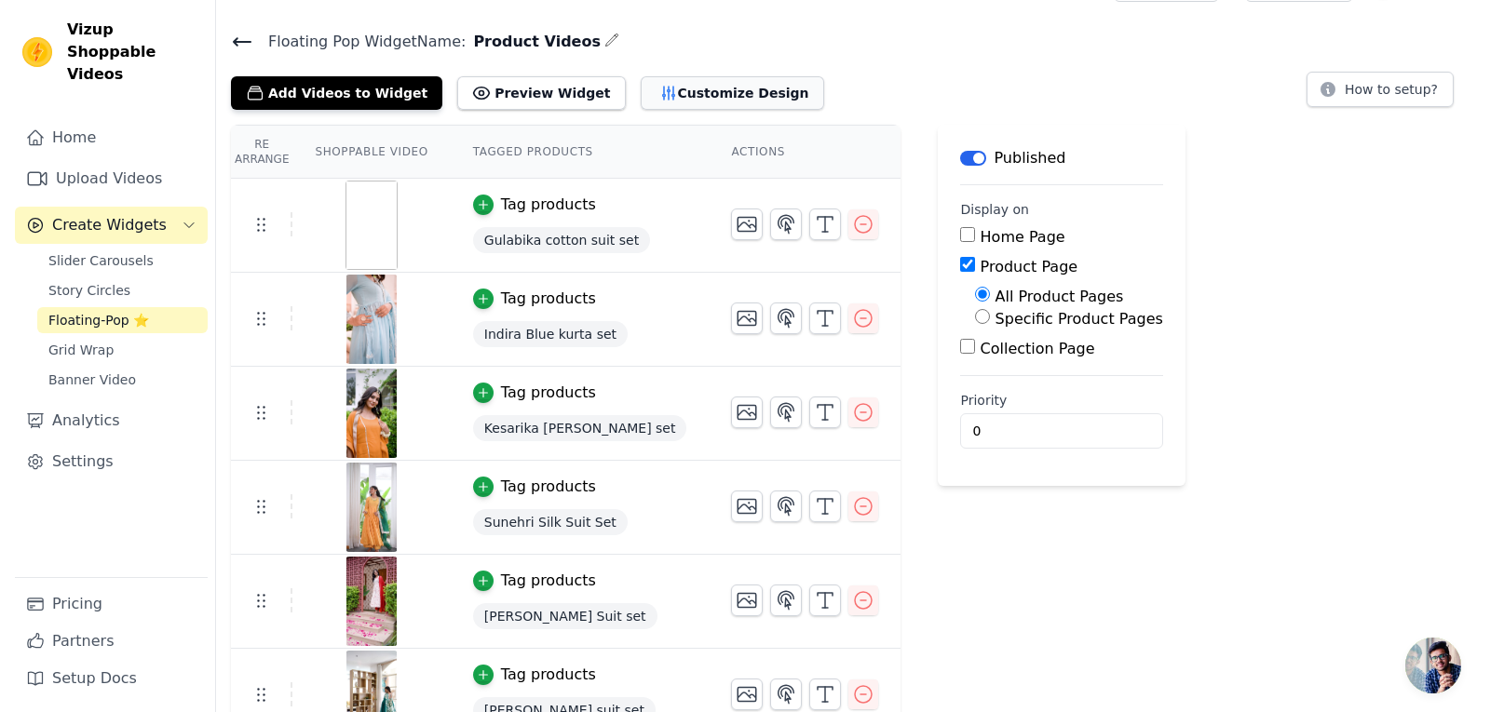
scroll to position [0, 0]
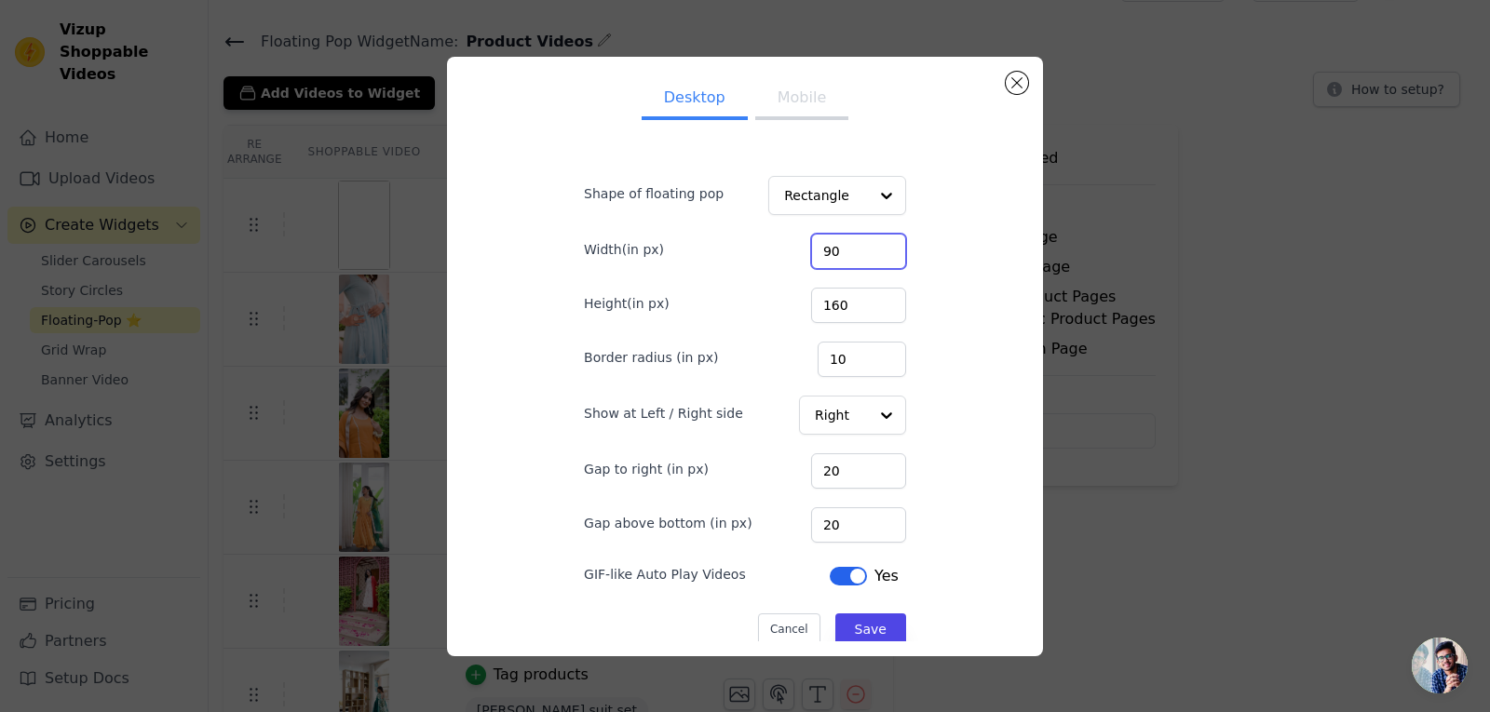
click at [814, 251] on input "90" at bounding box center [858, 251] width 95 height 35
type input "190"
click at [817, 309] on input "160" at bounding box center [858, 305] width 95 height 35
type input "260"
click at [807, 210] on input "Shape of floating pop" at bounding box center [826, 196] width 84 height 37
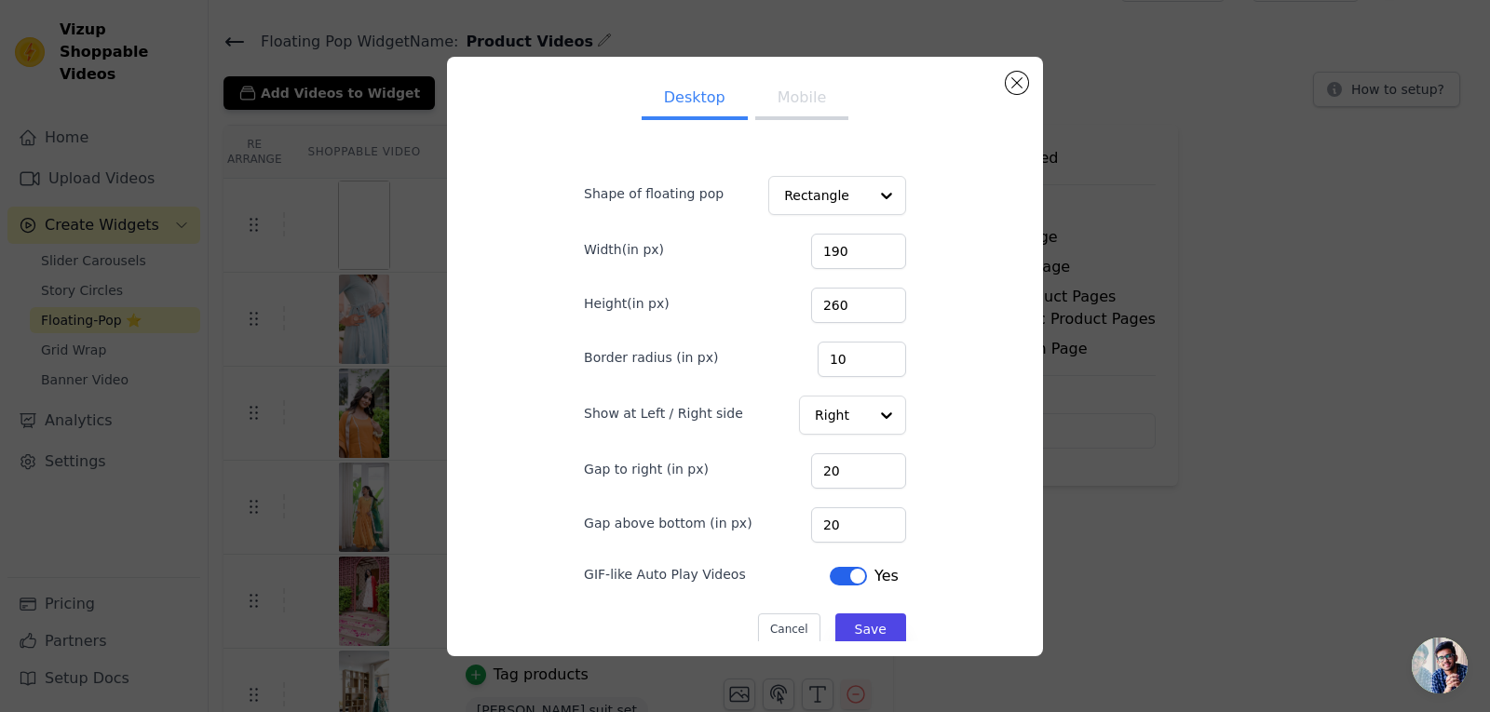
click at [915, 224] on div "Desktop Mobile Shape of floating pop Rectangle Width(in px) 190 Height(in px) 2…" at bounding box center [745, 357] width 382 height 570
click at [868, 639] on button "Save" at bounding box center [870, 630] width 71 height 32
click at [790, 113] on button "Mobile" at bounding box center [801, 99] width 93 height 41
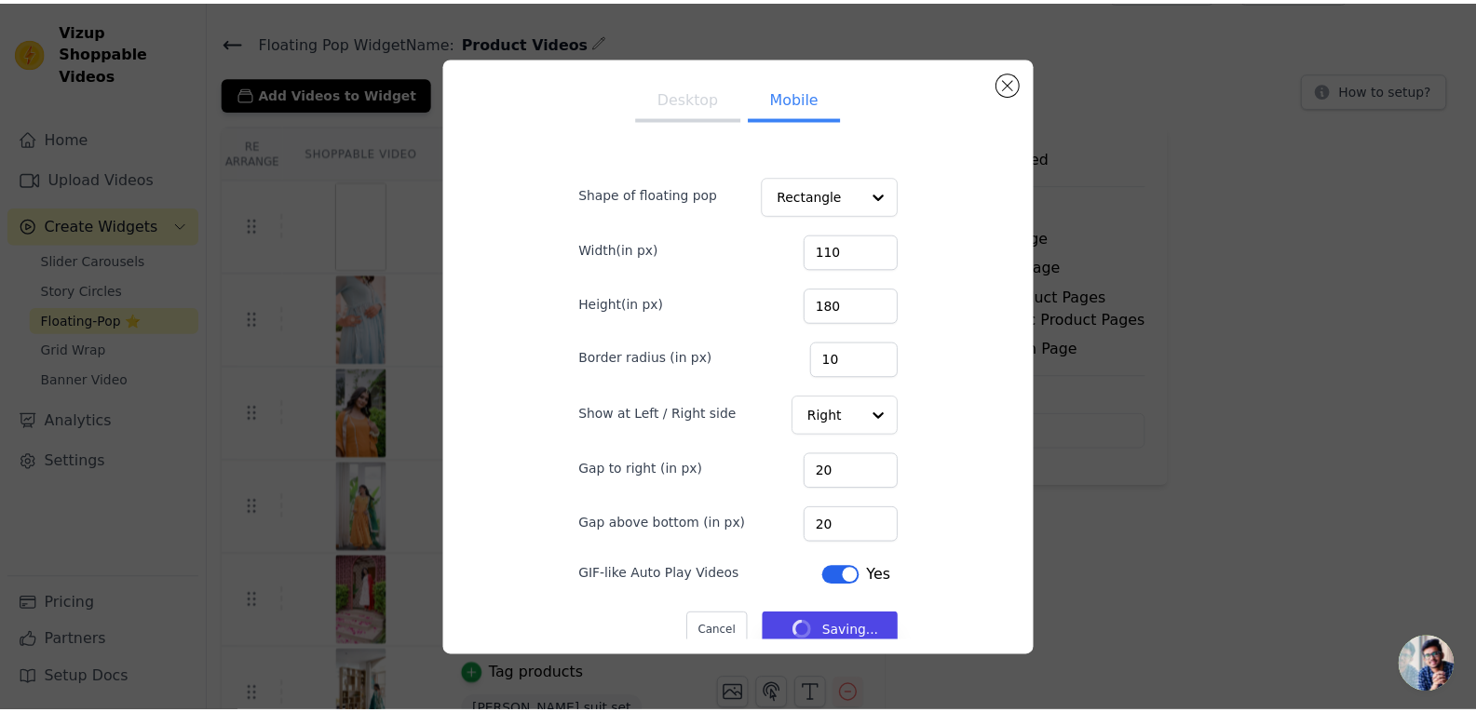
scroll to position [46, 0]
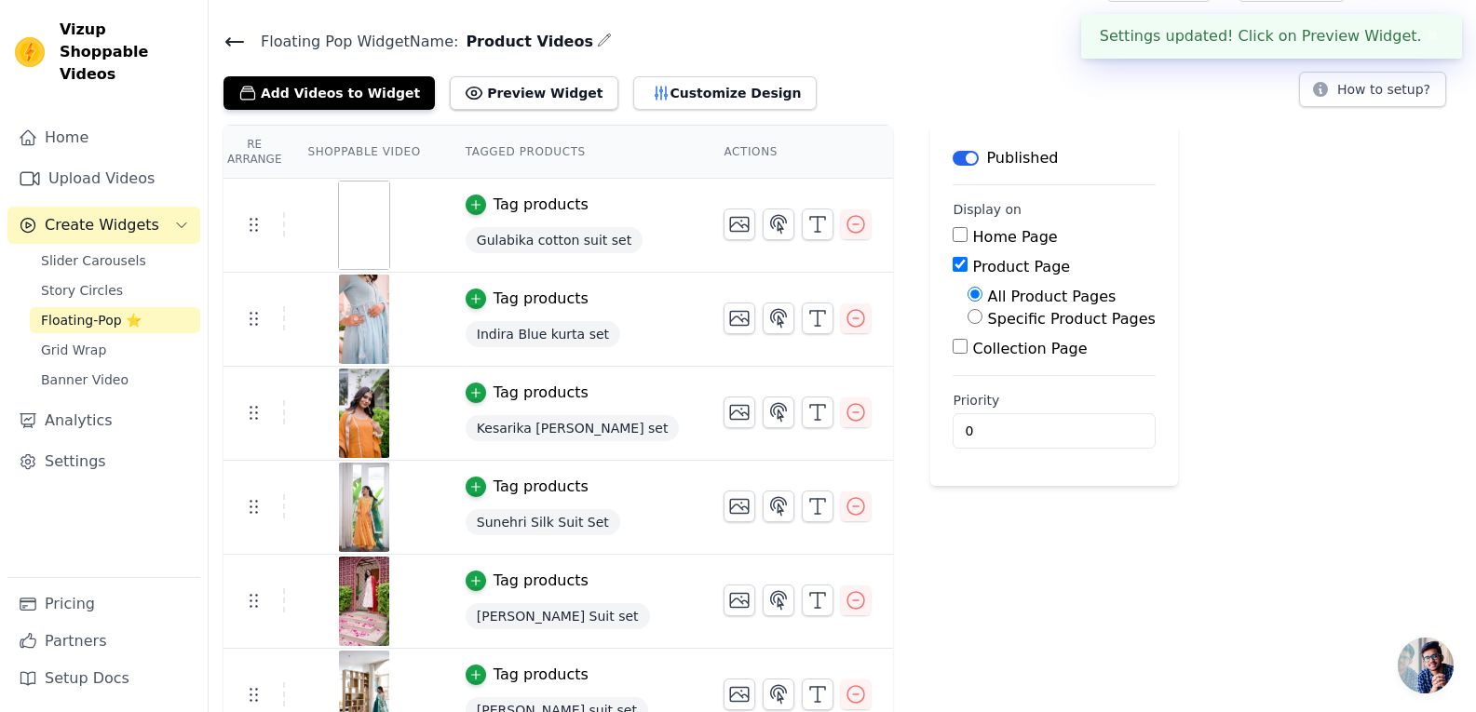
click at [824, 252] on td at bounding box center [797, 217] width 192 height 76
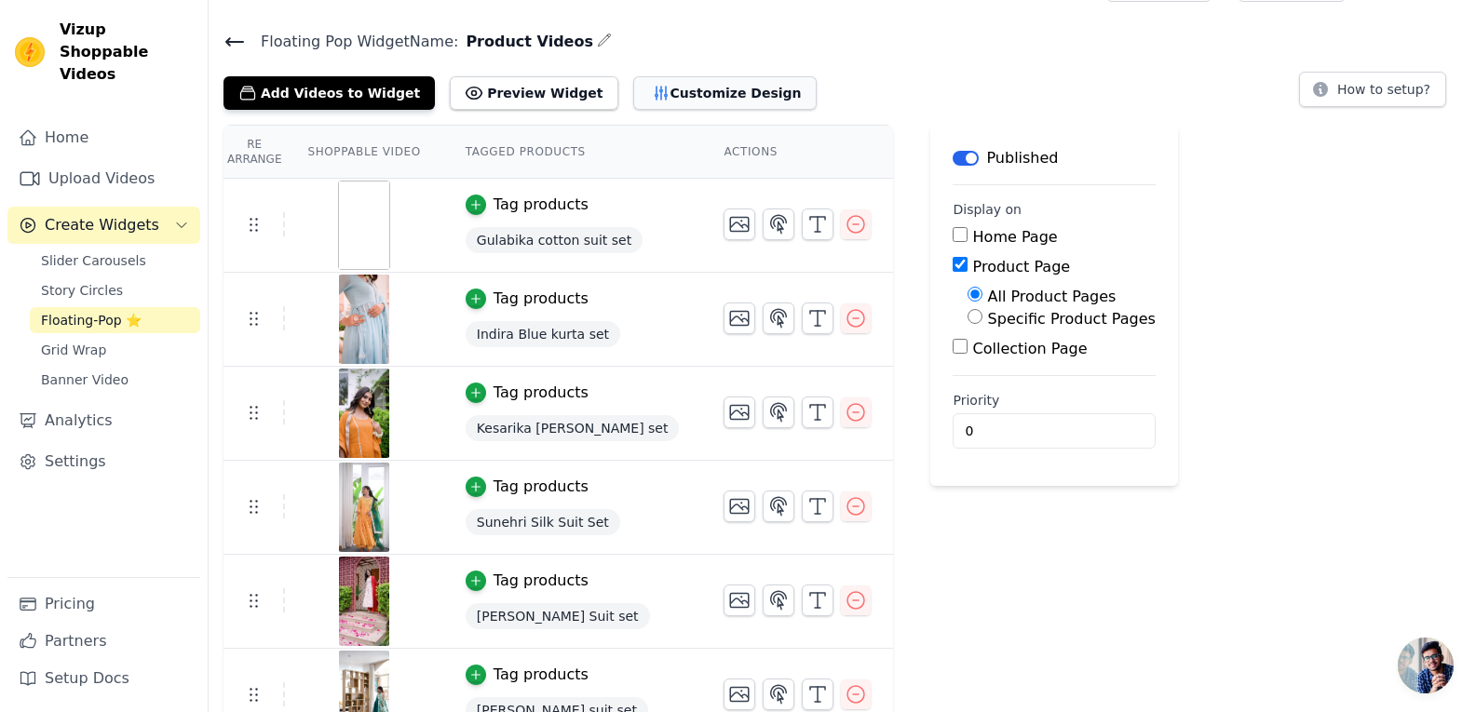
click at [633, 80] on button "Customize Design" at bounding box center [724, 93] width 183 height 34
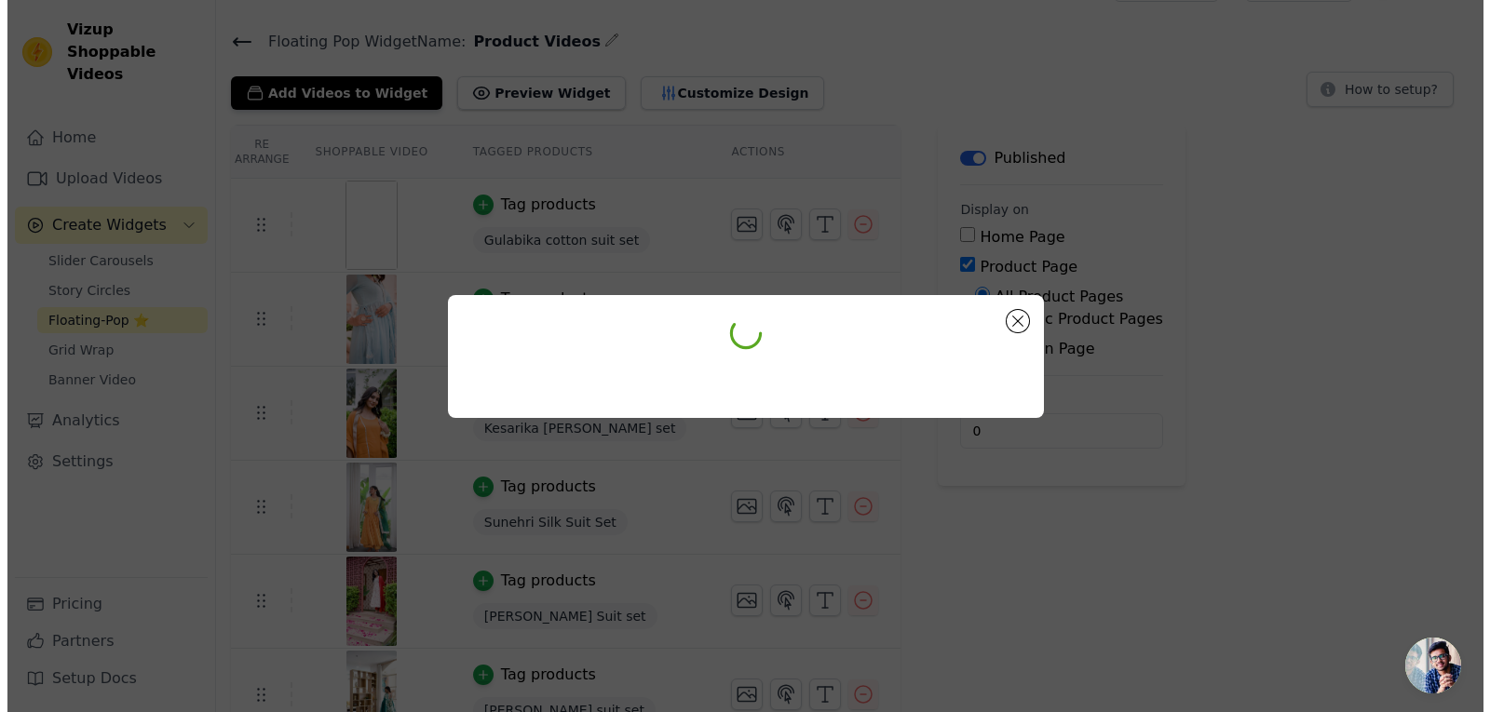
scroll to position [0, 0]
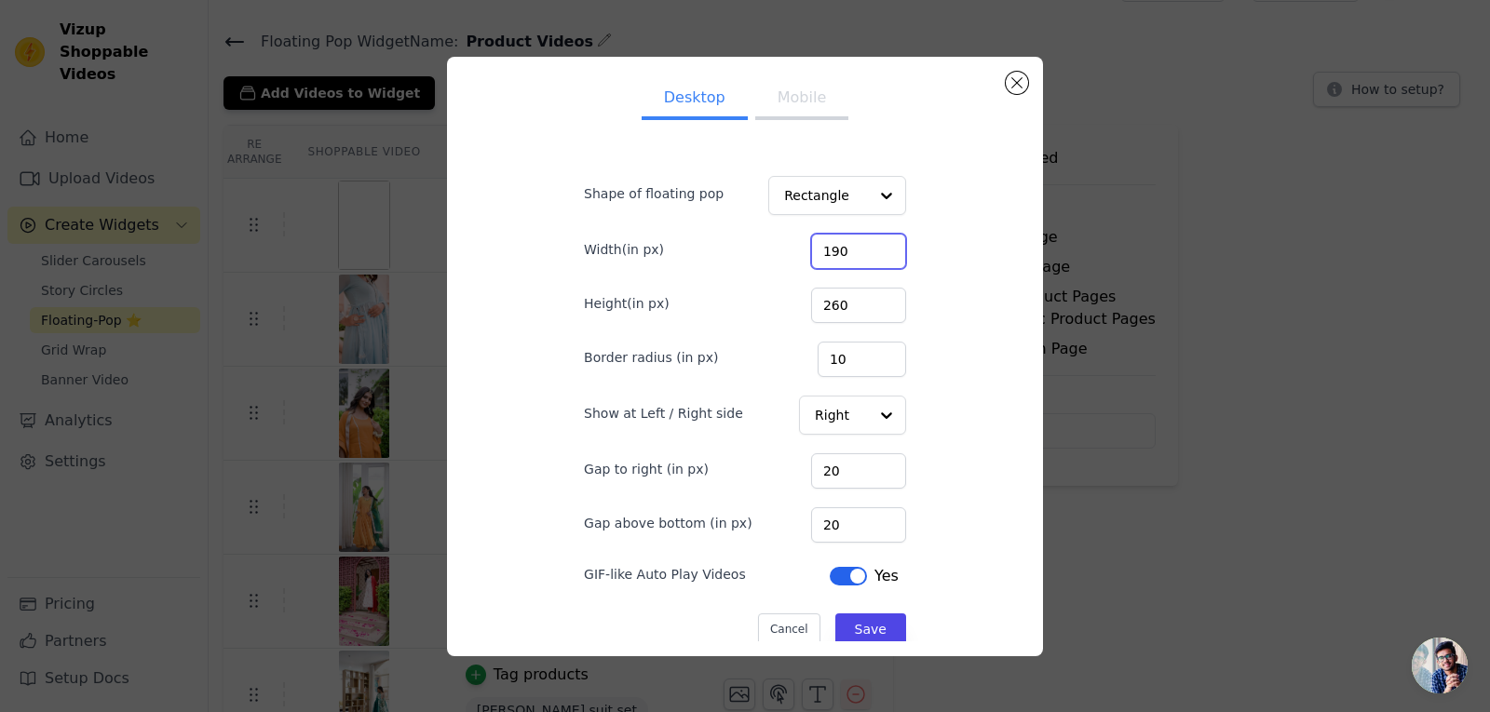
drag, startPoint x: 824, startPoint y: 251, endPoint x: 833, endPoint y: 347, distance: 97.2
click at [825, 251] on input "190" at bounding box center [858, 251] width 95 height 35
type input "140"
click at [826, 310] on input "260" at bounding box center [858, 305] width 95 height 35
type input "210"
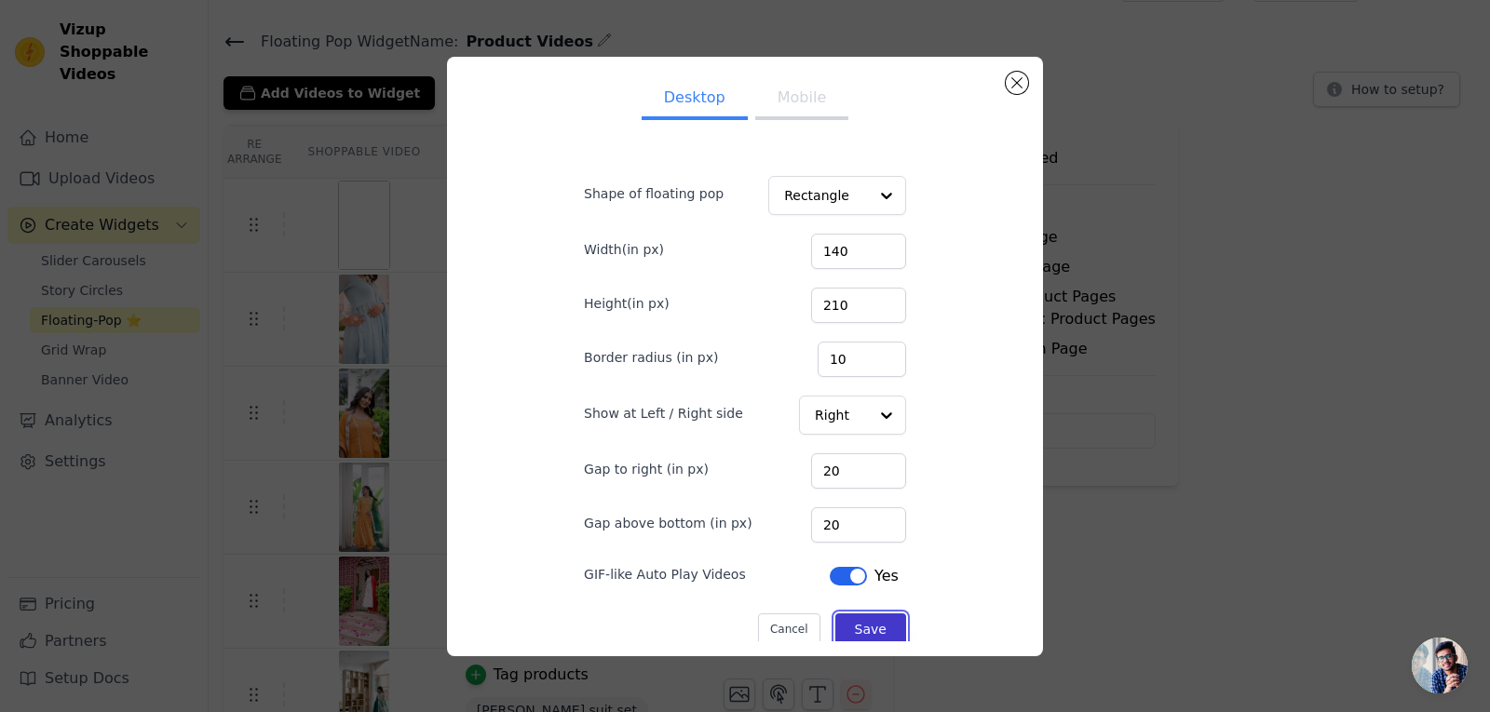
click at [871, 620] on button "Save" at bounding box center [870, 630] width 71 height 32
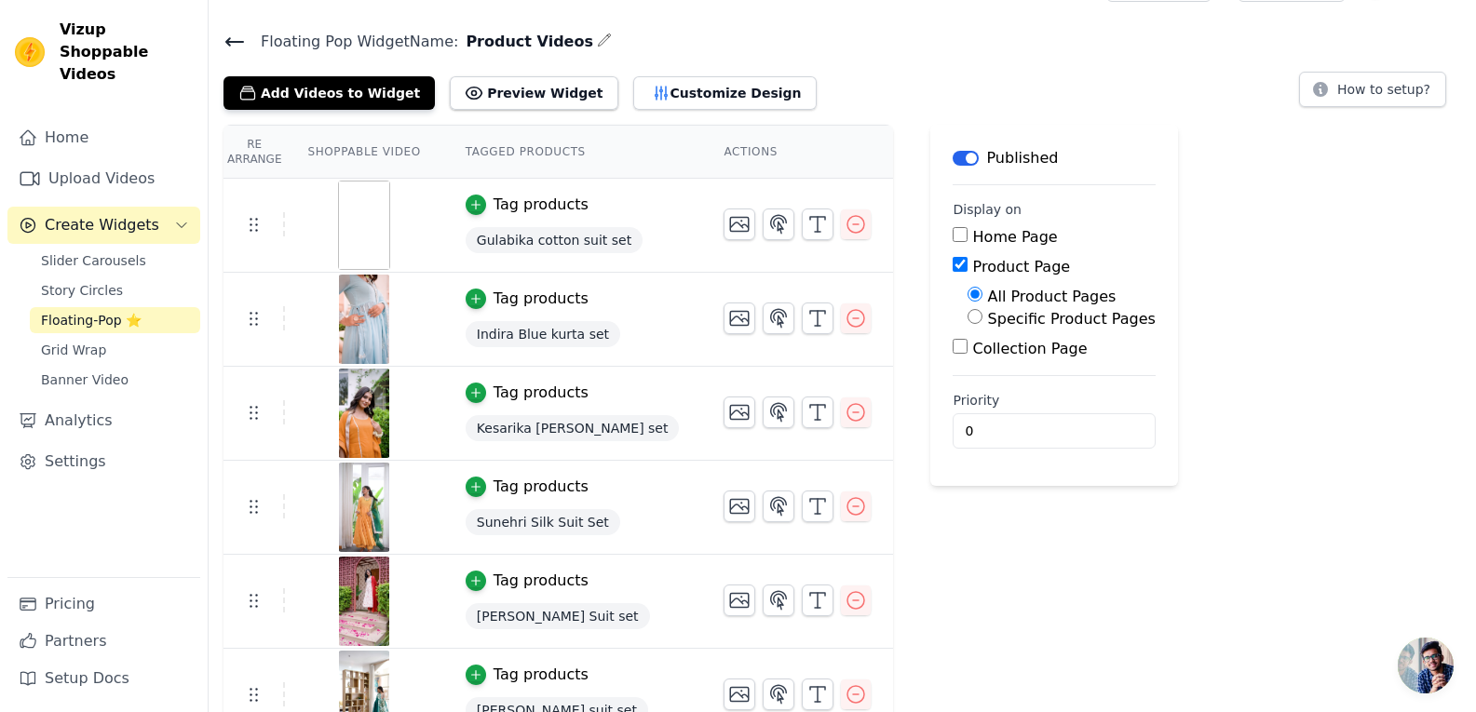
scroll to position [75, 0]
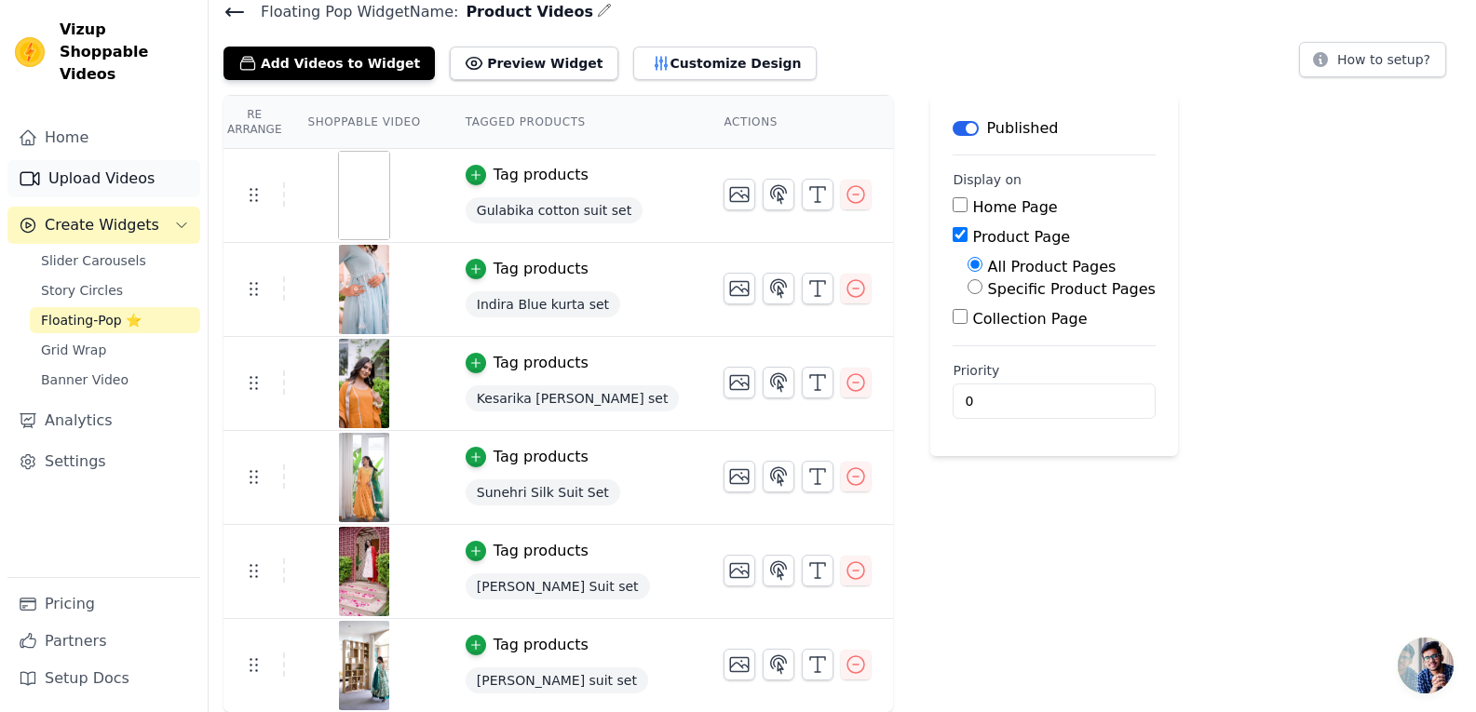
click at [131, 160] on link "Upload Videos" at bounding box center [103, 178] width 193 height 37
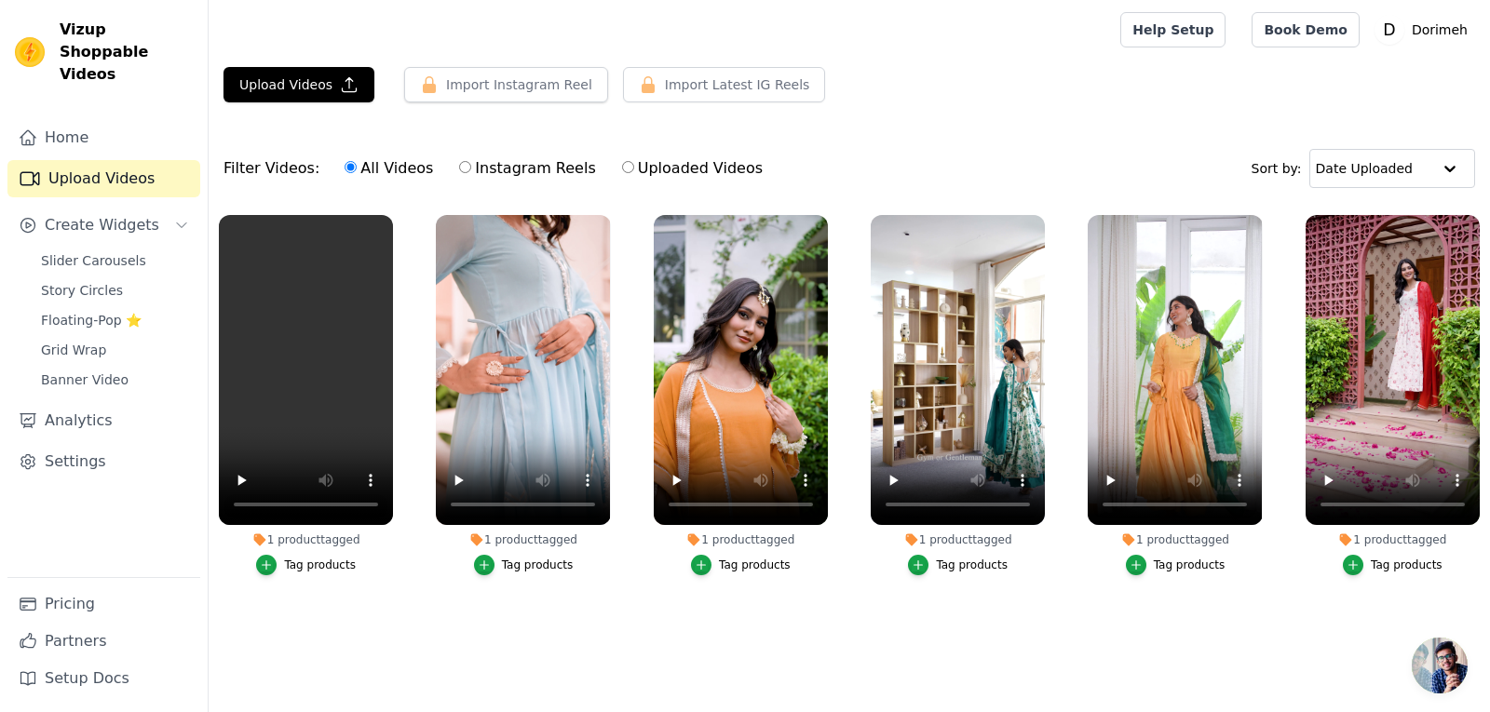
click at [1092, 116] on div "Upload Videos Import Instagram Reel Set Instagram Username Import Latest IG Ree…" at bounding box center [849, 92] width 1281 height 50
click at [392, 223] on icon "button" at bounding box center [390, 219] width 14 height 14
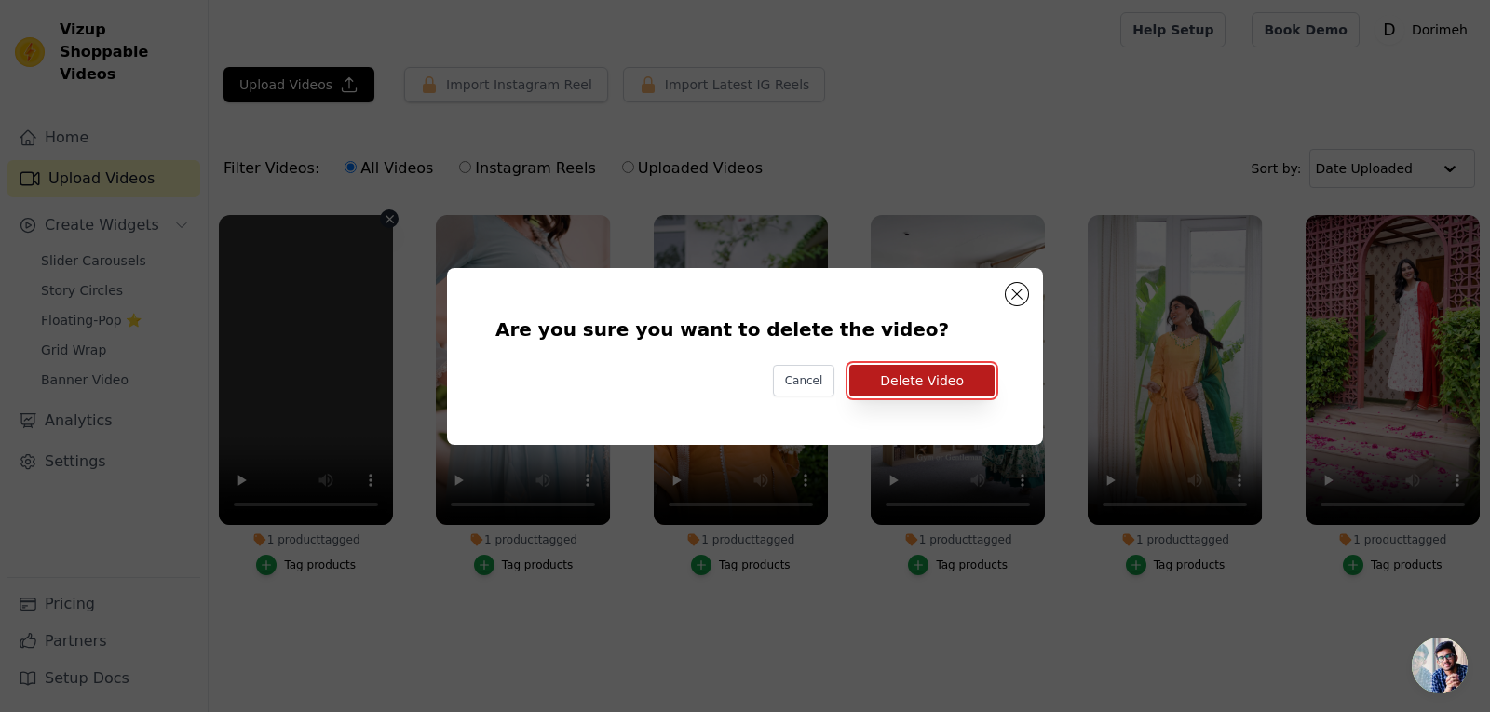
click at [903, 383] on button "Delete Video" at bounding box center [921, 381] width 145 height 32
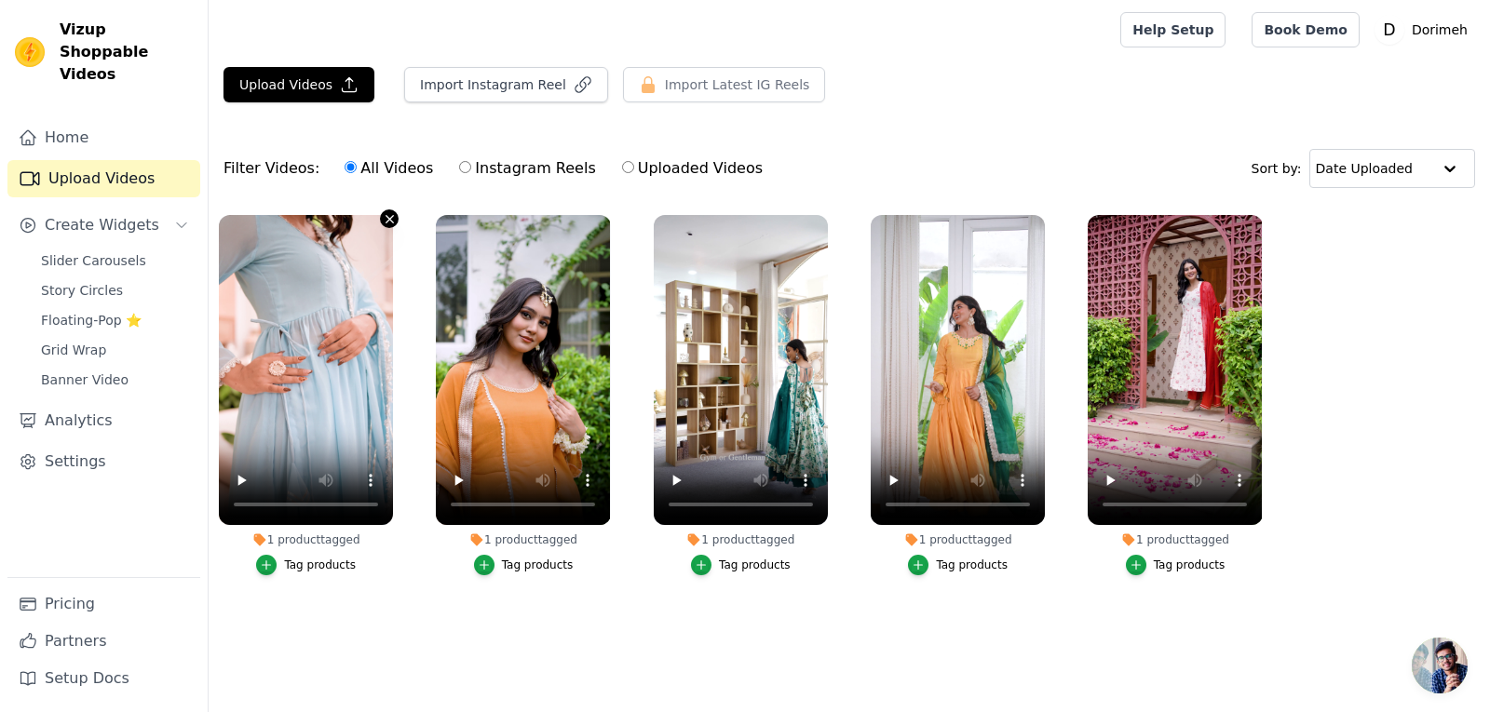
click at [391, 220] on icon "button" at bounding box center [389, 218] width 7 height 7
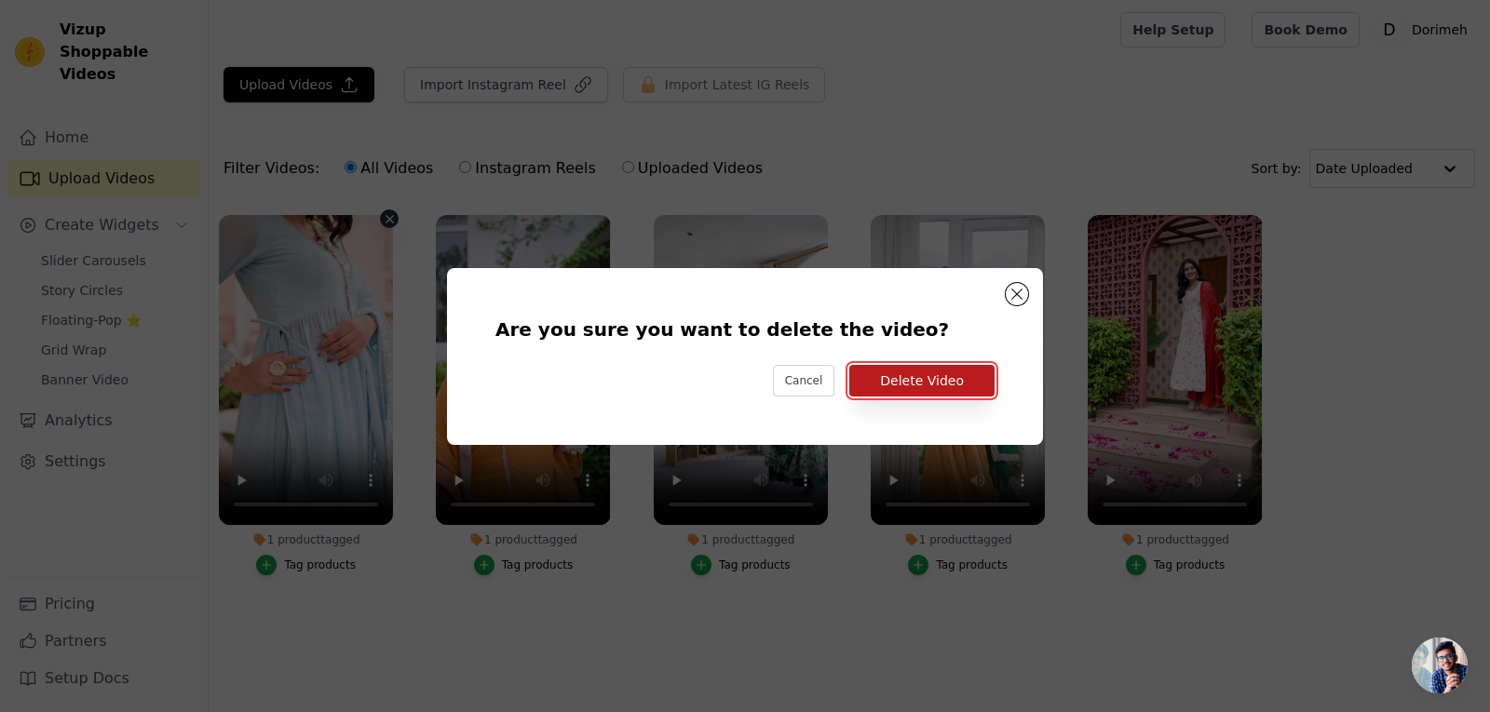
click at [954, 389] on button "Delete Video" at bounding box center [921, 381] width 145 height 32
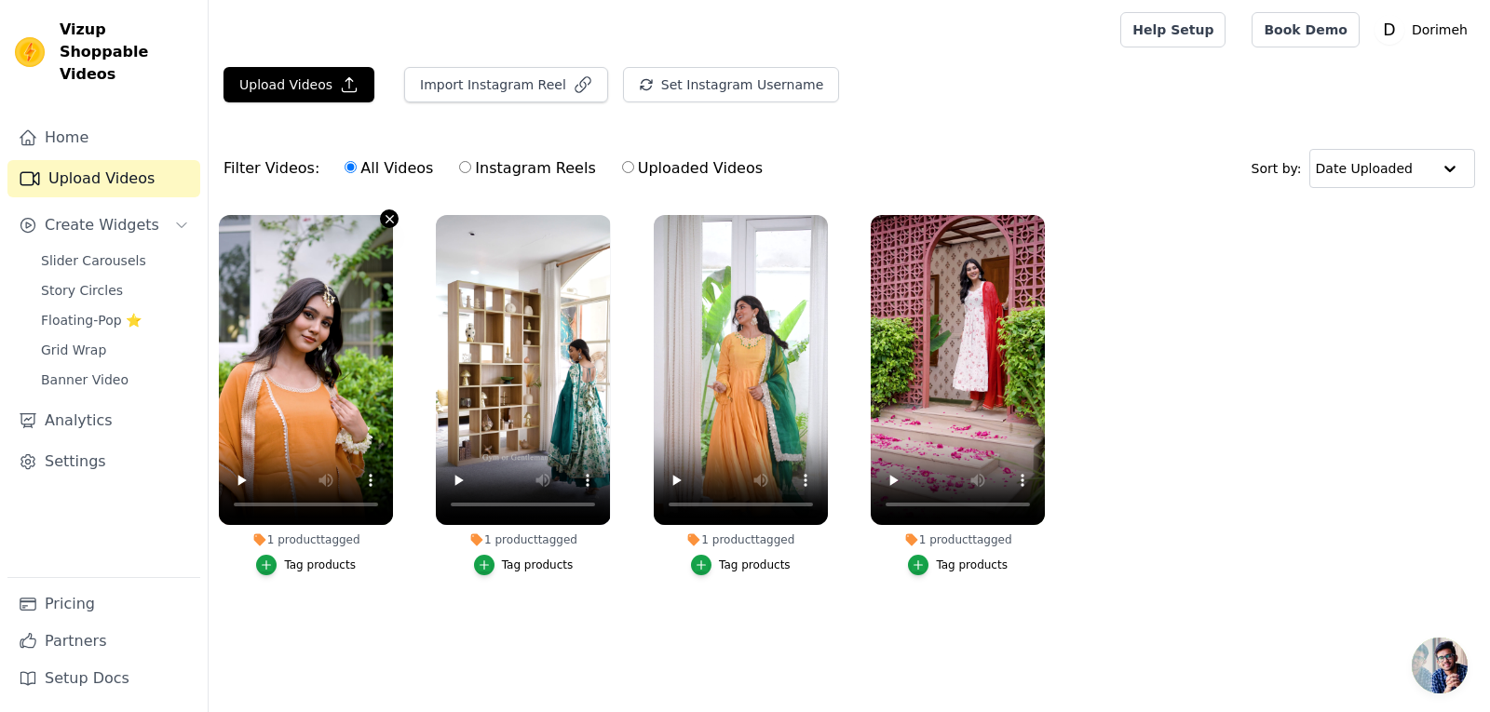
click at [385, 217] on icon "button" at bounding box center [390, 219] width 14 height 14
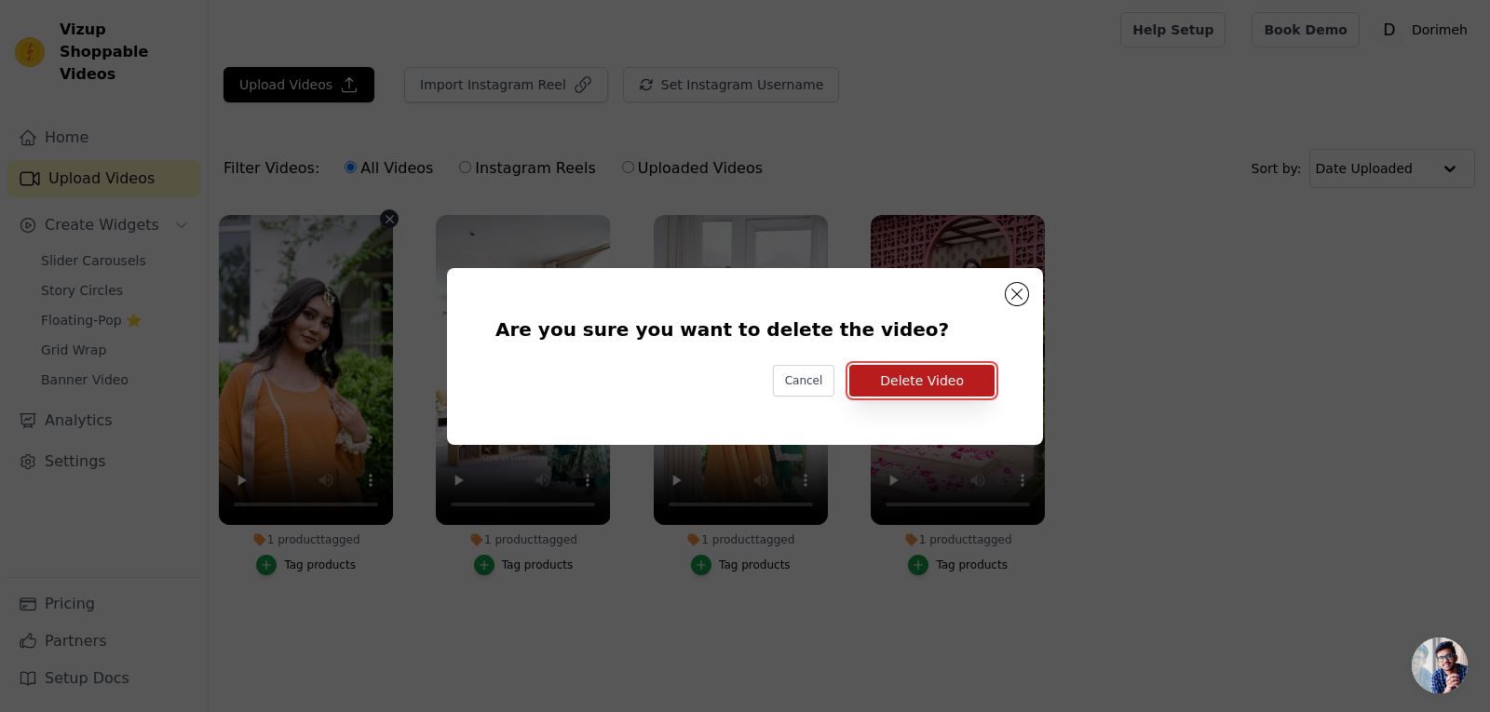
click at [929, 377] on button "Delete Video" at bounding box center [921, 381] width 145 height 32
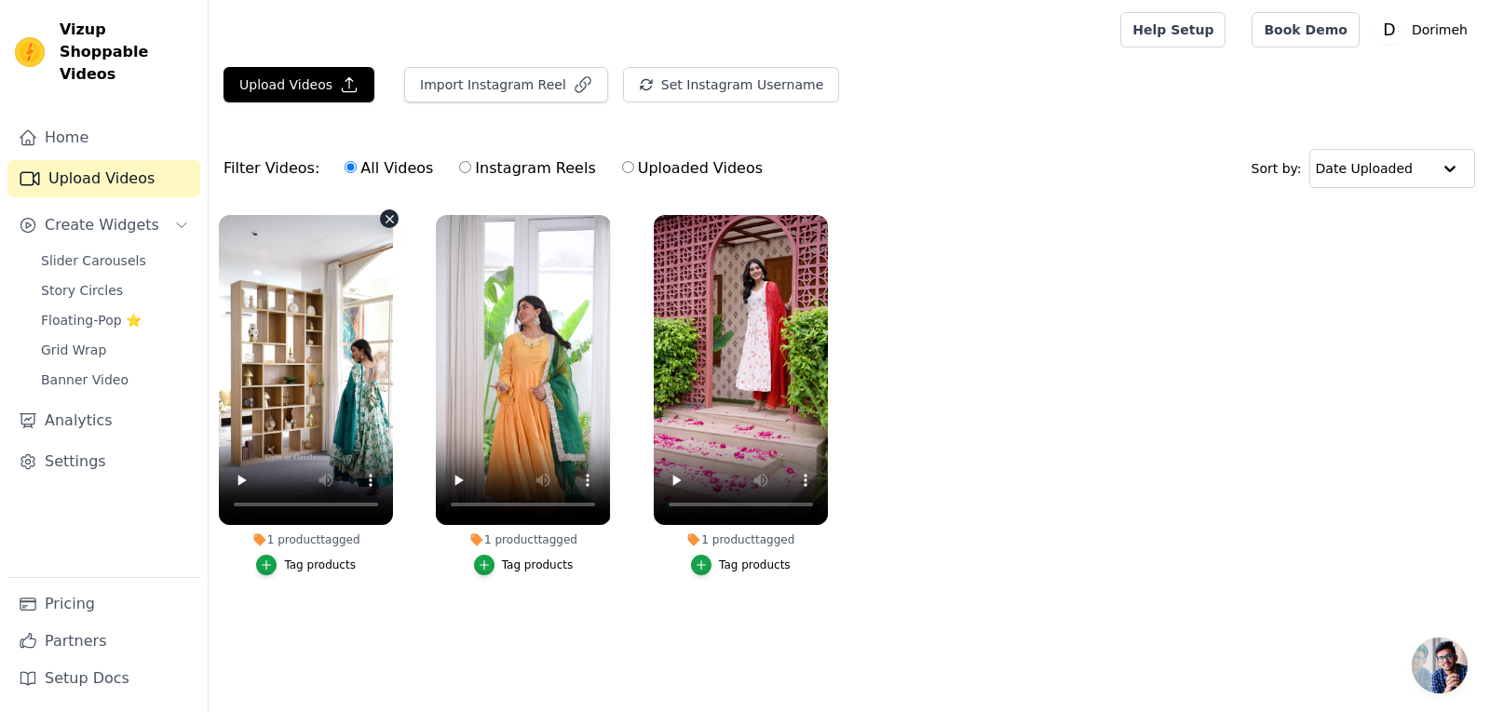
click at [393, 220] on icon "button" at bounding box center [390, 219] width 14 height 14
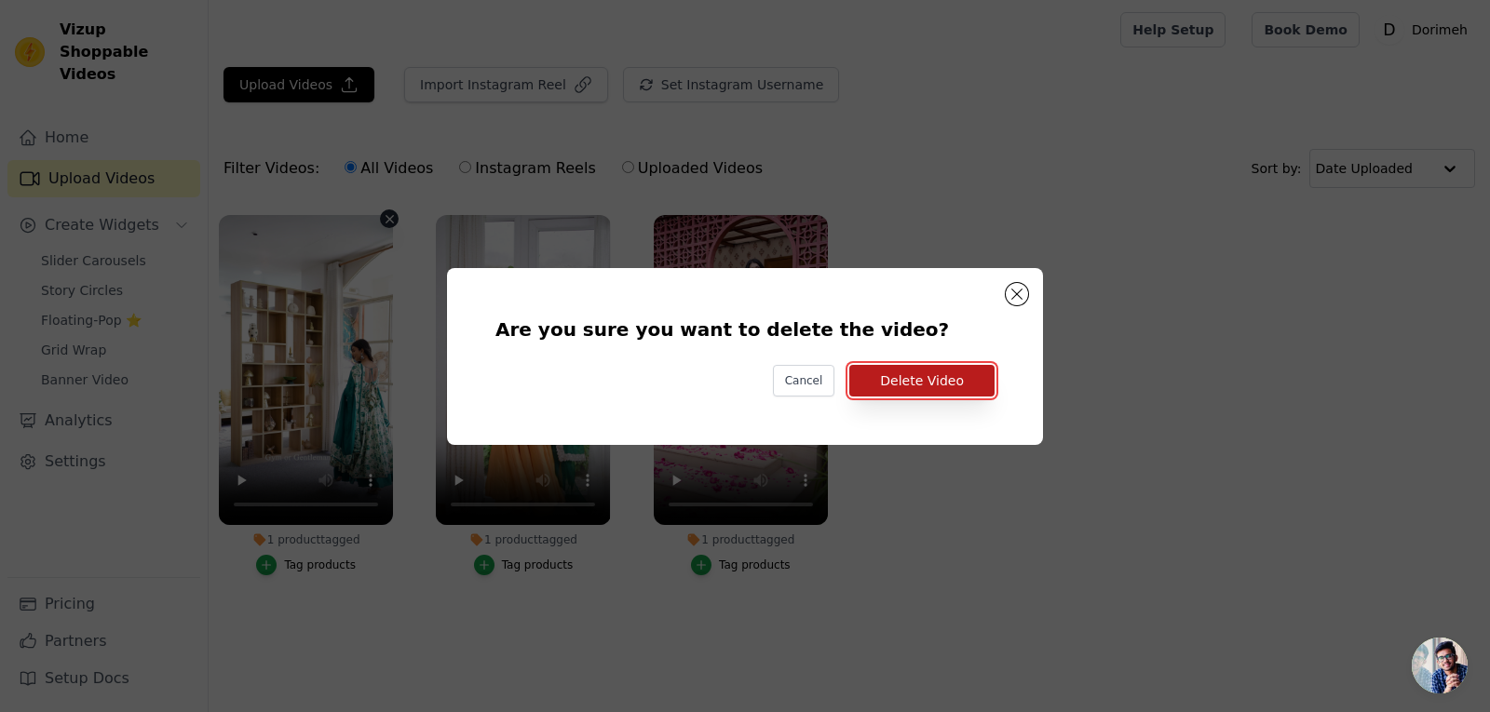
click at [914, 376] on button "Delete Video" at bounding box center [921, 381] width 145 height 32
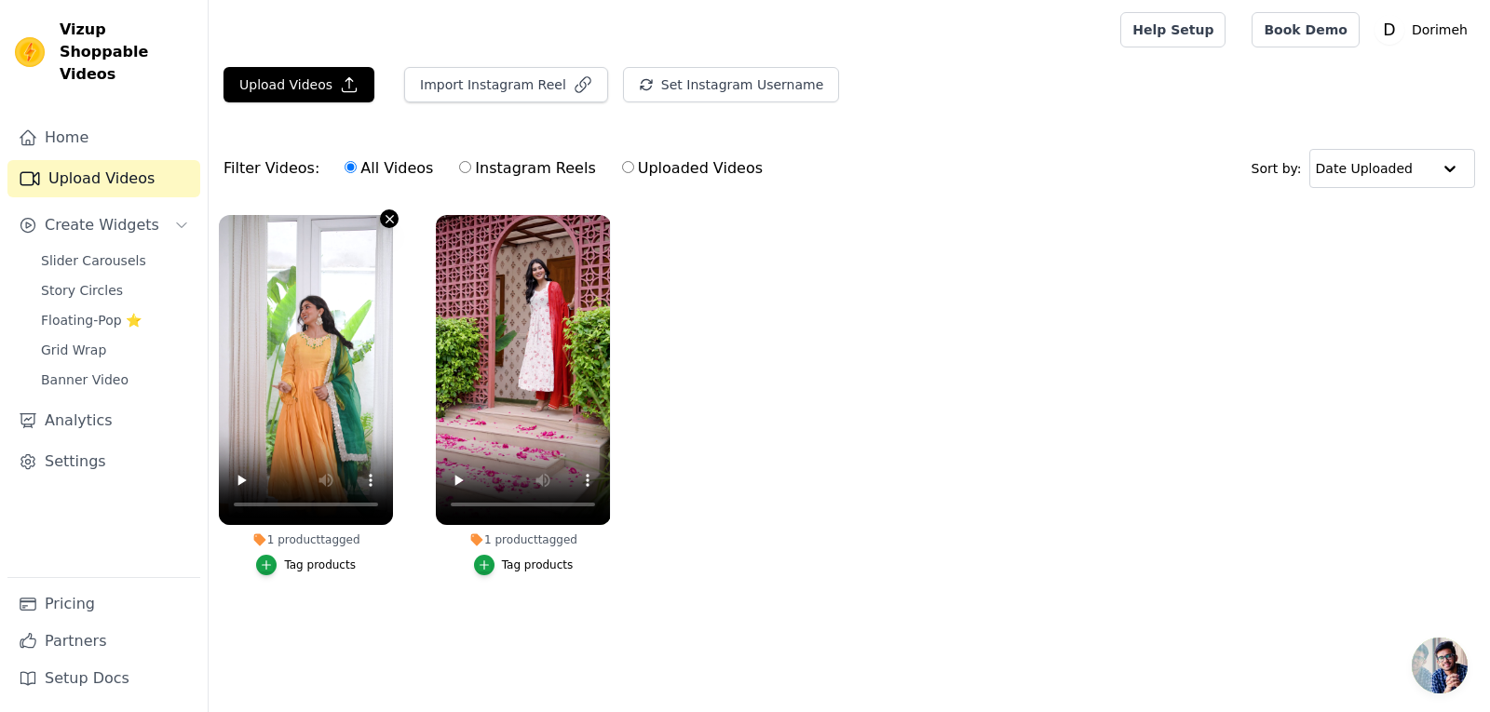
click at [396, 215] on icon "button" at bounding box center [390, 219] width 14 height 14
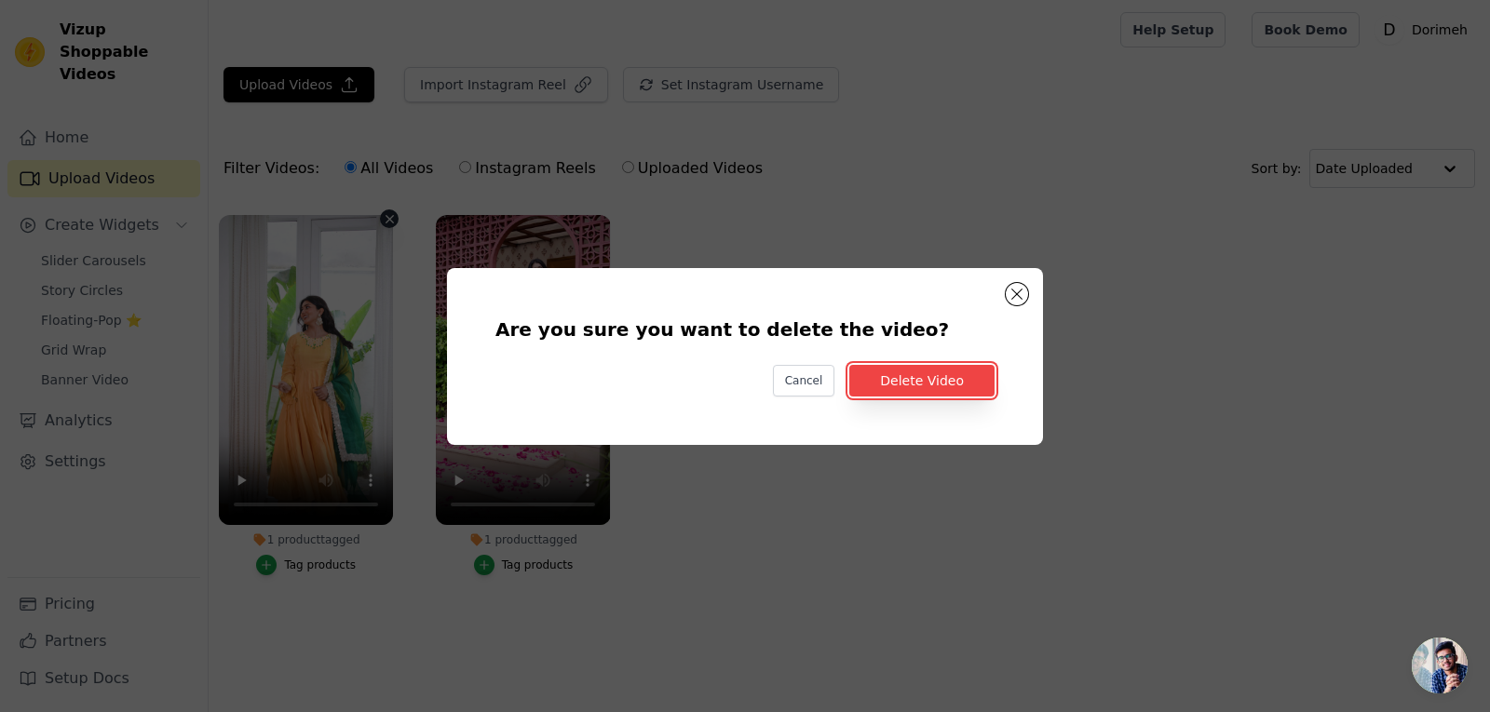
click at [899, 386] on button "Delete Video" at bounding box center [921, 381] width 145 height 32
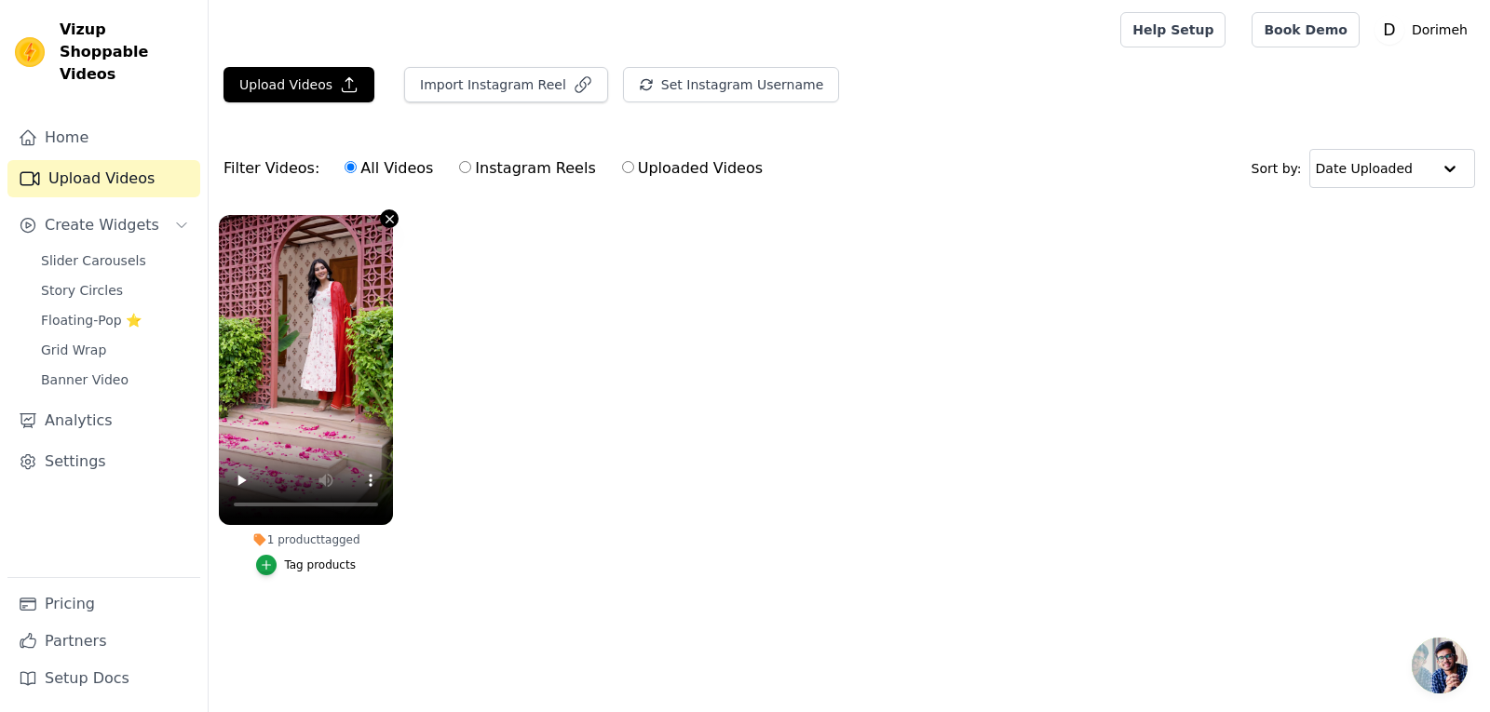
click at [385, 224] on icon "button" at bounding box center [390, 219] width 14 height 14
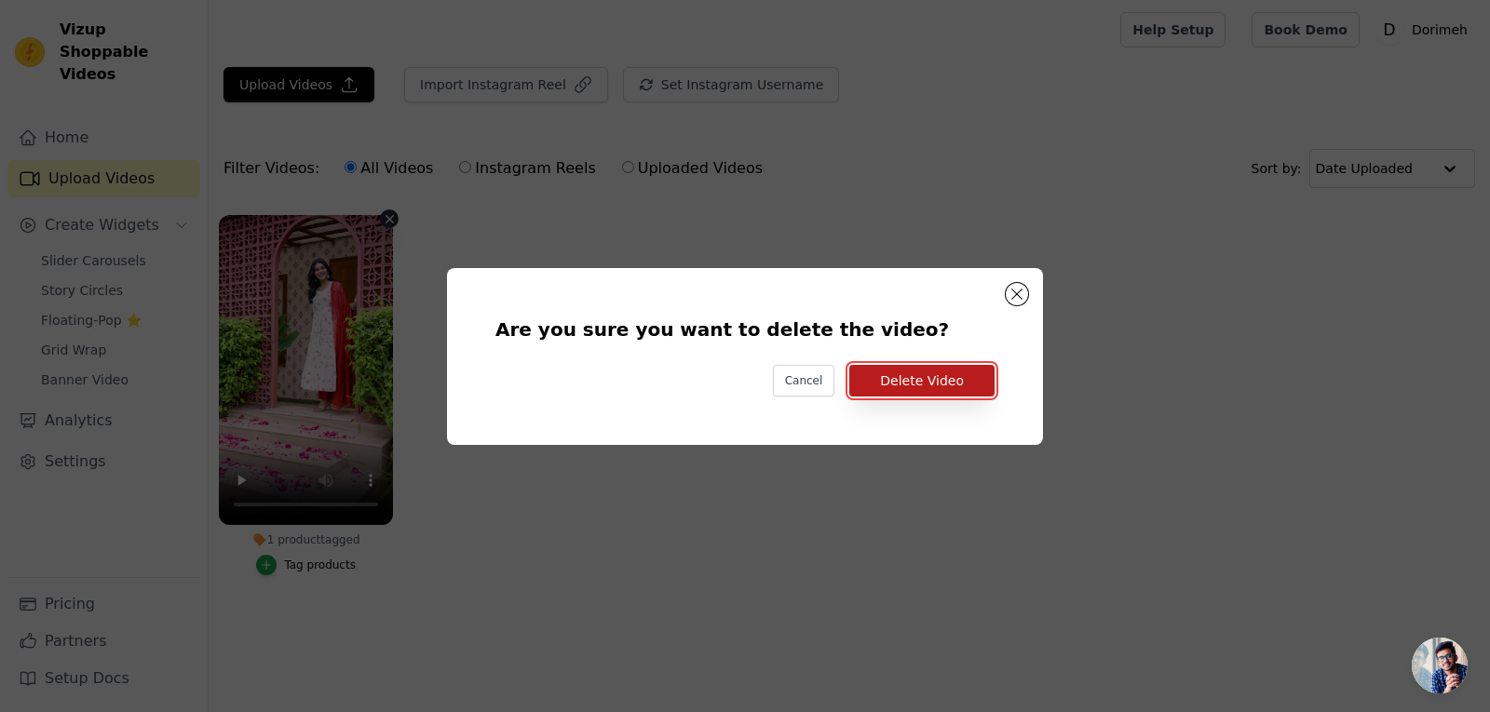
click at [899, 382] on button "Delete Video" at bounding box center [921, 381] width 145 height 32
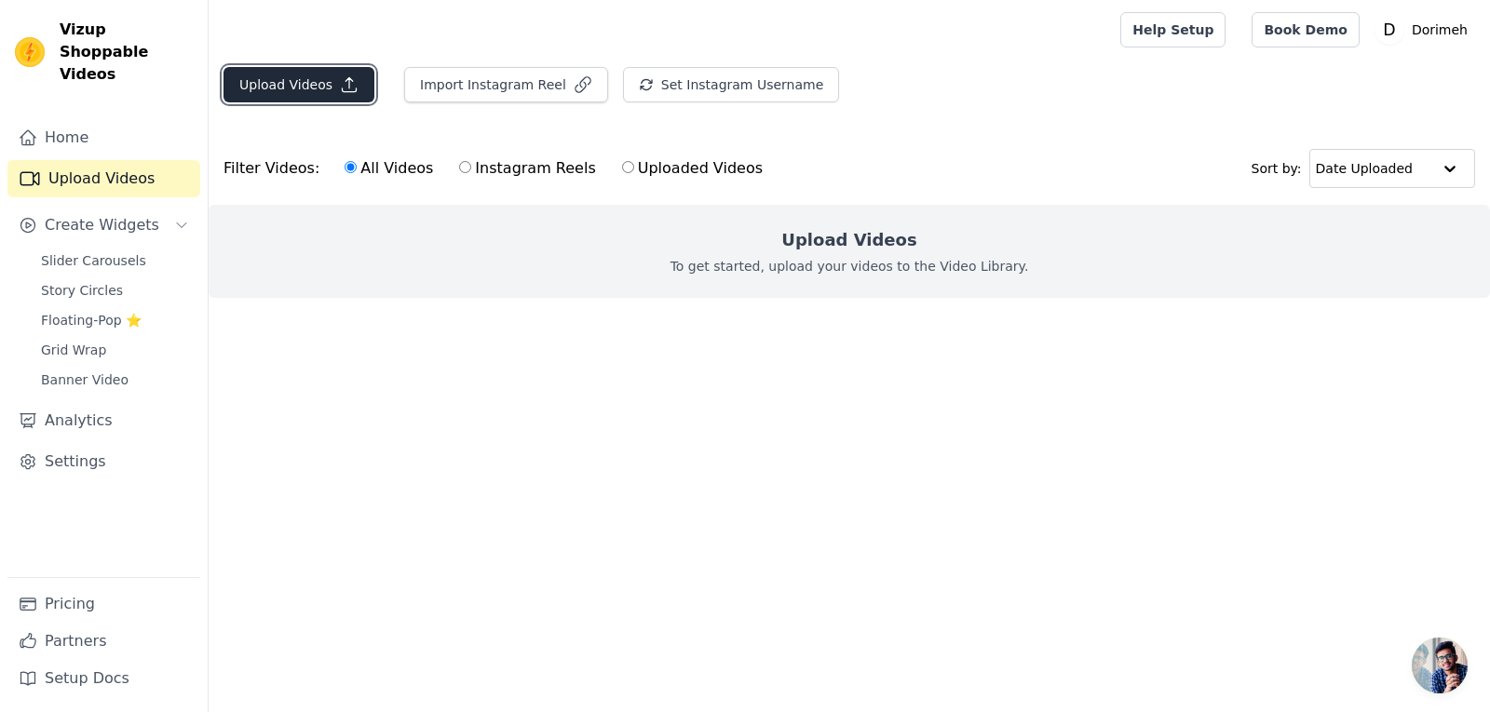
click at [293, 83] on button "Upload Videos" at bounding box center [299, 84] width 151 height 35
click at [308, 89] on button "Upload Videos" at bounding box center [299, 84] width 151 height 35
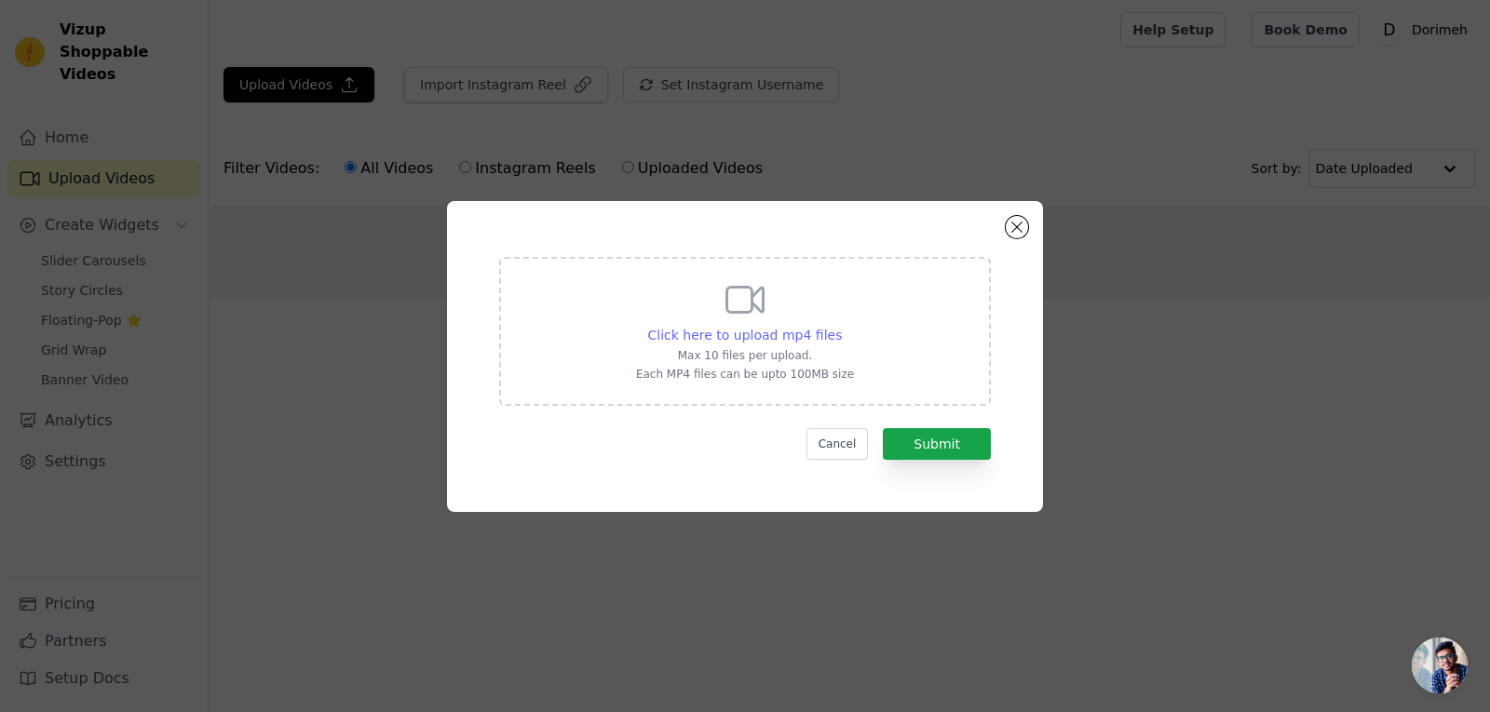
click at [797, 335] on span "Click here to upload mp4 files" at bounding box center [745, 335] width 195 height 15
click at [841, 326] on input "Click here to upload mp4 files Max 10 files per upload. Each MP4 files can be u…" at bounding box center [841, 325] width 1 height 1
type input "C:\fakepath\Reel 01.mp4"
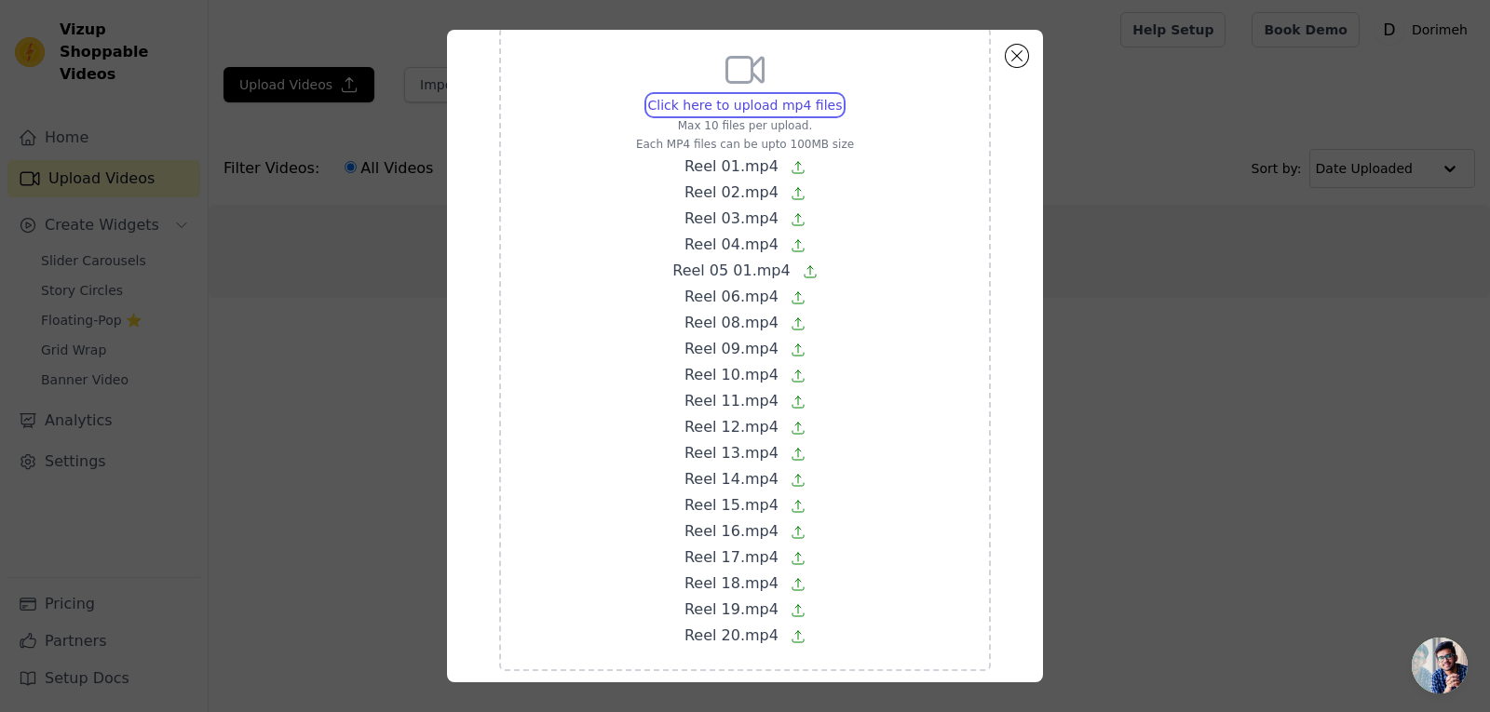
scroll to position [154, 0]
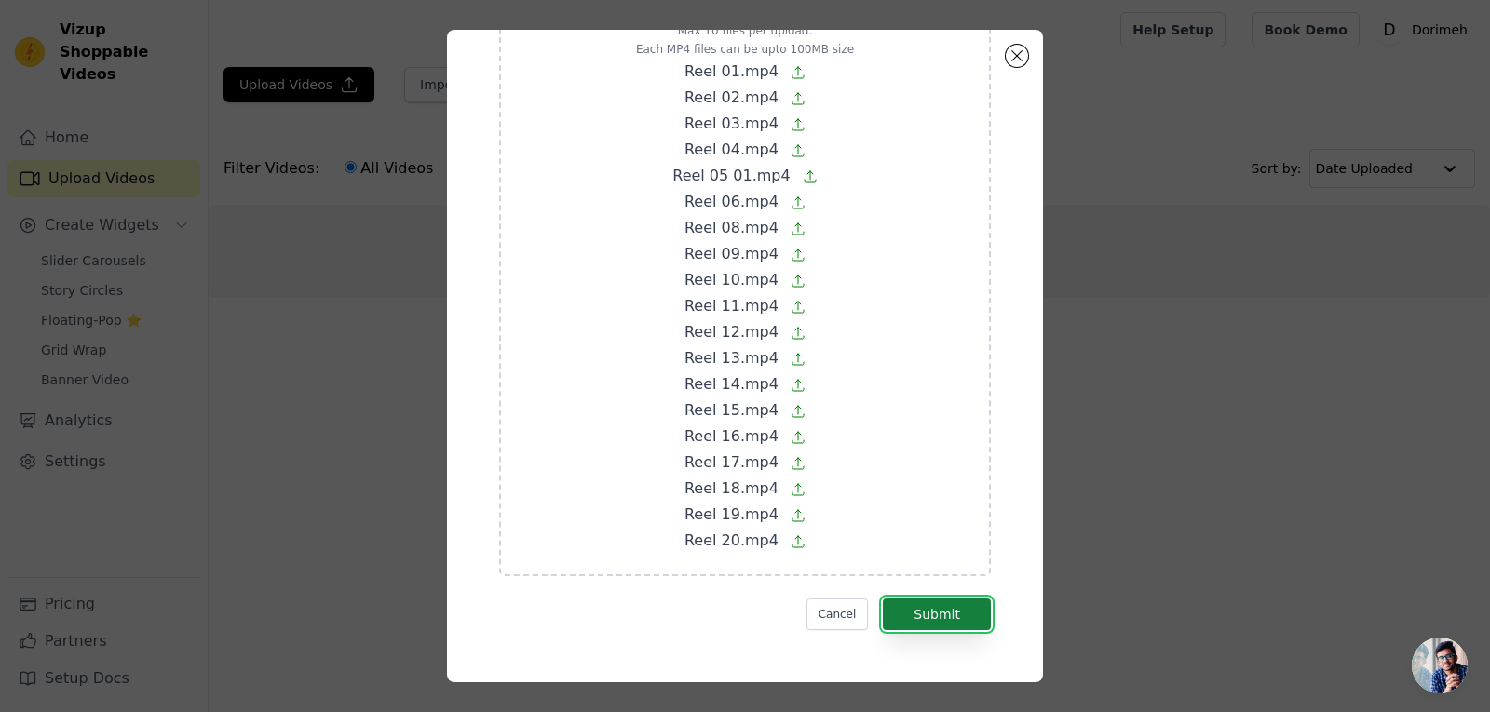
click at [931, 608] on button "Submit" at bounding box center [937, 615] width 108 height 32
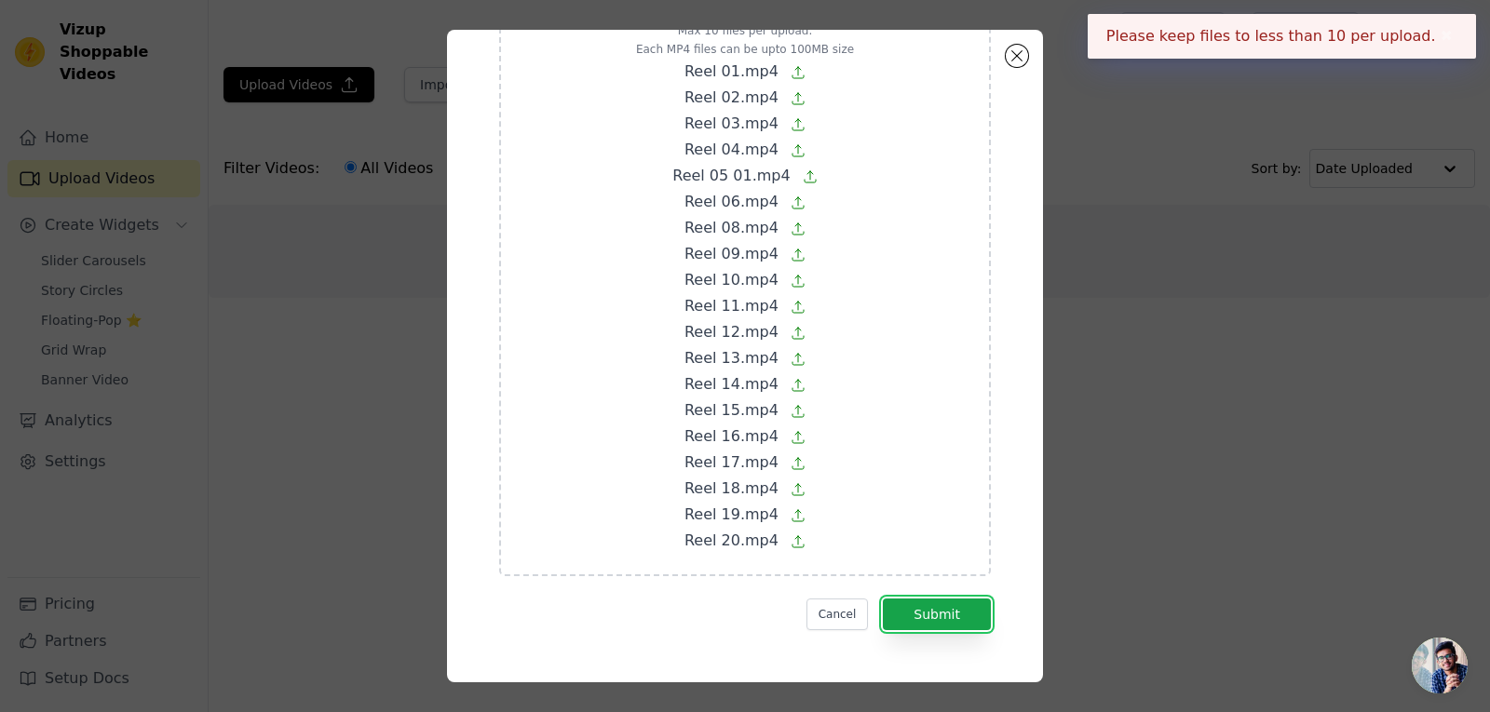
scroll to position [61, 0]
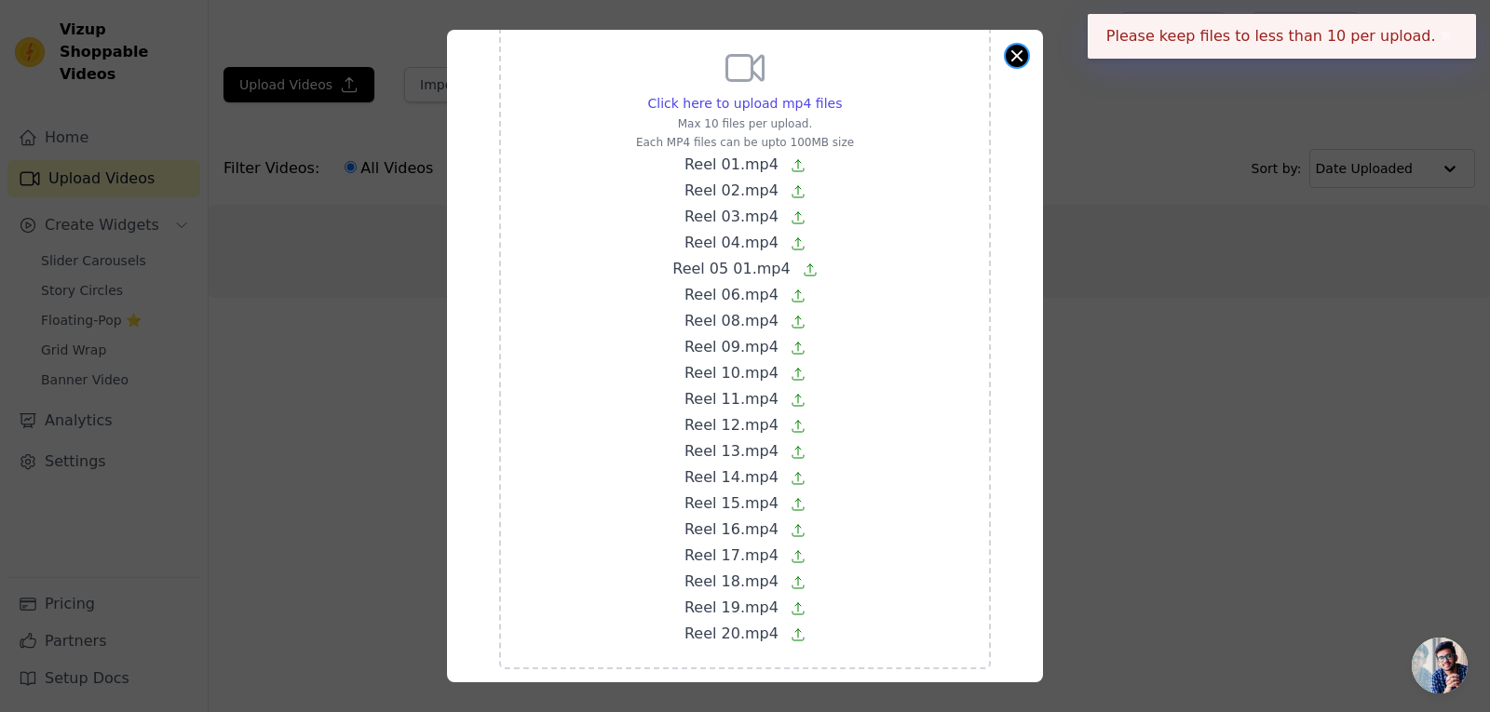
click at [1013, 57] on button "Close modal" at bounding box center [1017, 56] width 22 height 22
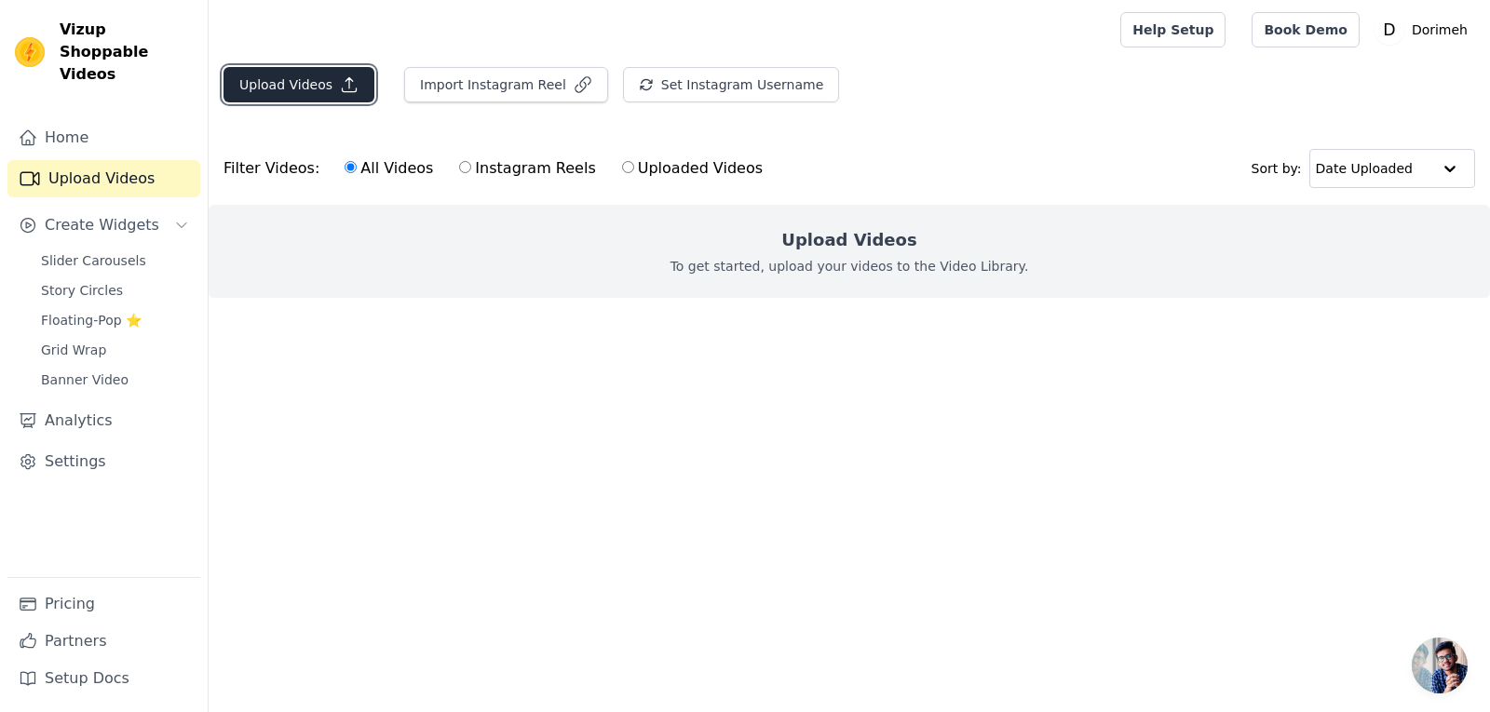
click at [269, 97] on button "Upload Videos" at bounding box center [299, 84] width 151 height 35
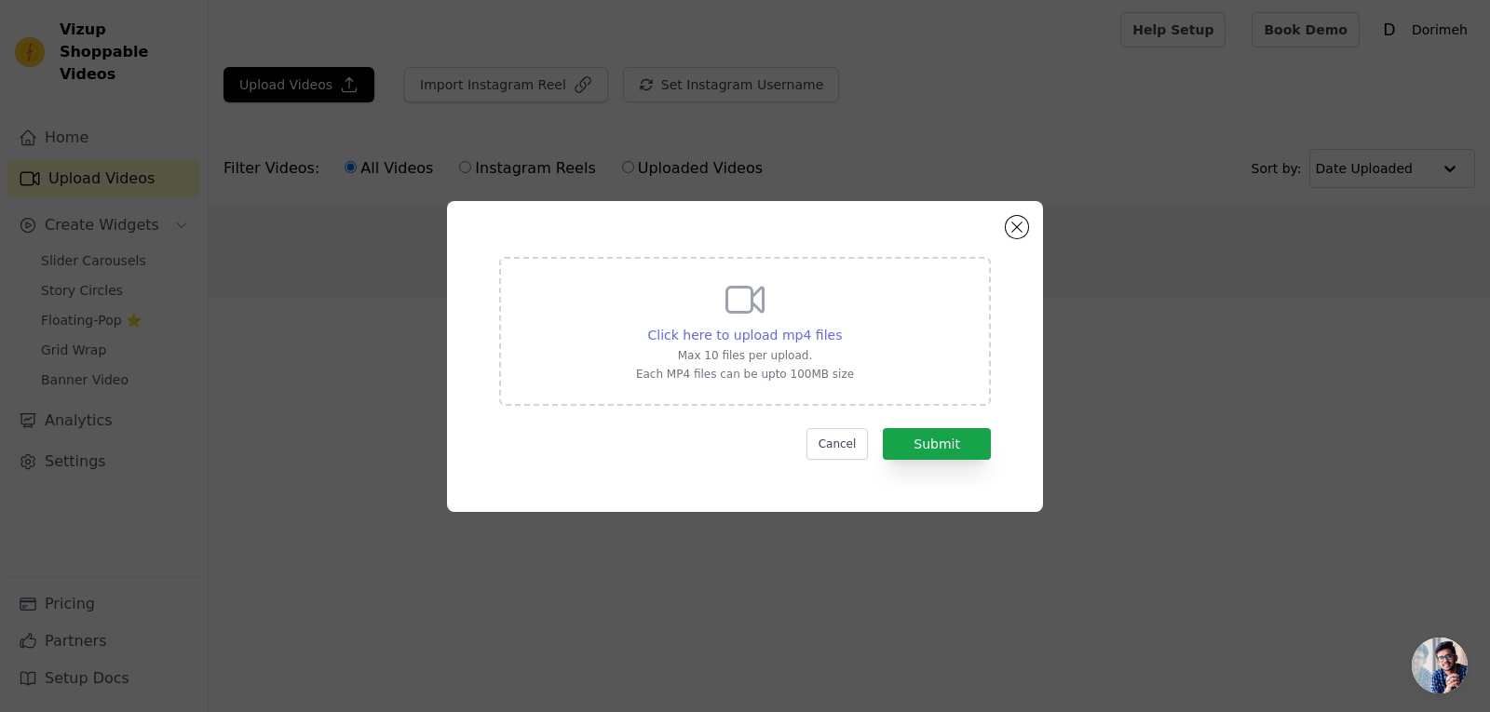
click at [753, 332] on span "Click here to upload mp4 files" at bounding box center [745, 335] width 195 height 15
click at [841, 326] on input "Click here to upload mp4 files Max 10 files per upload. Each MP4 files can be u…" at bounding box center [841, 325] width 1 height 1
type input "C:\fakepath\Reel 01.mp4"
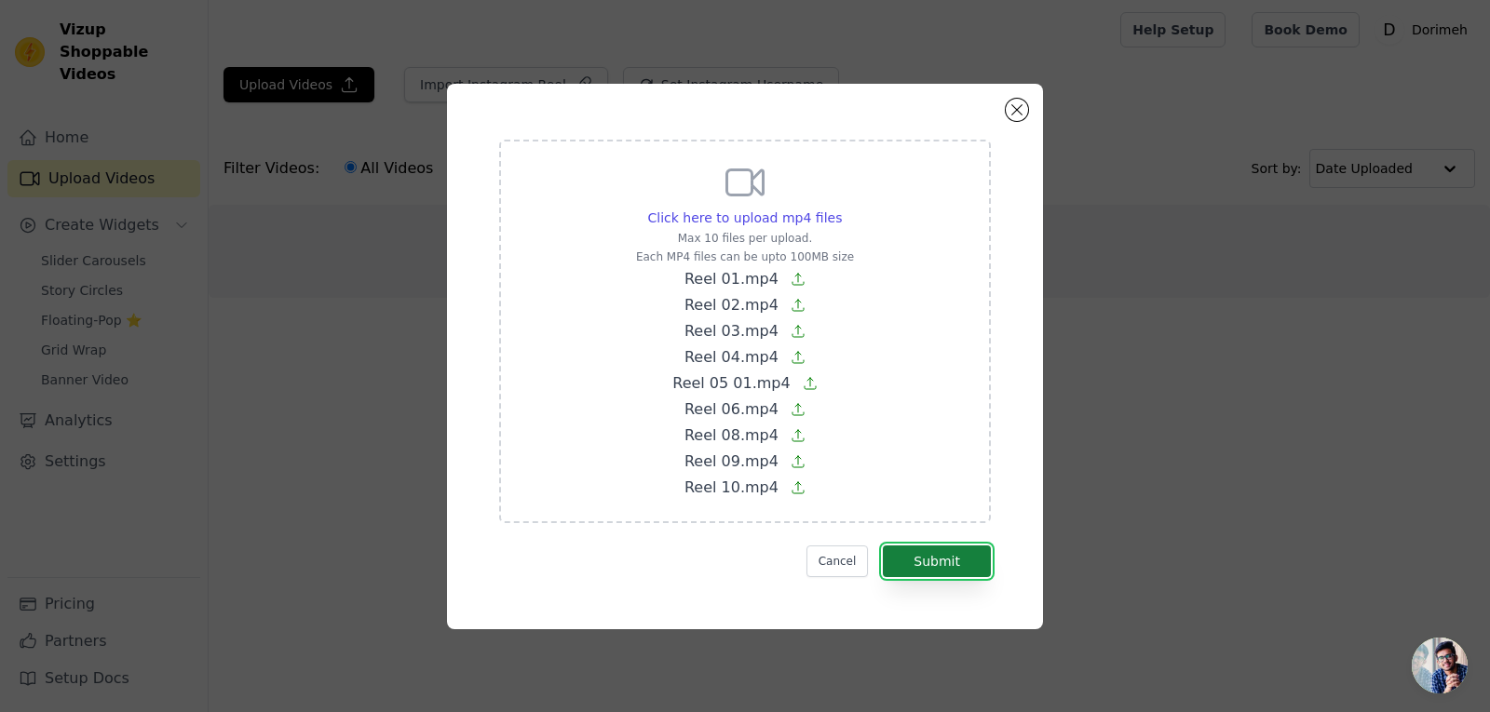
click at [917, 554] on button "Submit" at bounding box center [937, 562] width 108 height 32
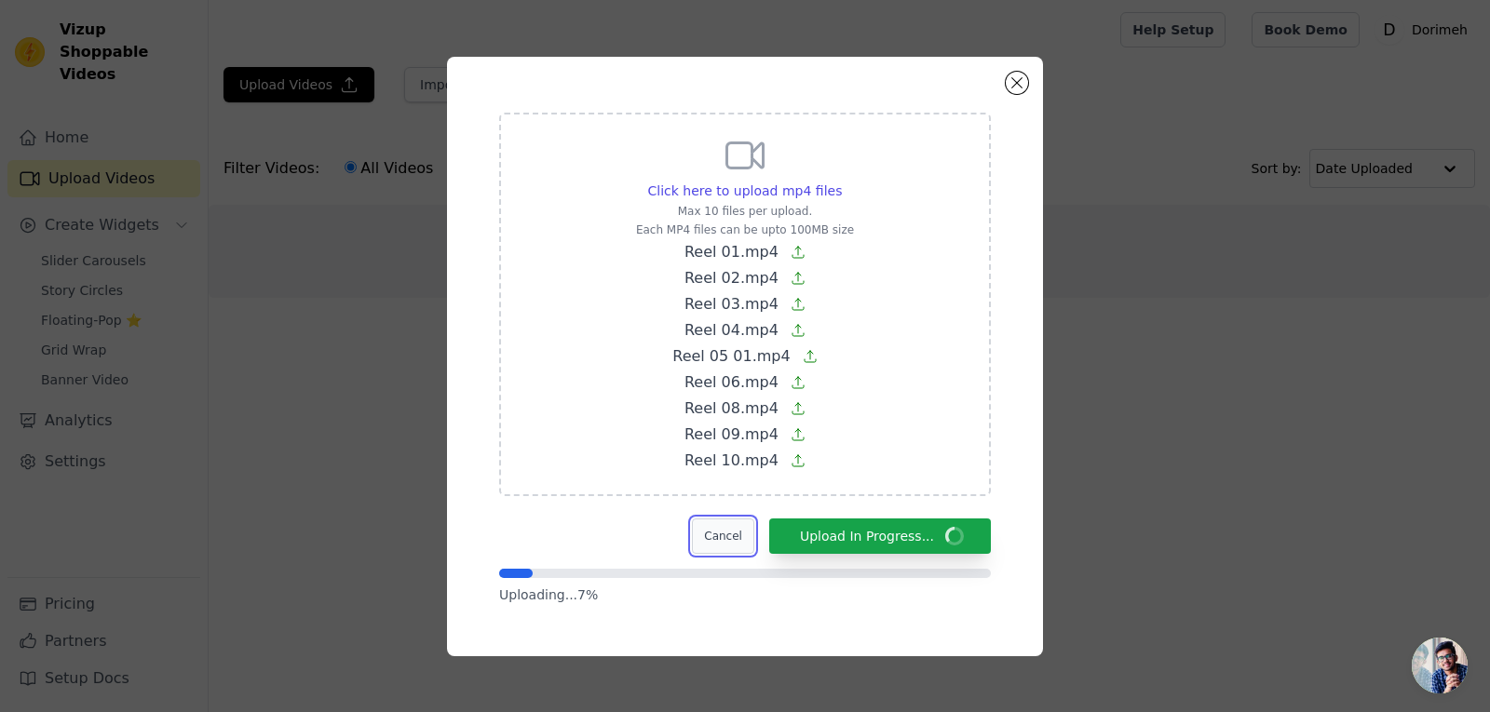
click at [751, 530] on button "Cancel" at bounding box center [723, 536] width 62 height 35
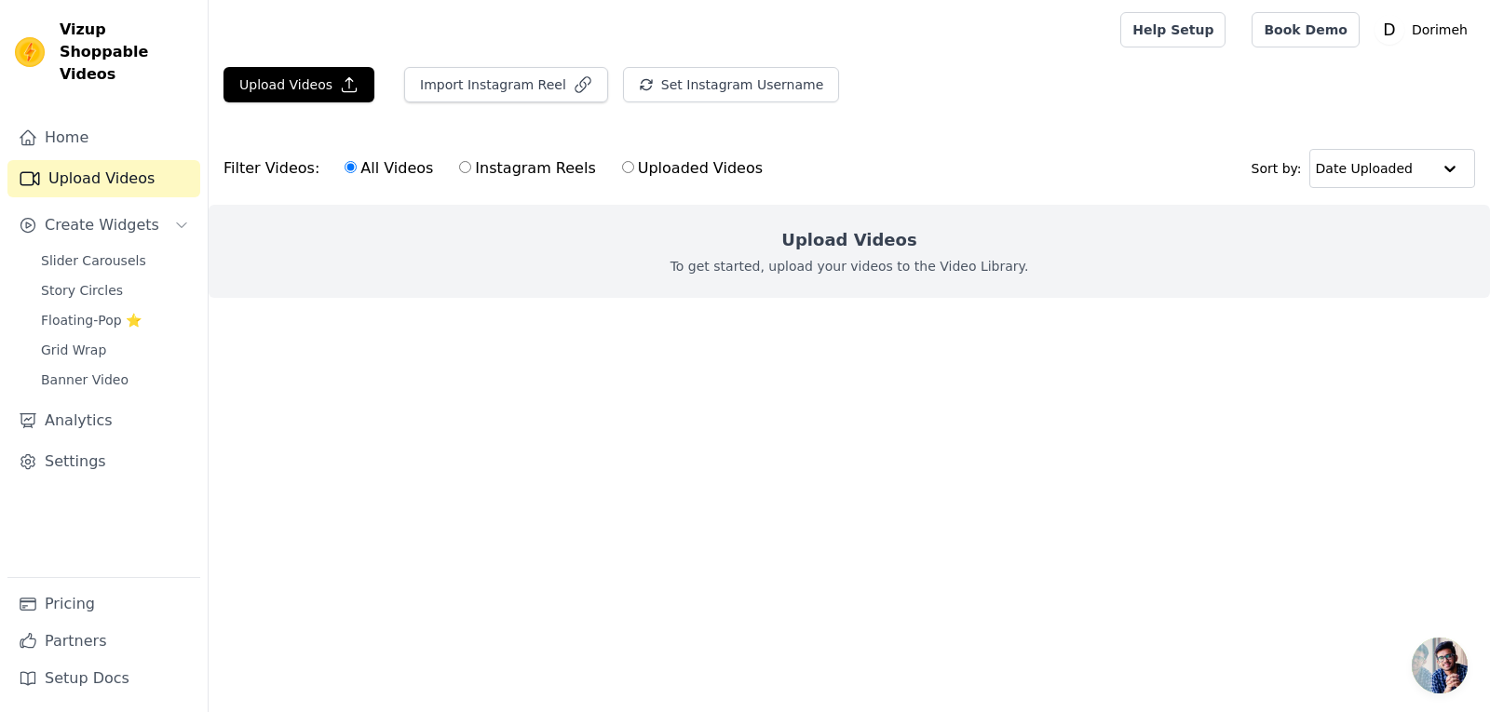
click at [541, 373] on html "Vizup Shoppable Videos Home Upload Videos Create Widgets Slider Carousels Story…" at bounding box center [745, 186] width 1490 height 373
click at [331, 82] on button "Upload Videos" at bounding box center [299, 84] width 151 height 35
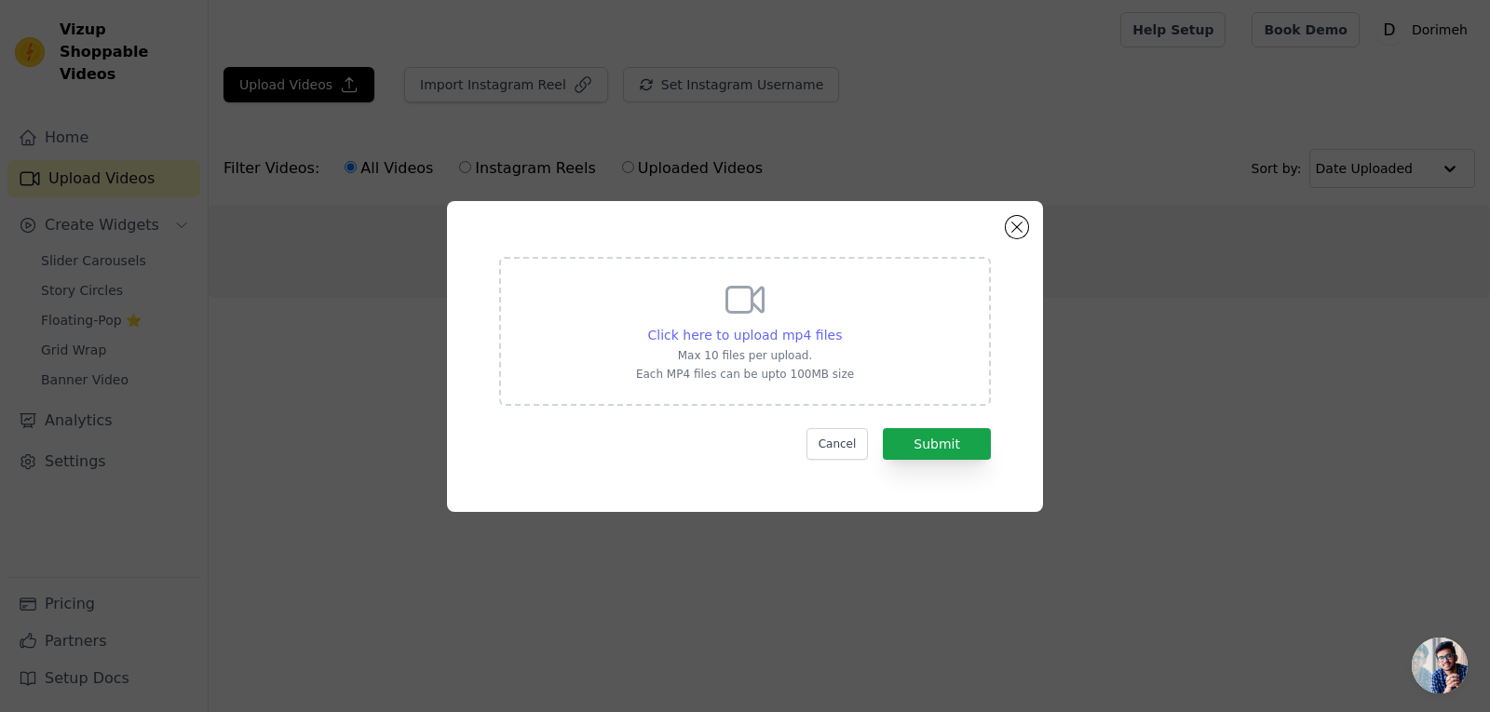
click at [698, 332] on span "Click here to upload mp4 files" at bounding box center [745, 335] width 195 height 15
click at [841, 326] on input "Click here to upload mp4 files Max 10 files per upload. Each MP4 files can be u…" at bounding box center [841, 325] width 1 height 1
type input "C:\fakepath\Reel 01.mp4"
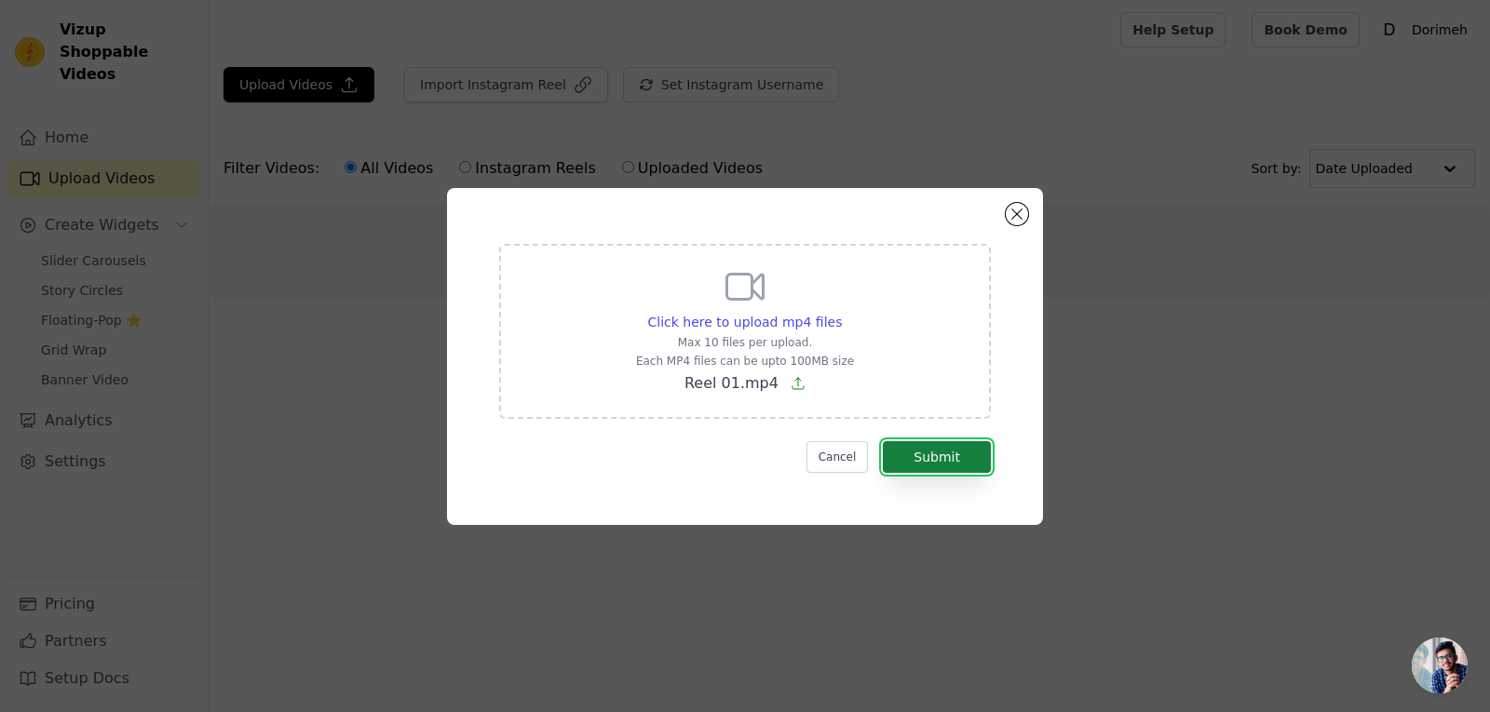
click at [957, 445] on button "Submit" at bounding box center [937, 457] width 108 height 32
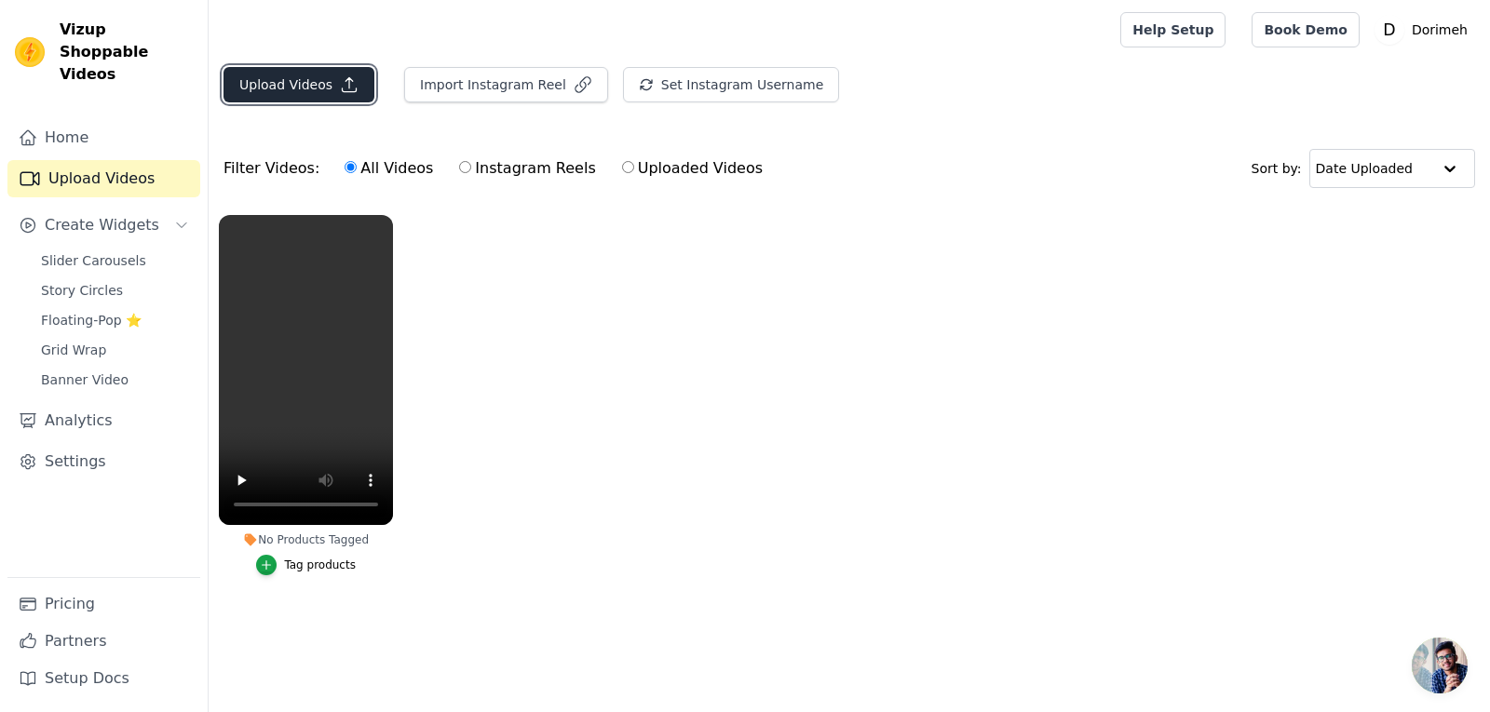
click at [331, 91] on button "Upload Videos" at bounding box center [299, 84] width 151 height 35
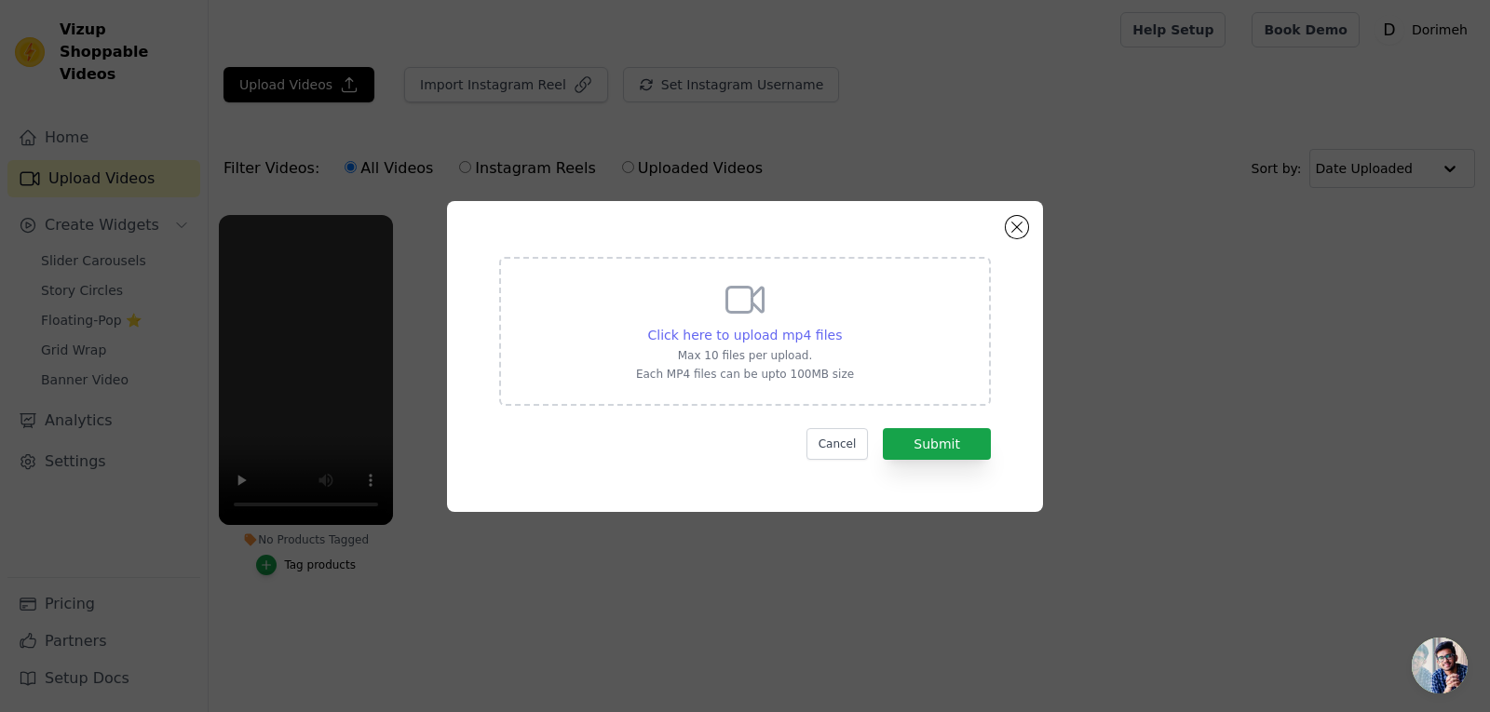
click at [780, 328] on span "Click here to upload mp4 files" at bounding box center [745, 335] width 195 height 15
click at [841, 326] on input "Click here to upload mp4 files Max 10 files per upload. Each MP4 files can be u…" at bounding box center [841, 325] width 1 height 1
type input "C:\fakepath\Reel 02.mp4"
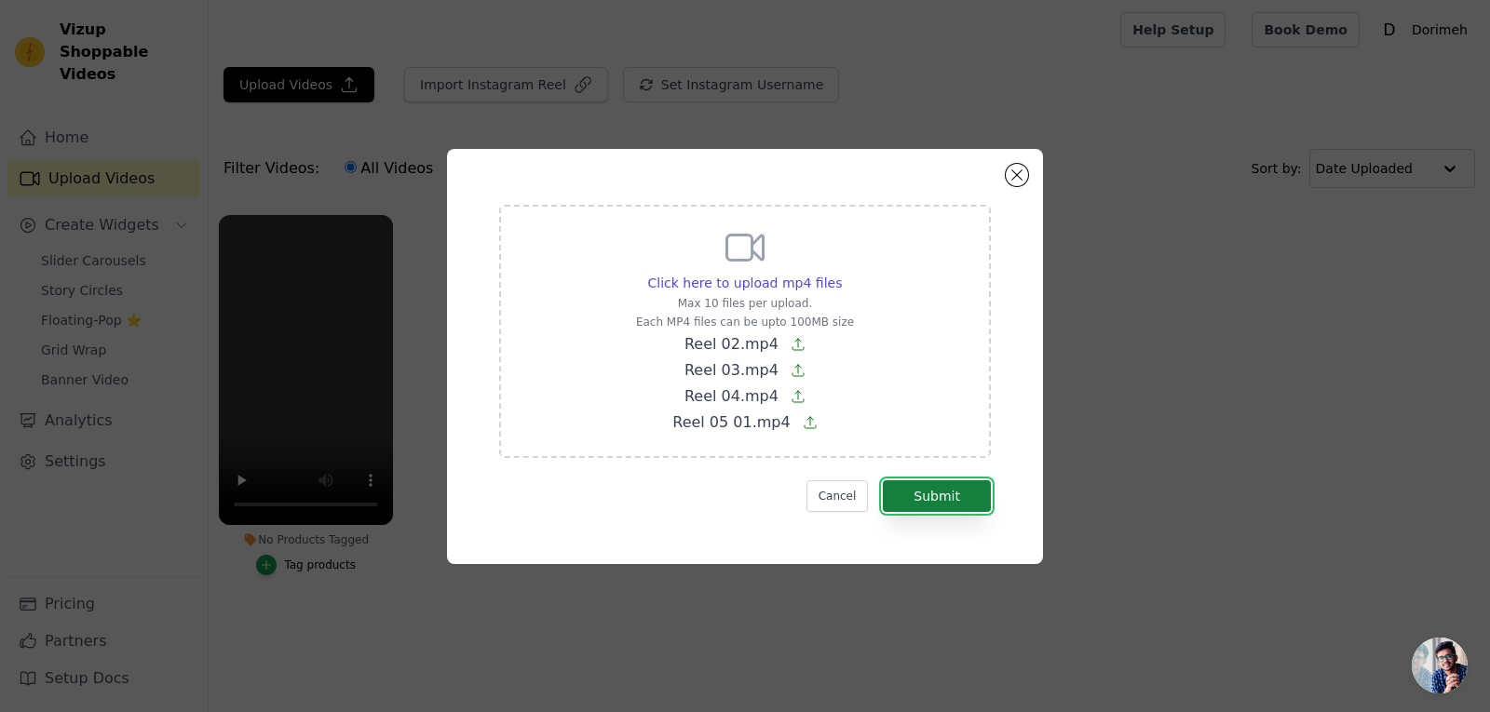
click at [963, 482] on button "Submit" at bounding box center [937, 497] width 108 height 32
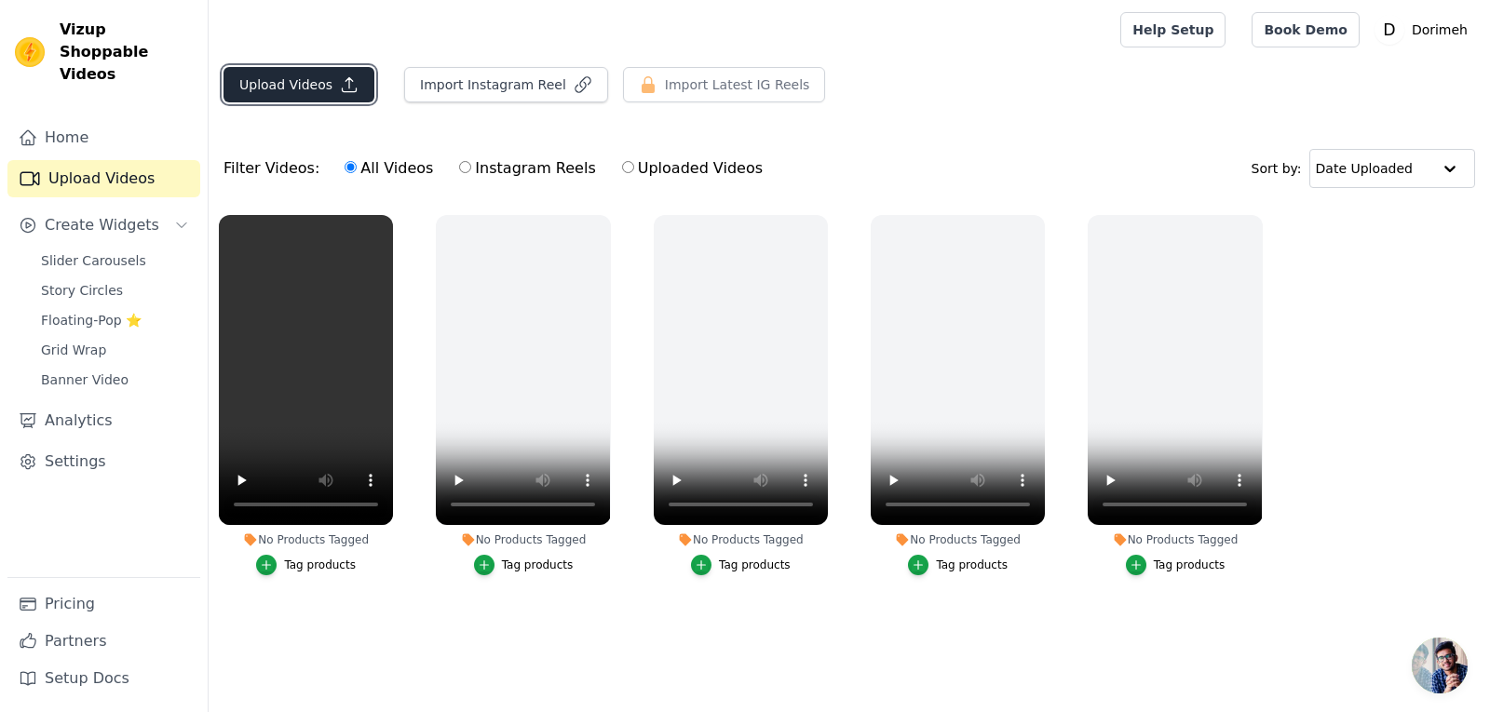
click at [293, 75] on button "Upload Videos" at bounding box center [299, 84] width 151 height 35
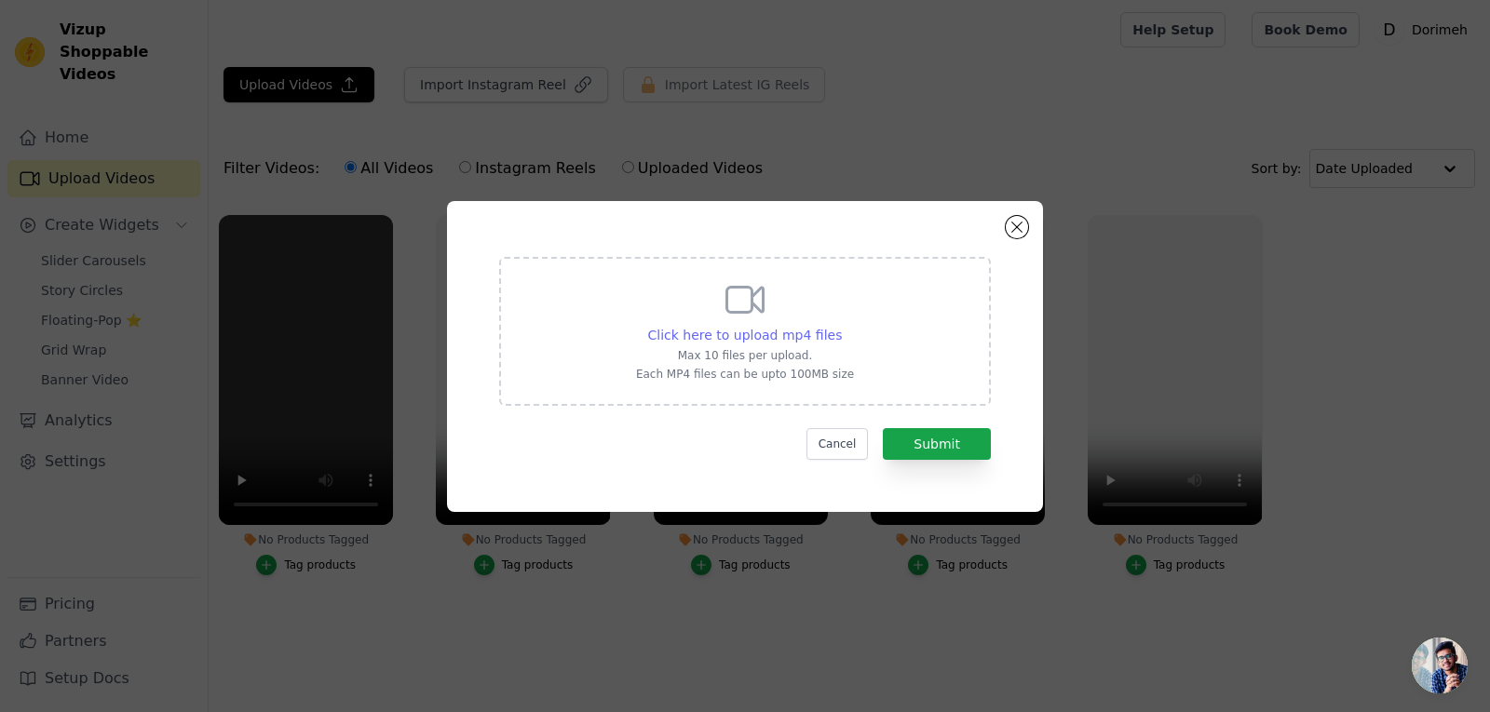
click at [804, 337] on span "Click here to upload mp4 files" at bounding box center [745, 335] width 195 height 15
click at [841, 326] on input "Click here to upload mp4 files Max 10 files per upload. Each MP4 files can be u…" at bounding box center [841, 325] width 1 height 1
type input "C:\fakepath\Reel 06.mp4"
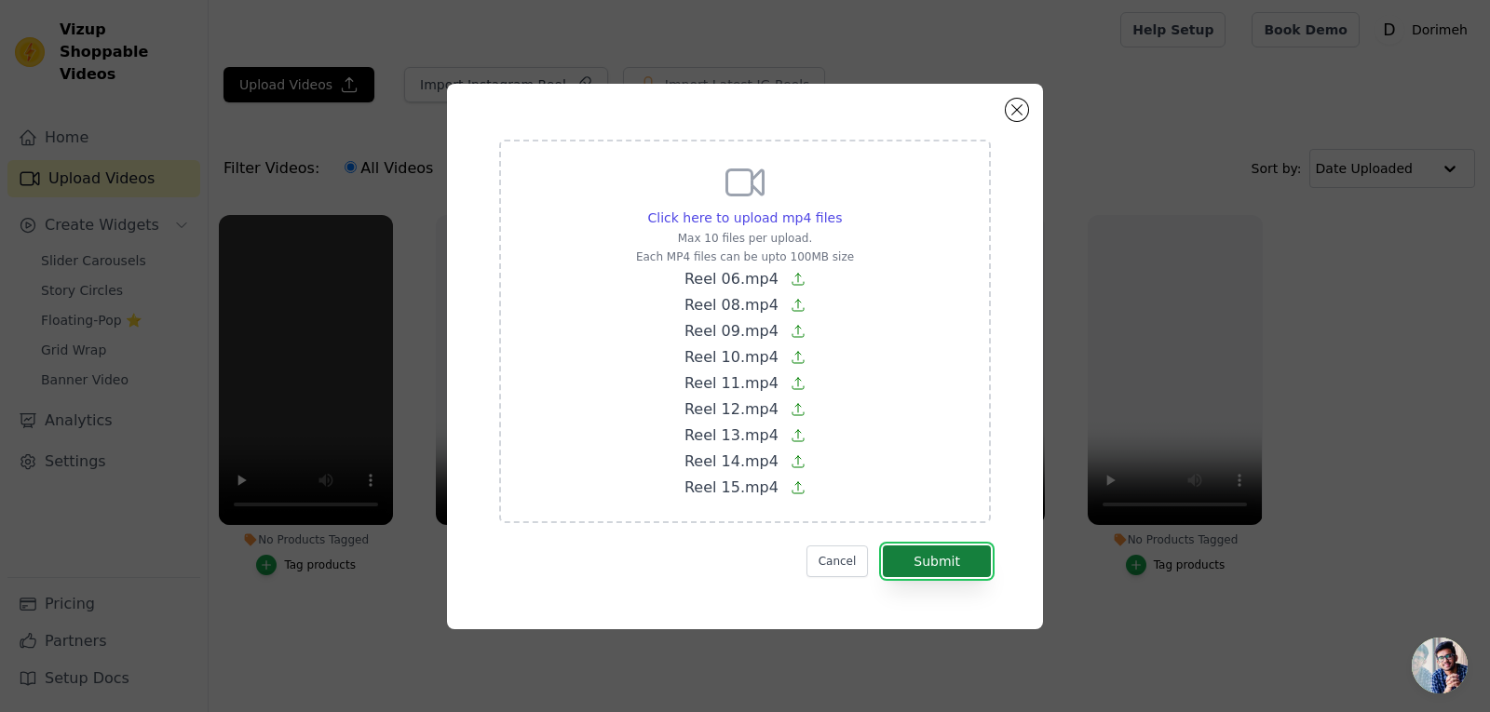
click at [932, 557] on button "Submit" at bounding box center [937, 562] width 108 height 32
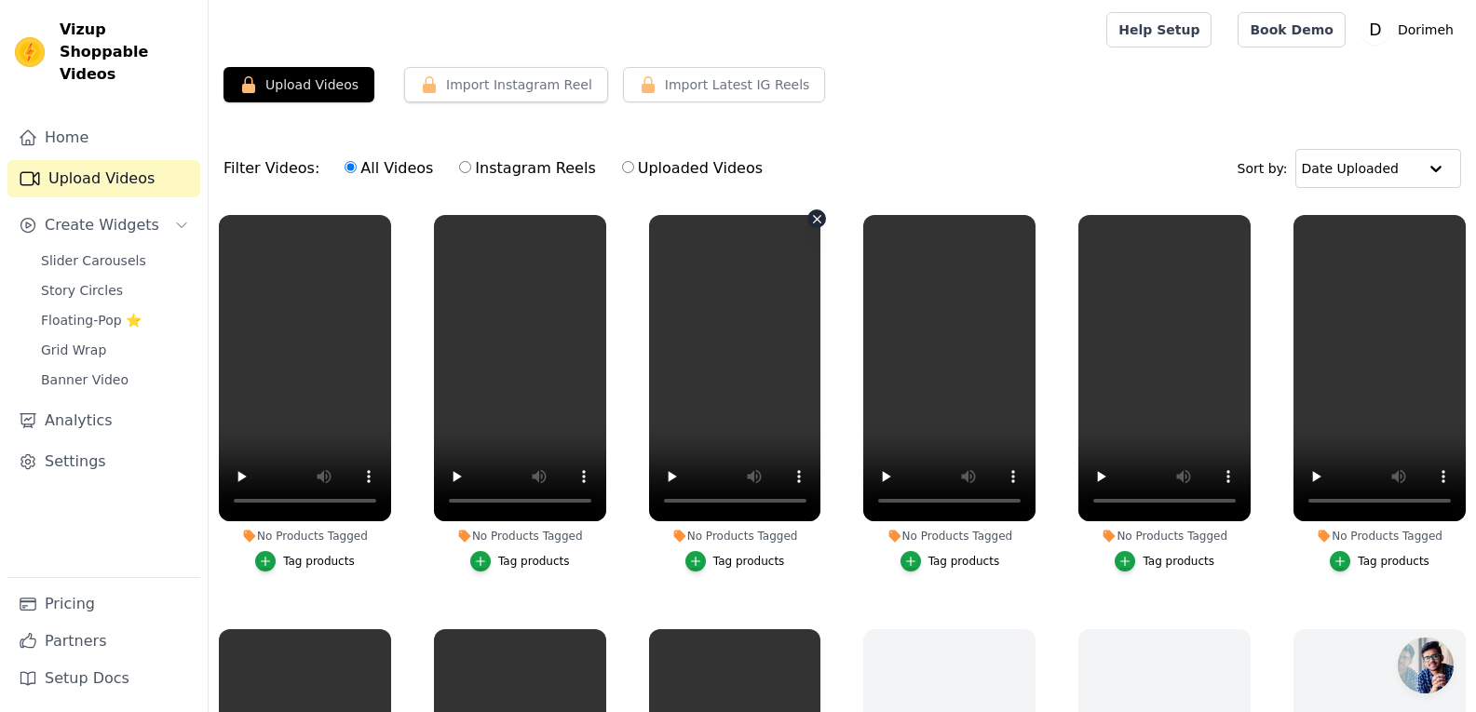
scroll to position [93, 0]
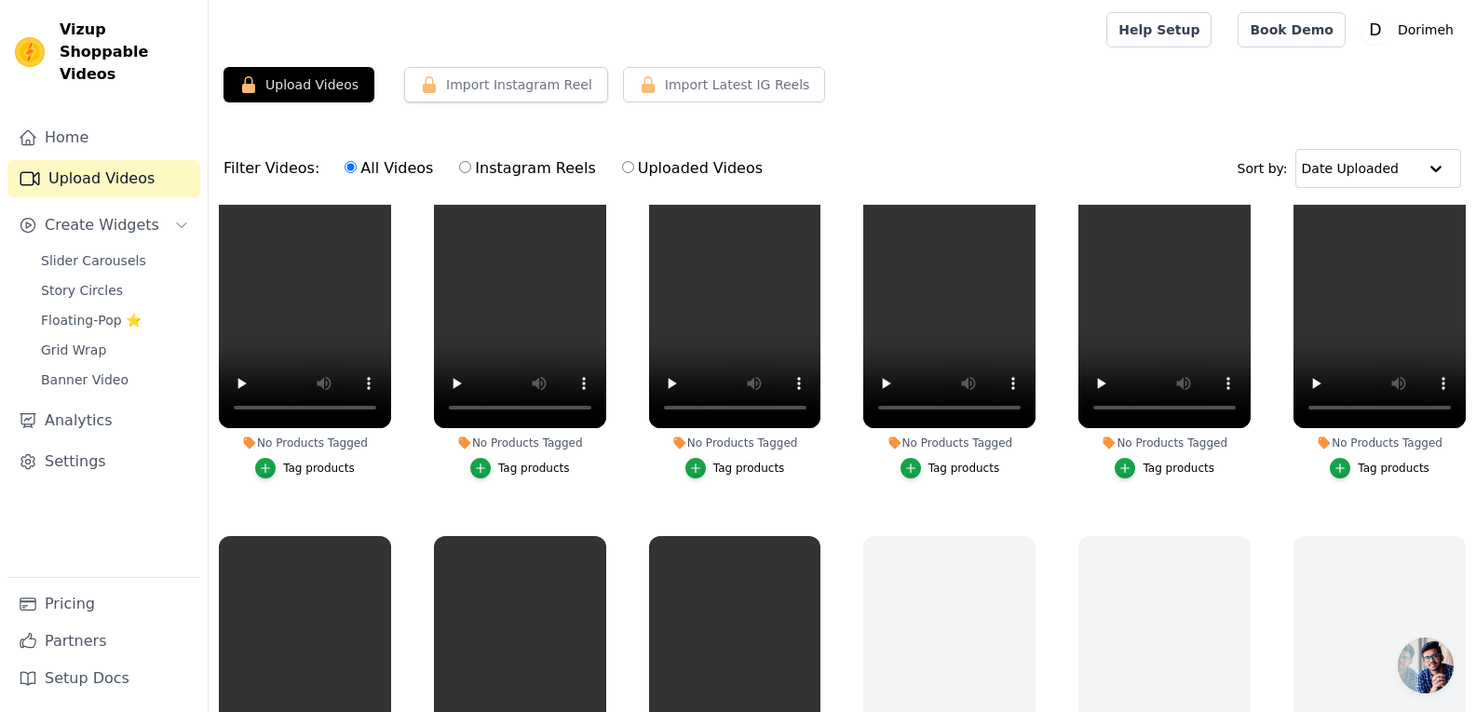
click at [833, 312] on ul "No Products Tagged Tag products No Products Tagged Tag products No Products Tag…" at bounding box center [842, 531] width 1267 height 653
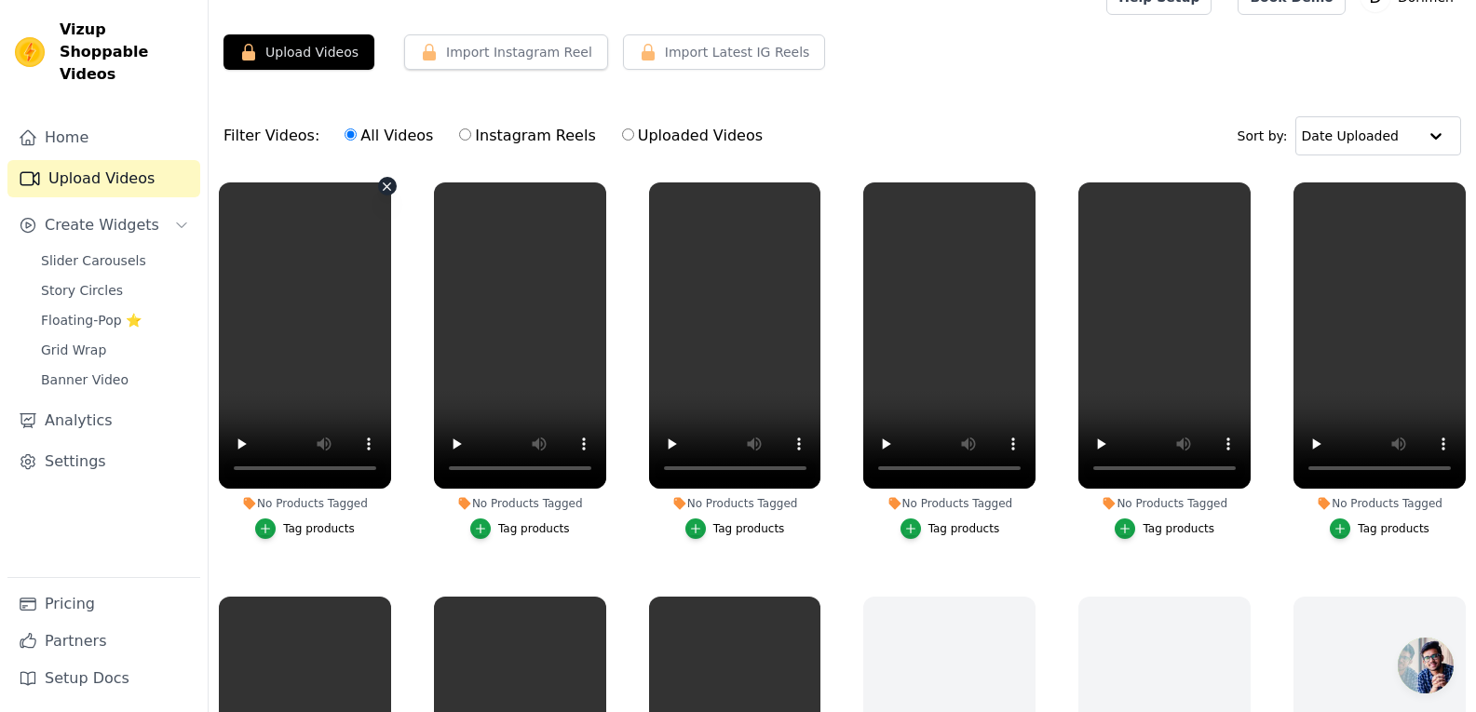
scroll to position [0, 0]
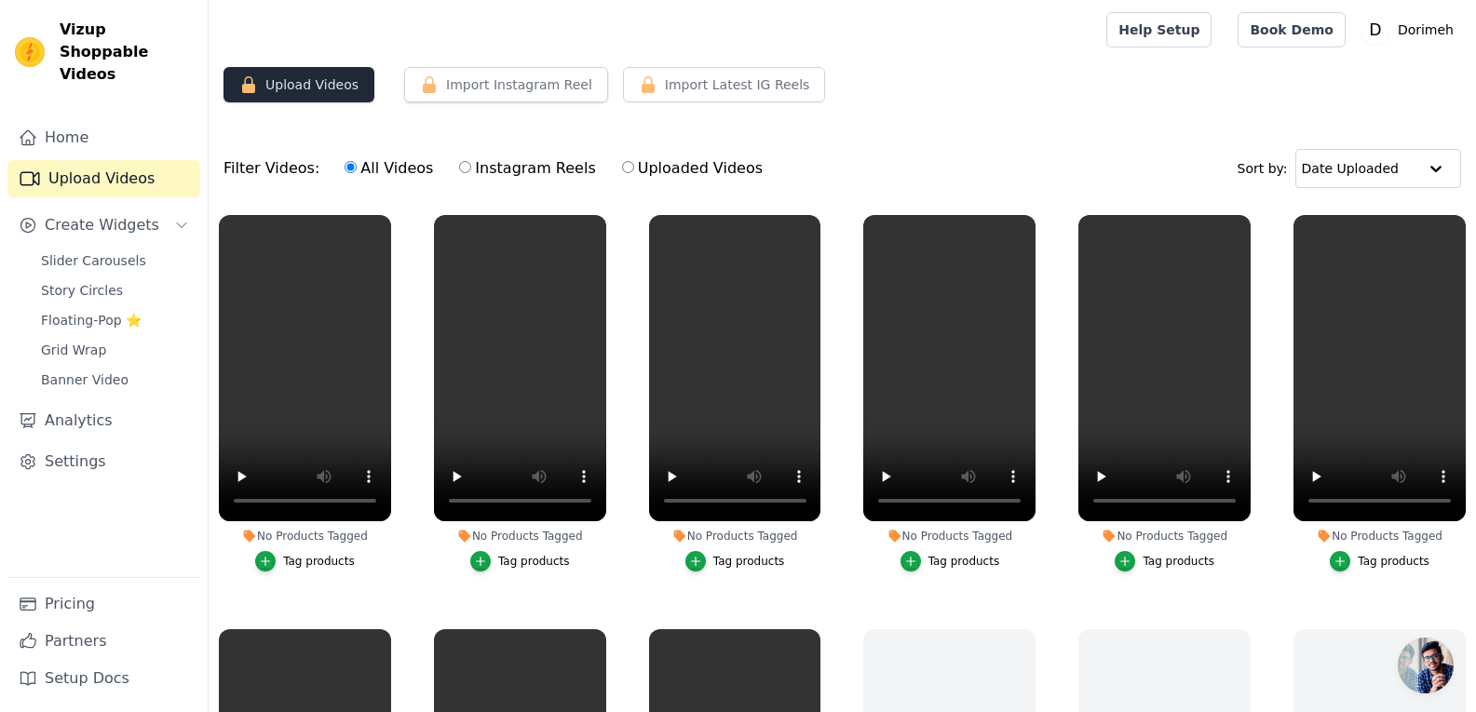
click at [327, 87] on button "Upload Videos" at bounding box center [299, 84] width 151 height 35
click at [341, 94] on button "Upload Videos" at bounding box center [299, 84] width 151 height 35
click at [244, 96] on button "Upload Videos" at bounding box center [299, 84] width 151 height 35
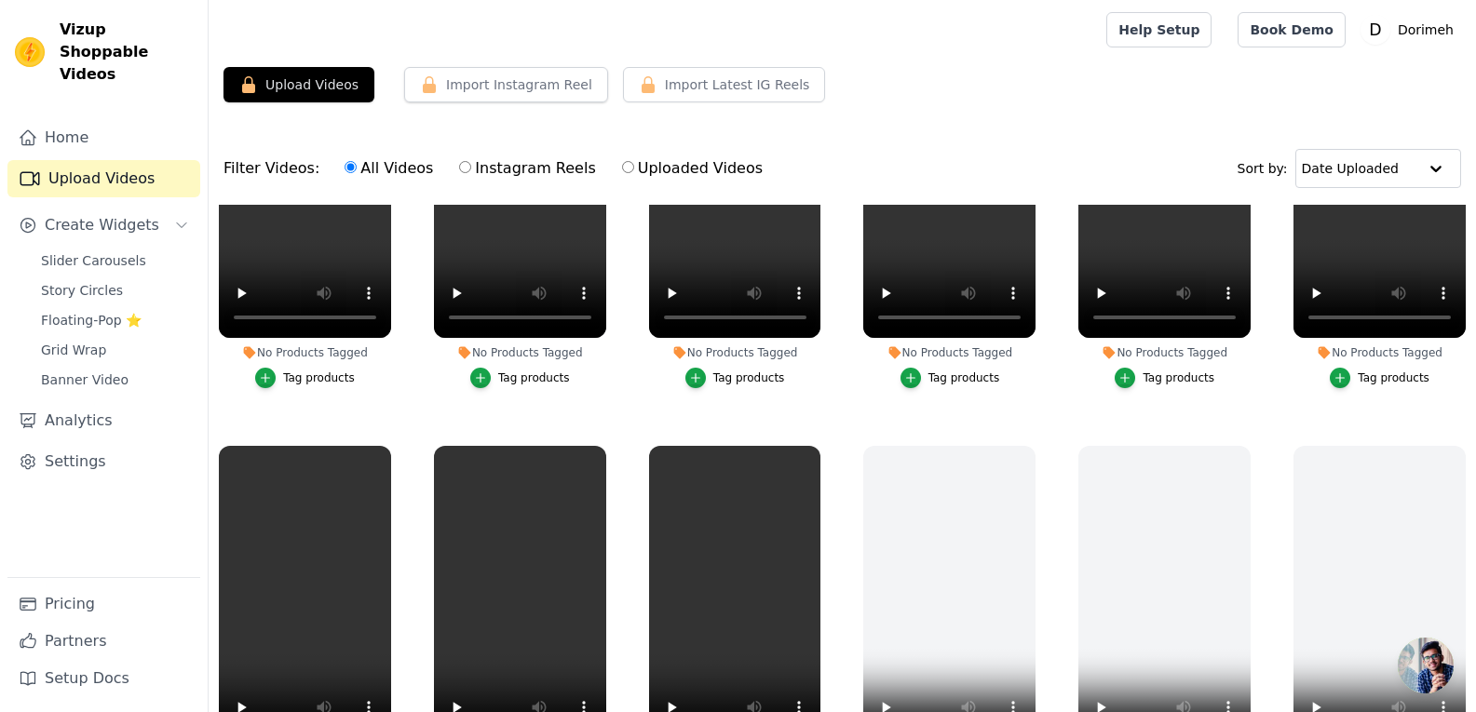
scroll to position [93, 0]
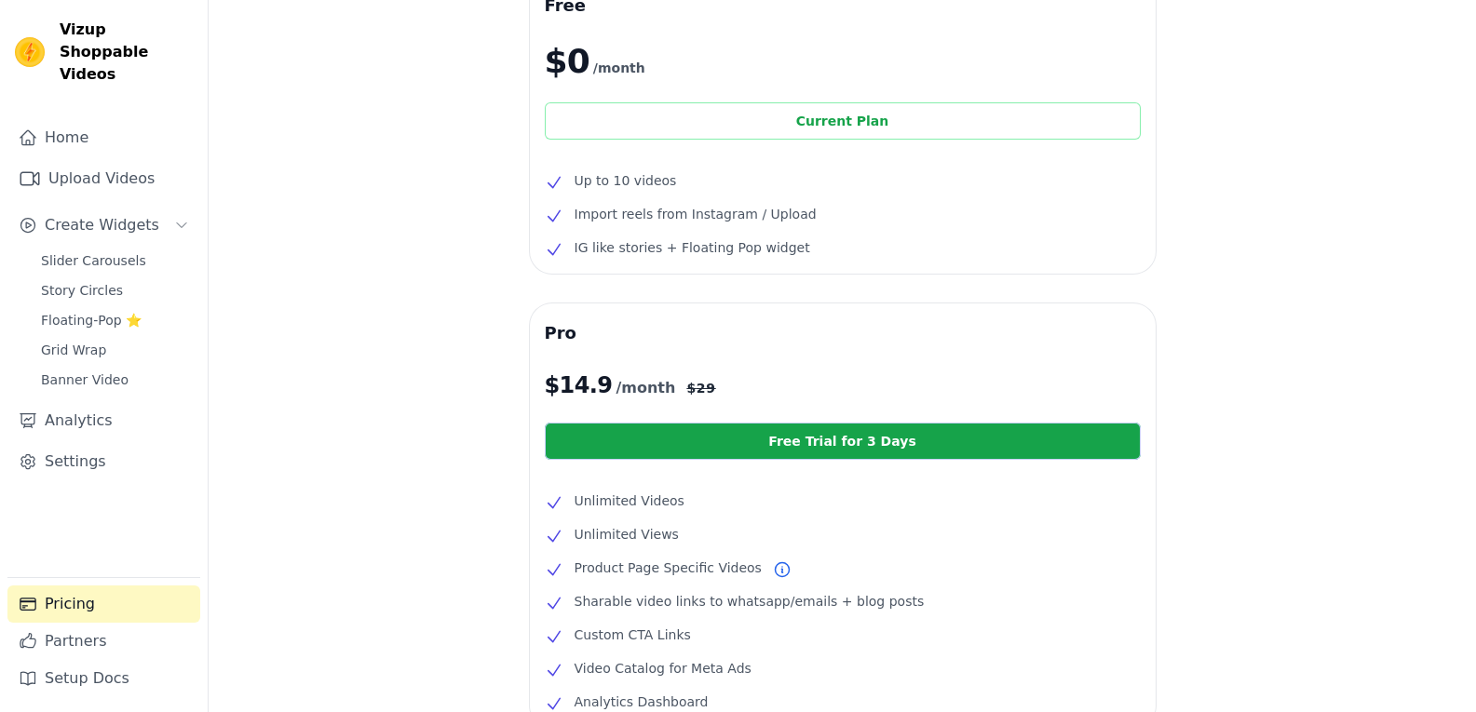
scroll to position [186, 0]
